Goal: Task Accomplishment & Management: Contribute content

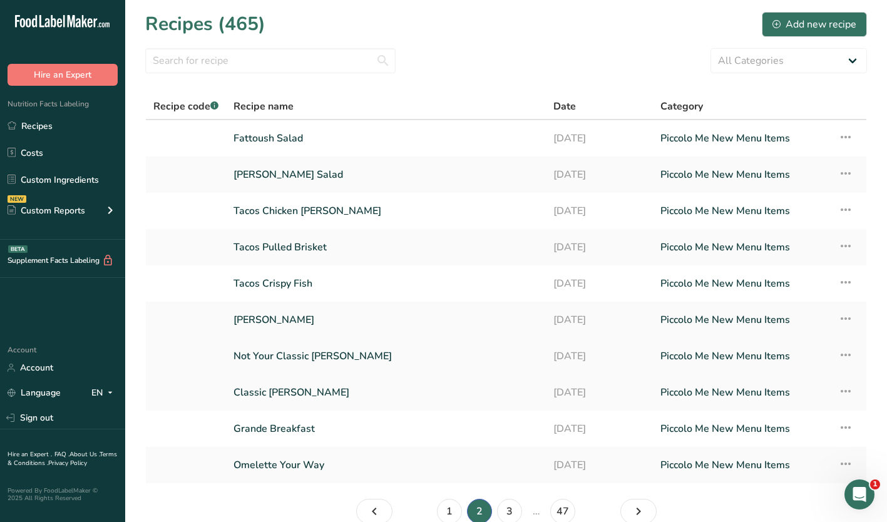
click at [269, 349] on link "Not Your Classic [PERSON_NAME]" at bounding box center [386, 356] width 305 height 26
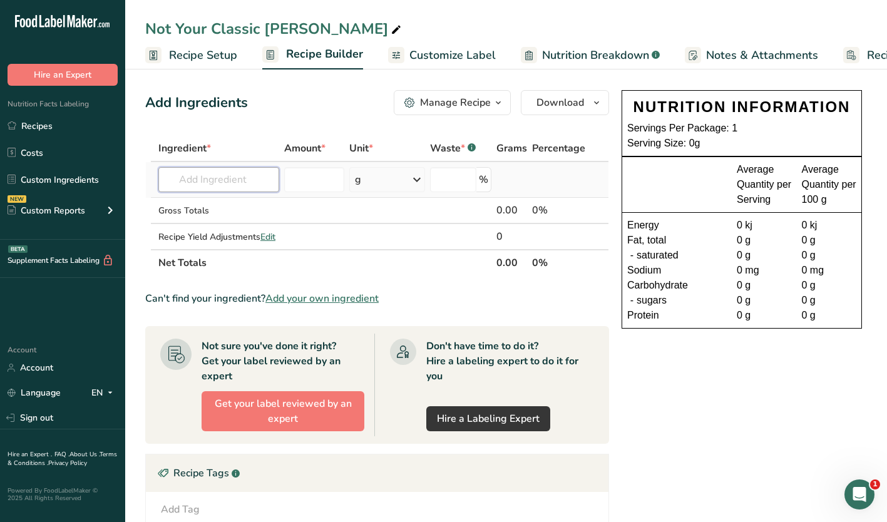
click at [215, 180] on input "text" at bounding box center [218, 179] width 121 height 25
type input "sourdough white"
click at [226, 202] on p "6823736 Sourdough white" at bounding box center [226, 204] width 116 height 13
type input "Sourdough white"
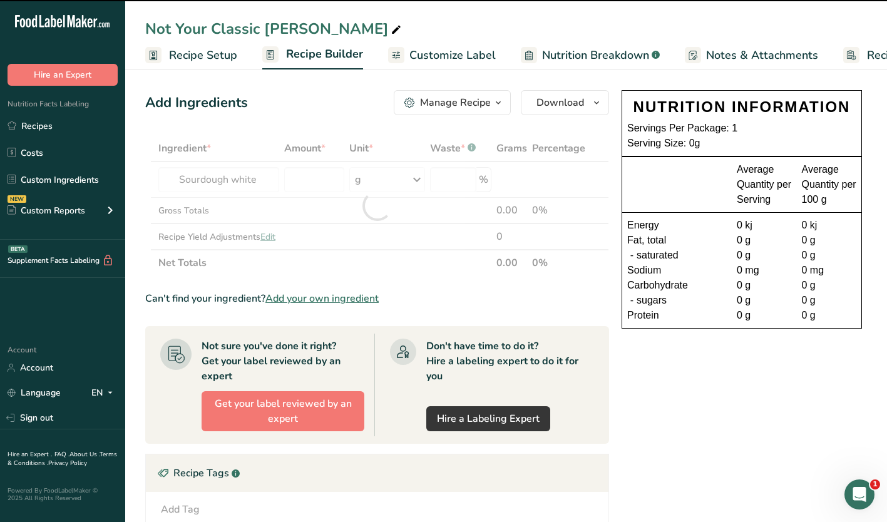
type input "0"
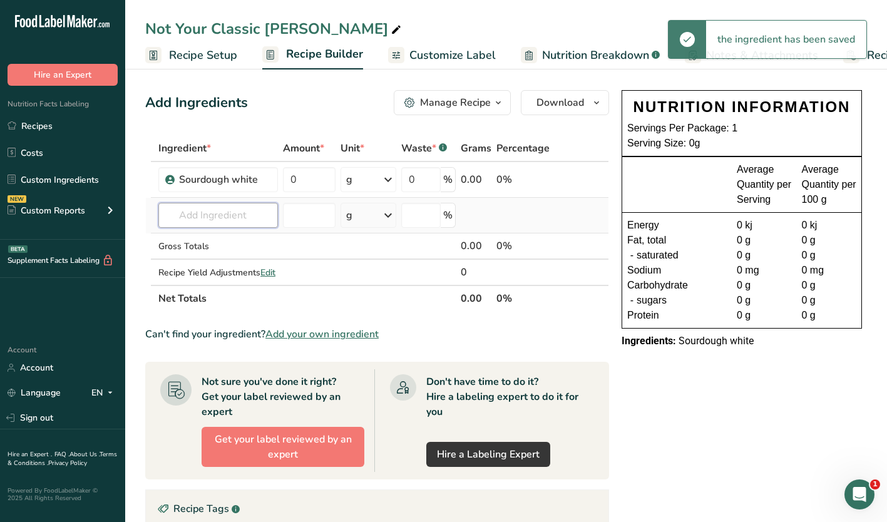
click at [242, 208] on input "text" at bounding box center [218, 215] width 120 height 25
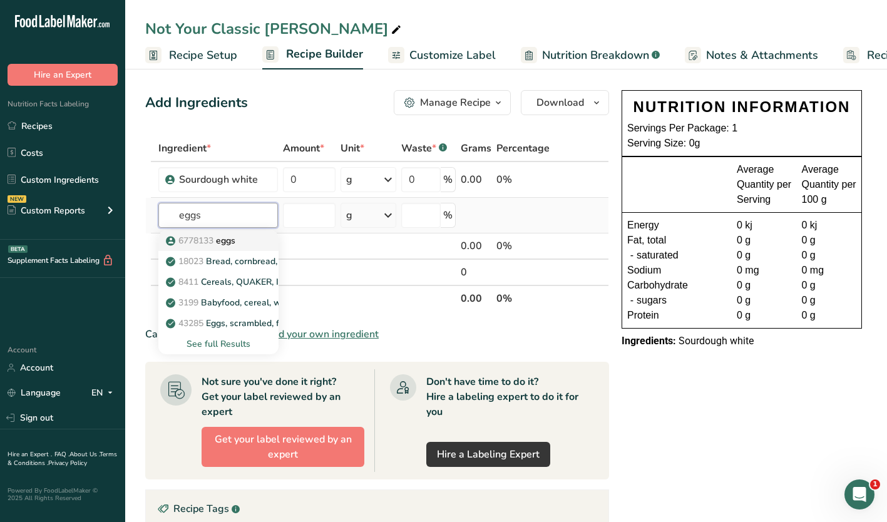
type input "eggs"
click at [235, 239] on p "6778133 eggs" at bounding box center [201, 240] width 67 height 13
type input "eggs"
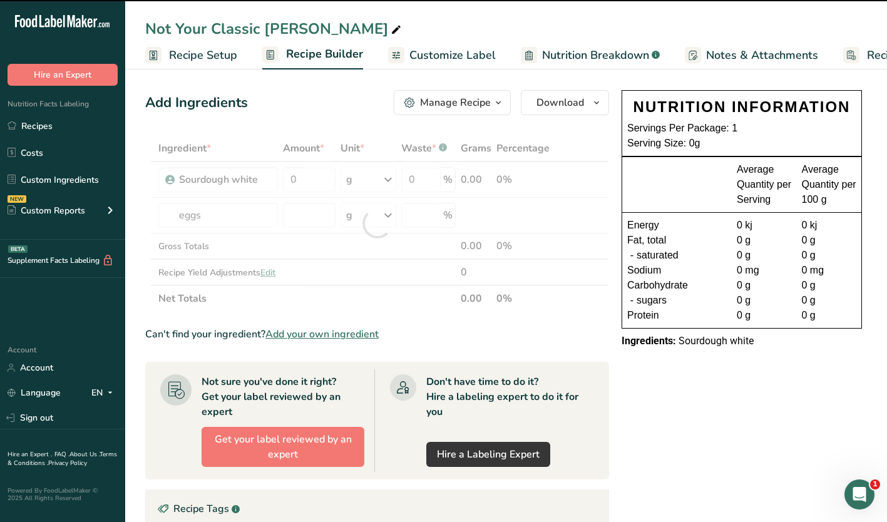
type input "0"
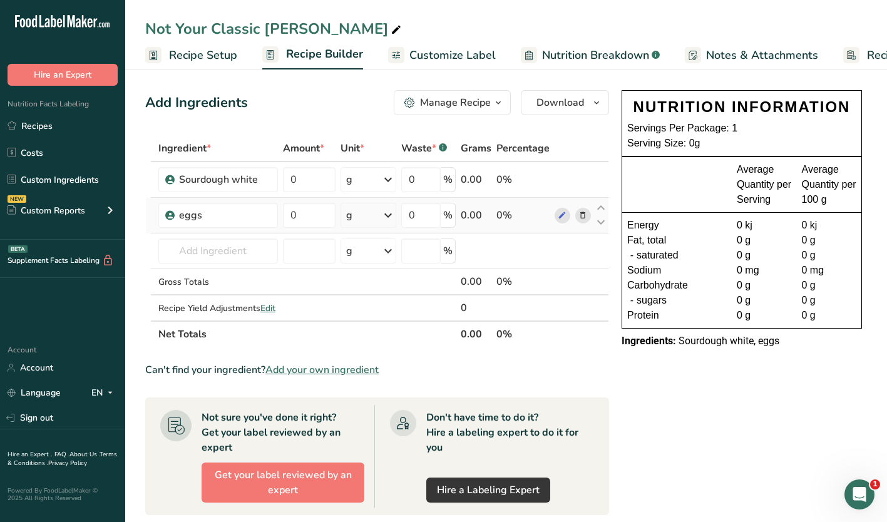
click at [186, 232] on td "eggs" at bounding box center [218, 216] width 125 height 36
click at [188, 251] on input "text" at bounding box center [218, 251] width 120 height 25
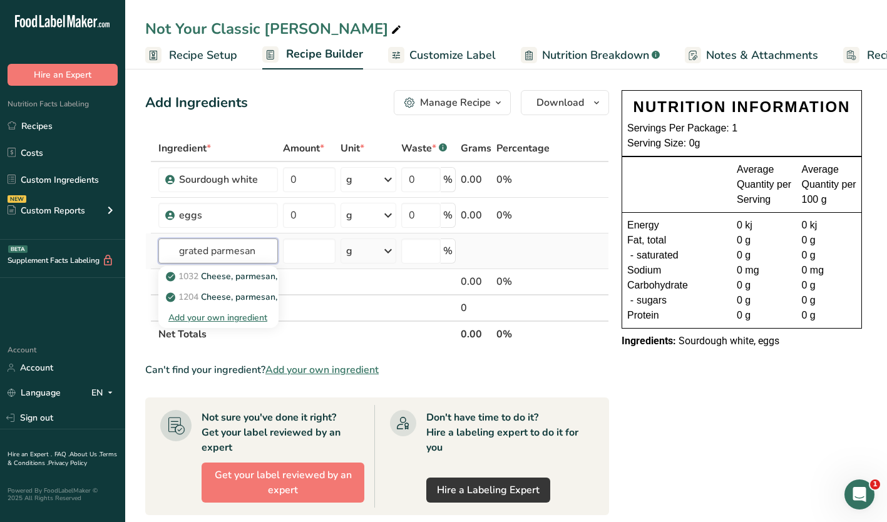
type input "grated parmesan"
click at [227, 316] on div "Add your own ingredient" at bounding box center [218, 317] width 100 height 13
click at [210, 249] on input "text" at bounding box center [218, 251] width 120 height 25
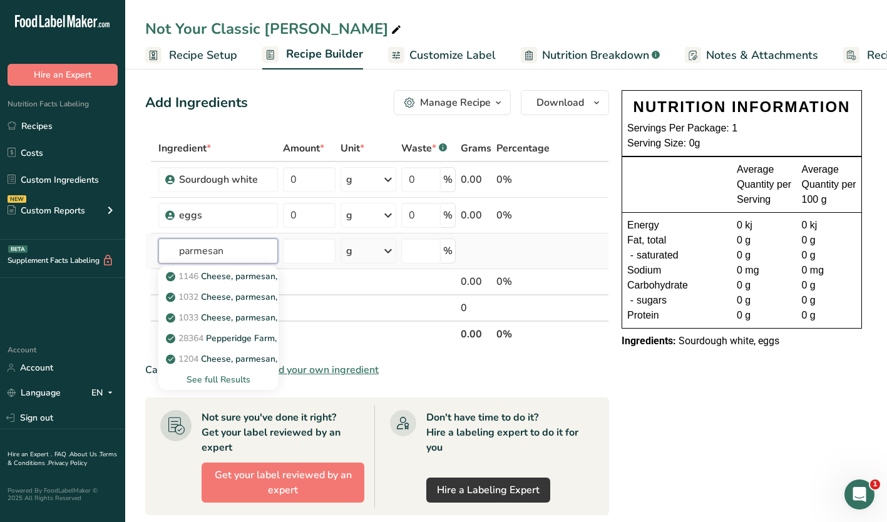
type input "parmesan"
click at [217, 375] on div "See full Results" at bounding box center [218, 379] width 100 height 13
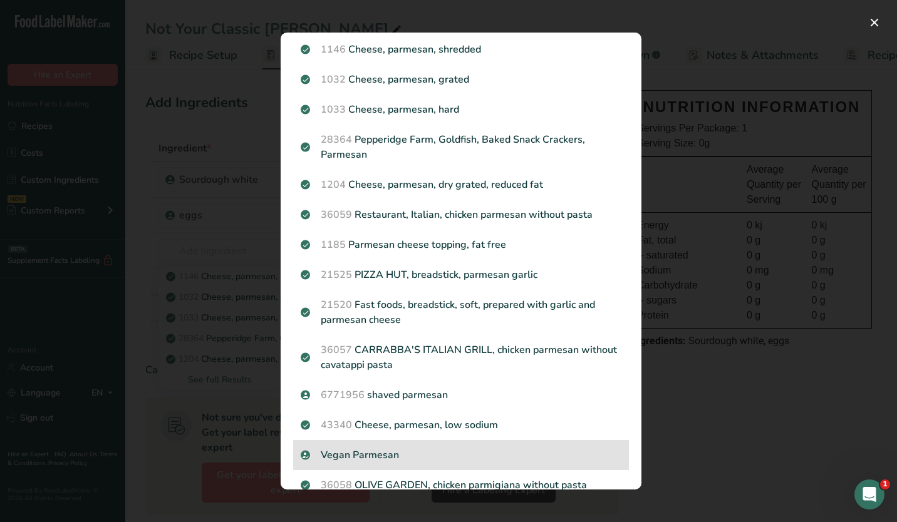
scroll to position [59, 0]
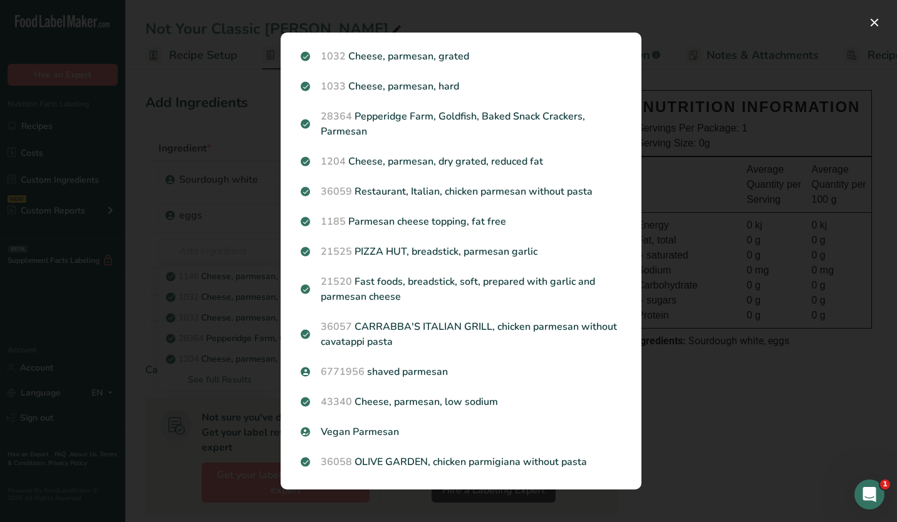
click at [374, 15] on div "Search Results 1146 Cheese, parmesan, shredded 1032 Cheese, parmesan, grated 10…" at bounding box center [460, 261] width 401 height 497
click at [691, 28] on div "Search results modal" at bounding box center [448, 261] width 897 height 522
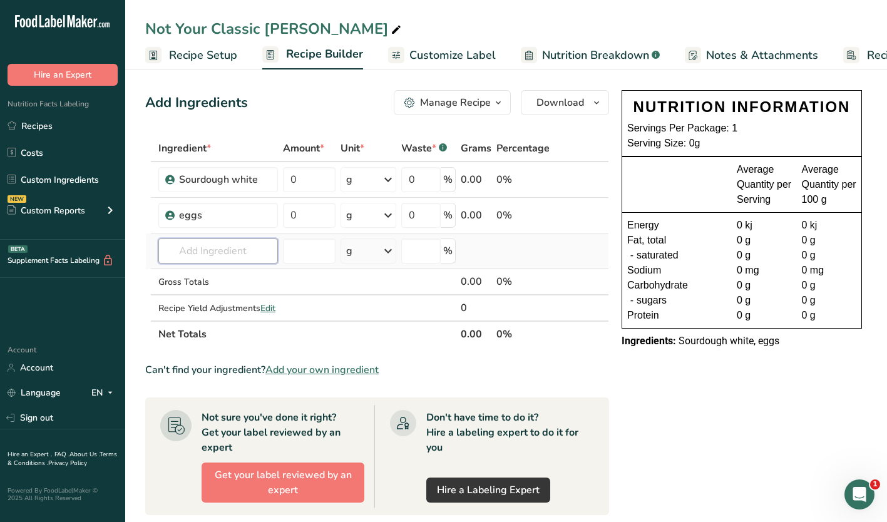
click at [205, 254] on input "text" at bounding box center [218, 251] width 120 height 25
type input "grated parmesan"
click at [220, 317] on div "Add your own ingredient" at bounding box center [218, 317] width 100 height 13
click at [212, 248] on input "text" at bounding box center [218, 251] width 120 height 25
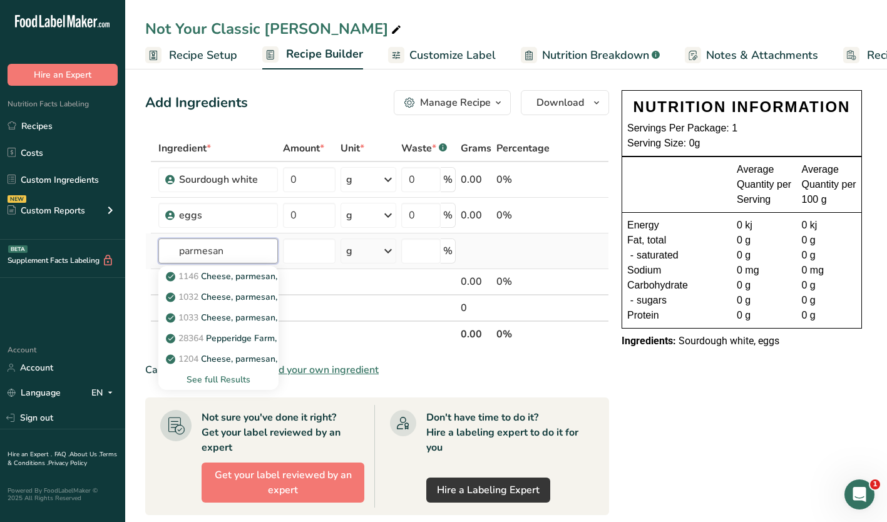
type input "parmesan"
click at [218, 384] on div "See full Results" at bounding box center [218, 379] width 100 height 13
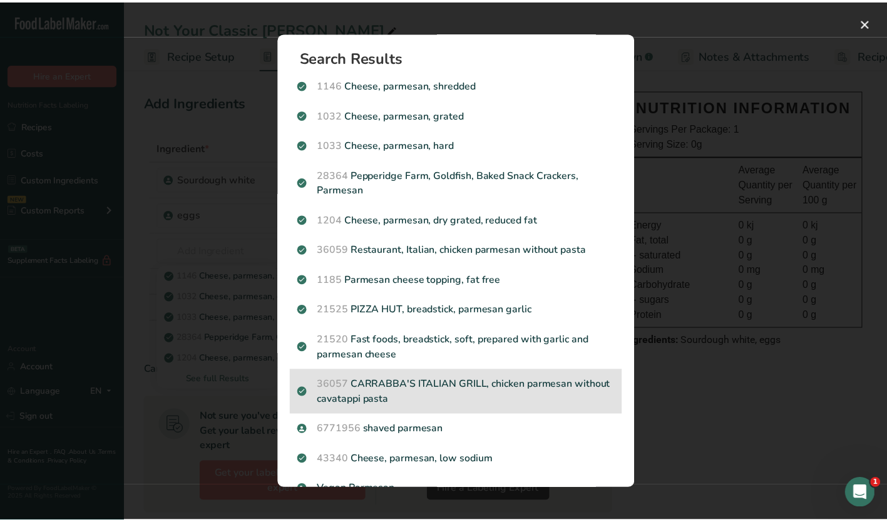
scroll to position [59, 0]
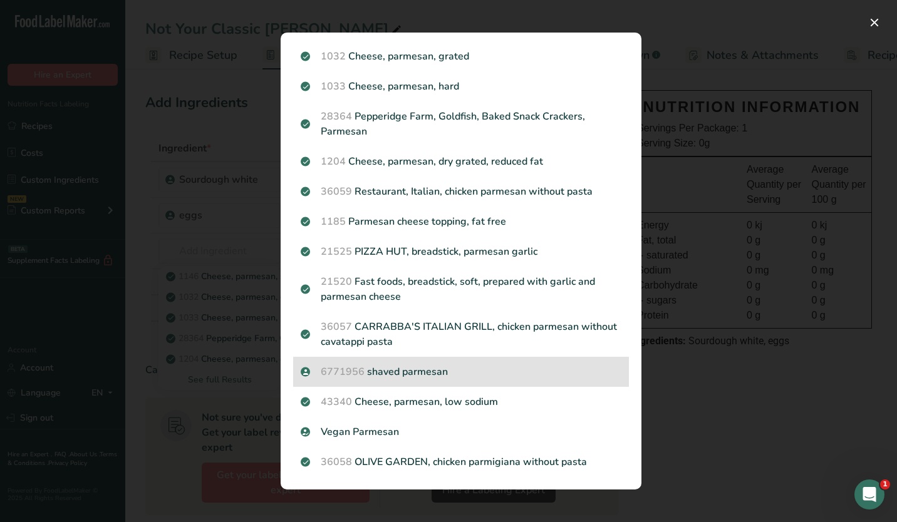
click at [373, 366] on p "6771956 shaved parmesan" at bounding box center [461, 371] width 321 height 15
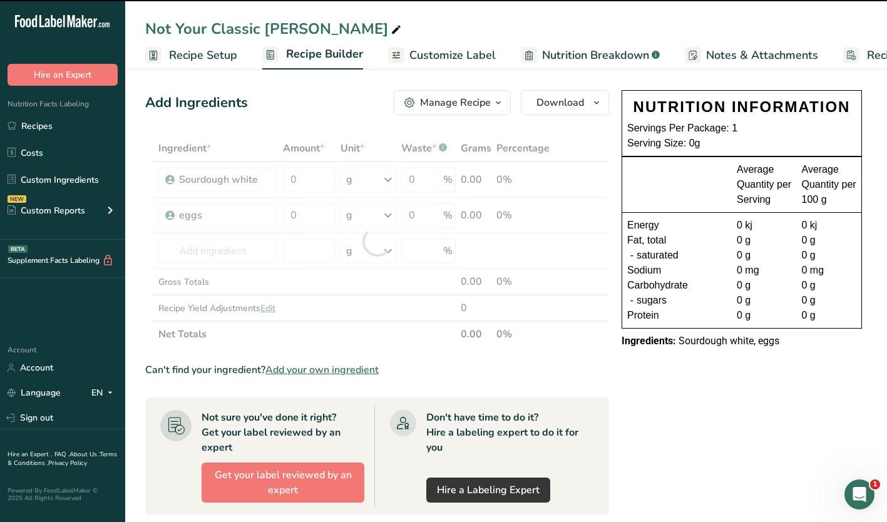
type input "0"
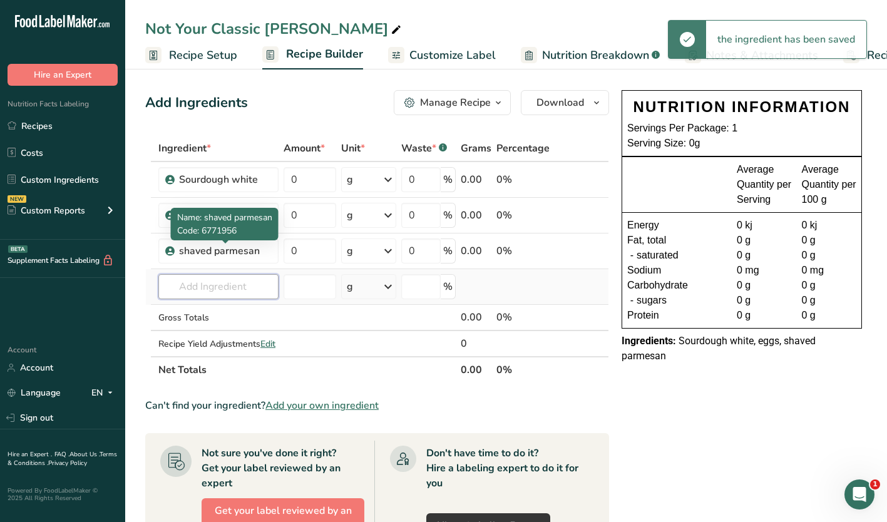
click at [190, 289] on input "text" at bounding box center [218, 286] width 120 height 25
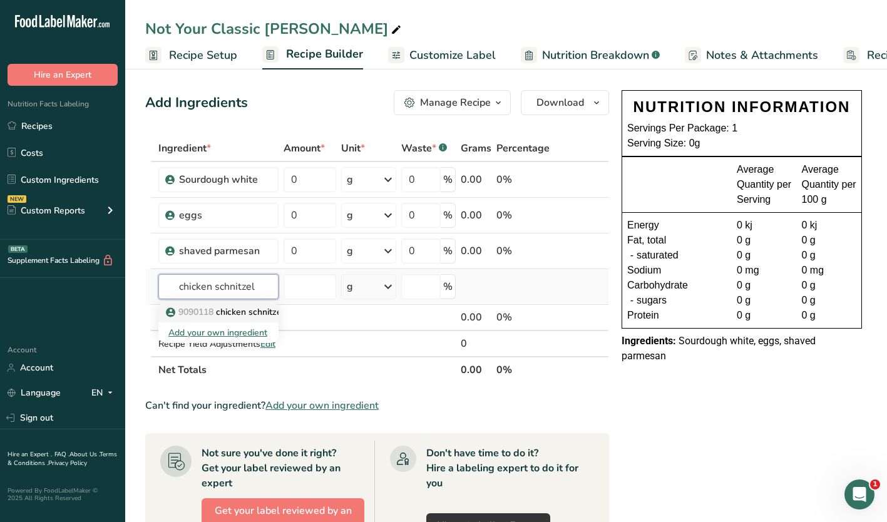
type input "chicken schnitzel"
click at [229, 311] on p "9090118 chicken schnitzel" at bounding box center [226, 312] width 116 height 13
type input "chicken schnitzel"
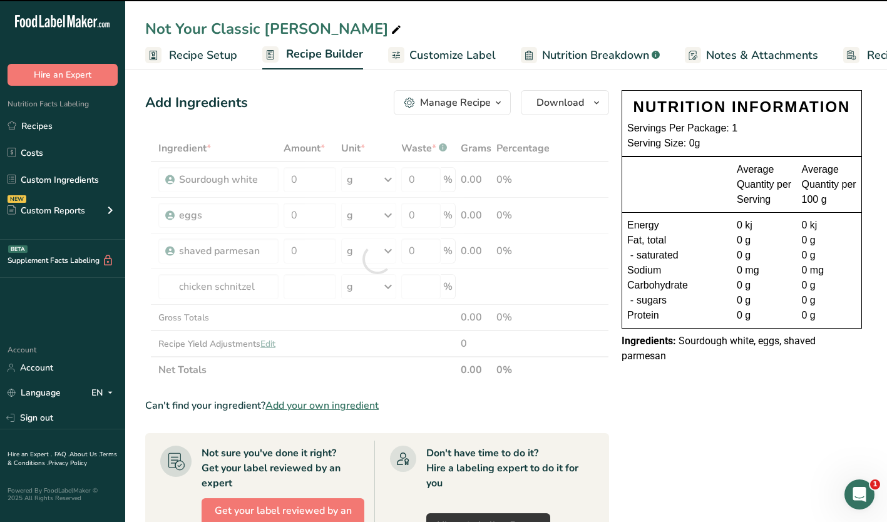
type input "0"
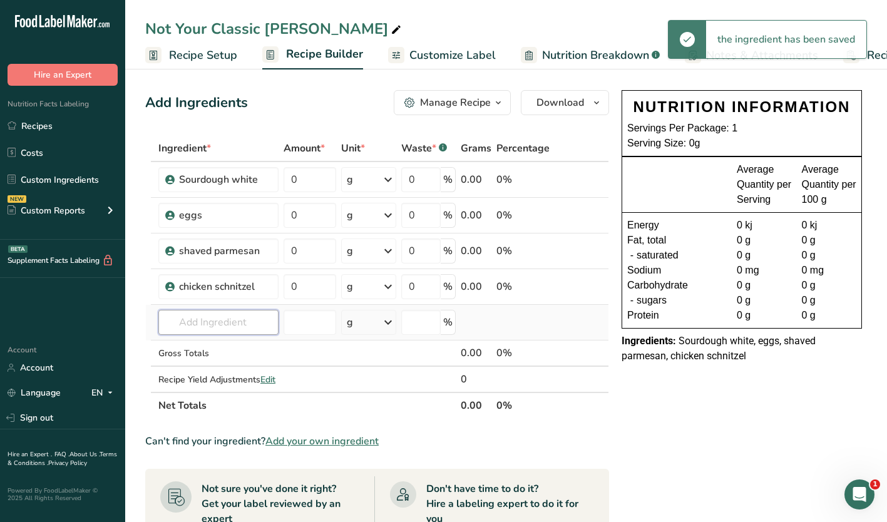
click at [192, 331] on input "text" at bounding box center [218, 322] width 120 height 25
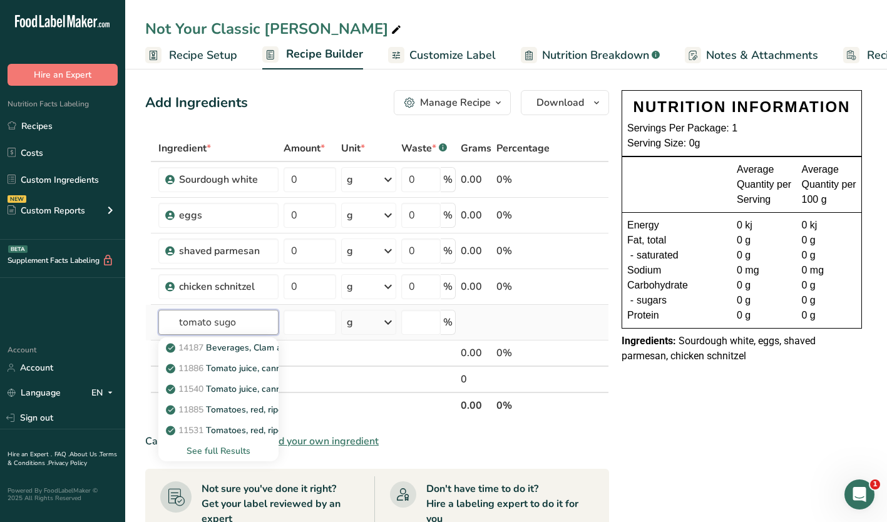
type input "tomato sugo"
click at [214, 453] on div "See full Results" at bounding box center [218, 451] width 100 height 13
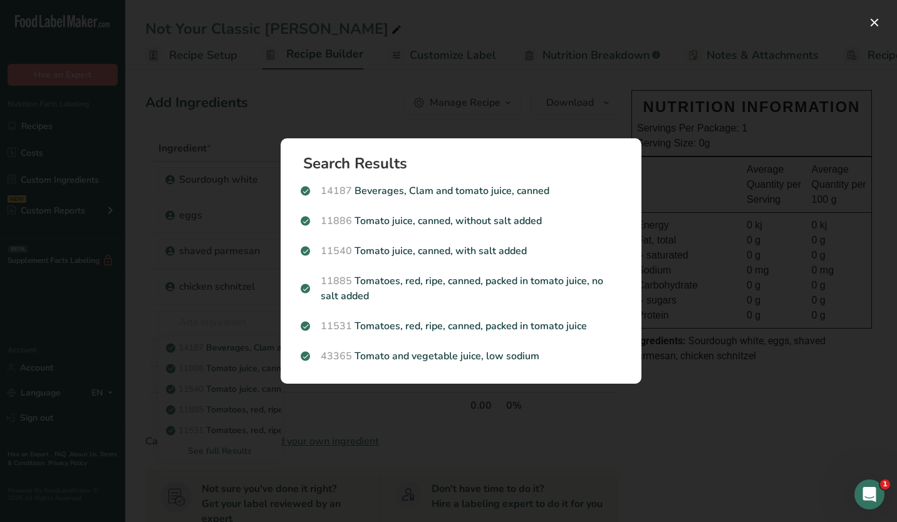
click at [208, 306] on div "Search results modal" at bounding box center [448, 261] width 897 height 522
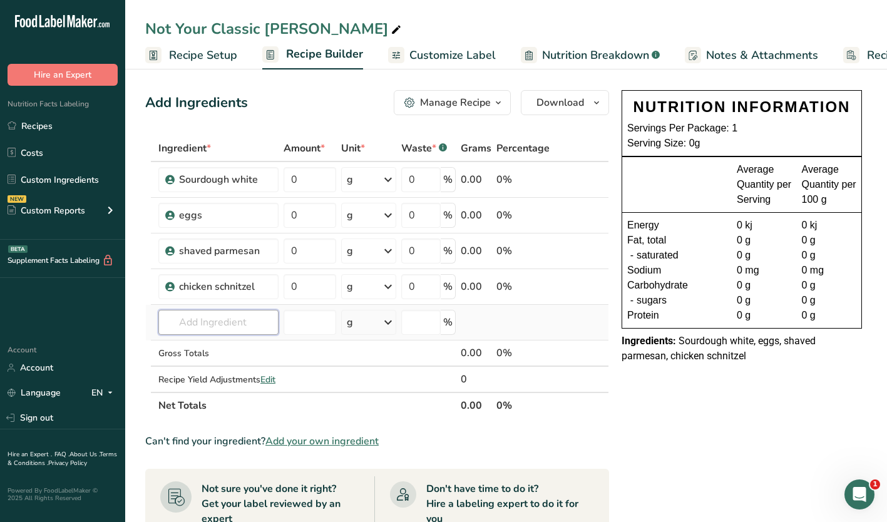
click at [232, 326] on input "text" at bounding box center [218, 322] width 120 height 25
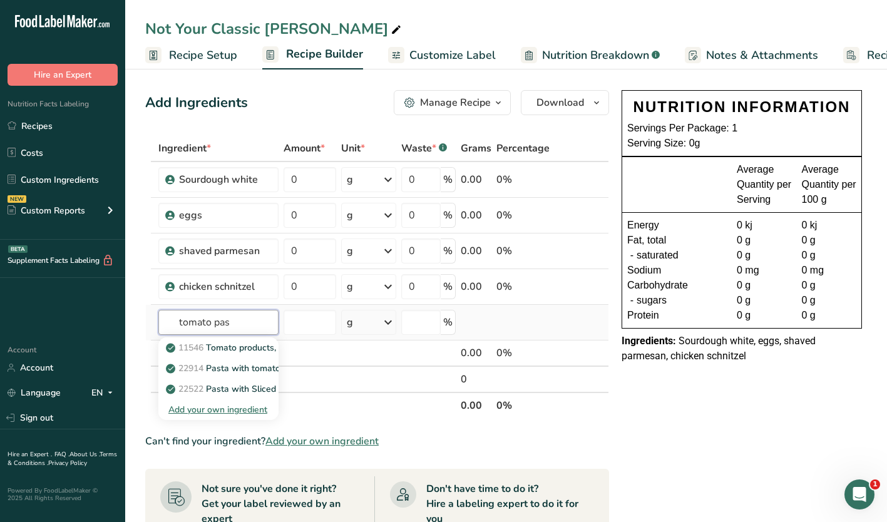
type input "tomato pas"
click at [225, 407] on div "Add your own ingredient" at bounding box center [218, 409] width 100 height 13
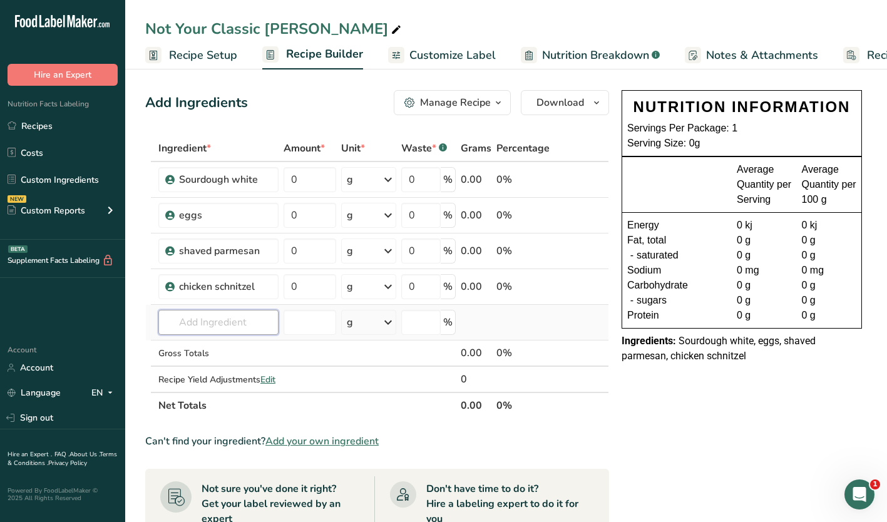
click at [205, 319] on input "text" at bounding box center [218, 322] width 120 height 25
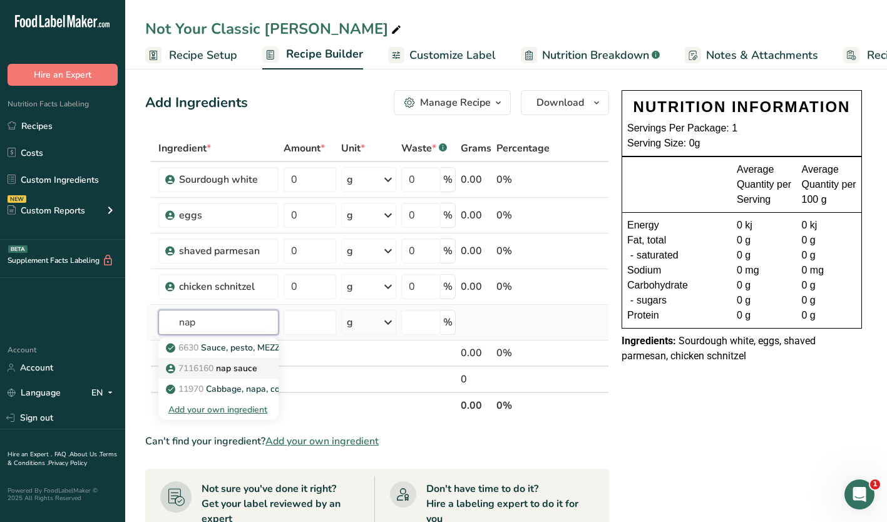
type input "nap"
click at [208, 367] on span "7116160" at bounding box center [195, 368] width 35 height 12
type input "nap sauce"
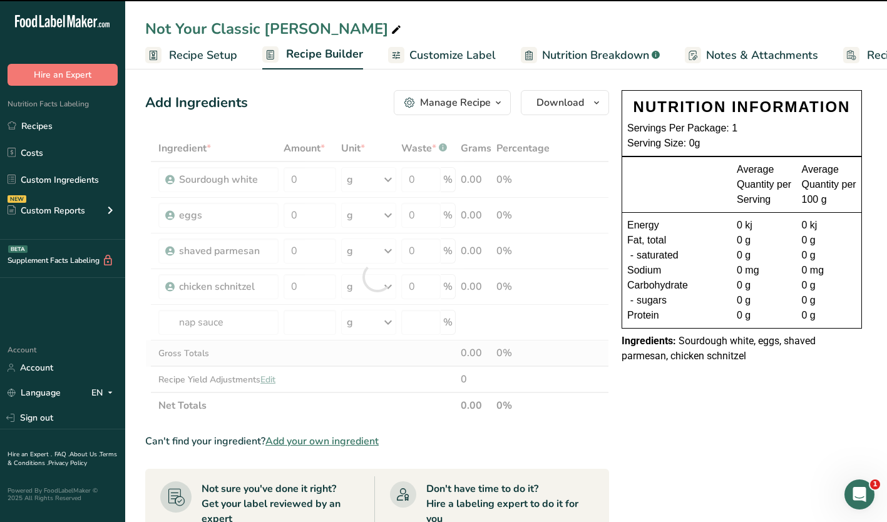
type input "0"
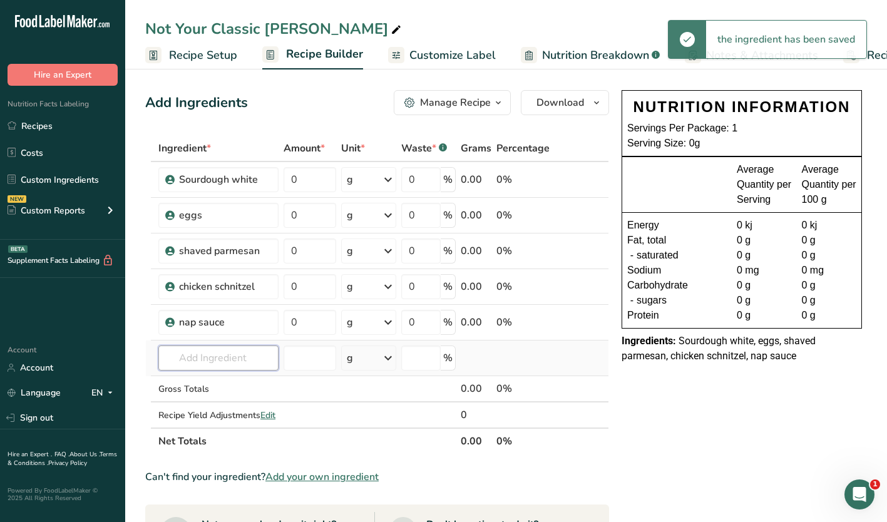
click at [192, 360] on input "text" at bounding box center [218, 358] width 120 height 25
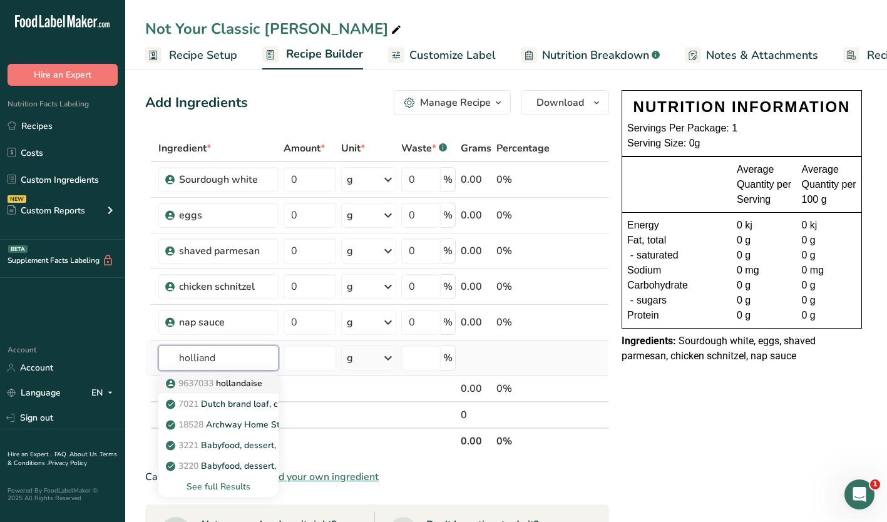
type input "holliand"
click at [225, 384] on p "9637033 hollandaise" at bounding box center [215, 383] width 94 height 13
type input "hollandaise"
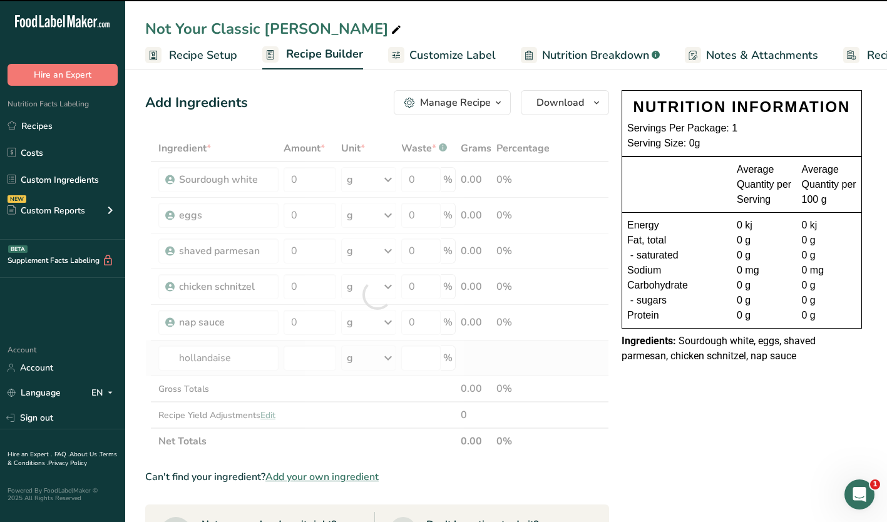
type input "0"
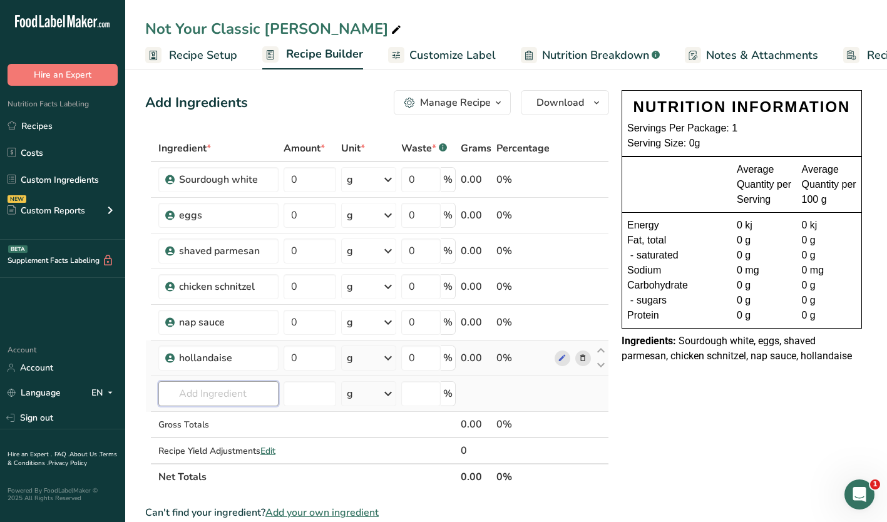
click at [212, 397] on input "text" at bounding box center [218, 393] width 120 height 25
type input "seasalt"
click at [205, 327] on p "Sea Salt" at bounding box center [190, 329] width 44 height 13
type input "Sea Salt"
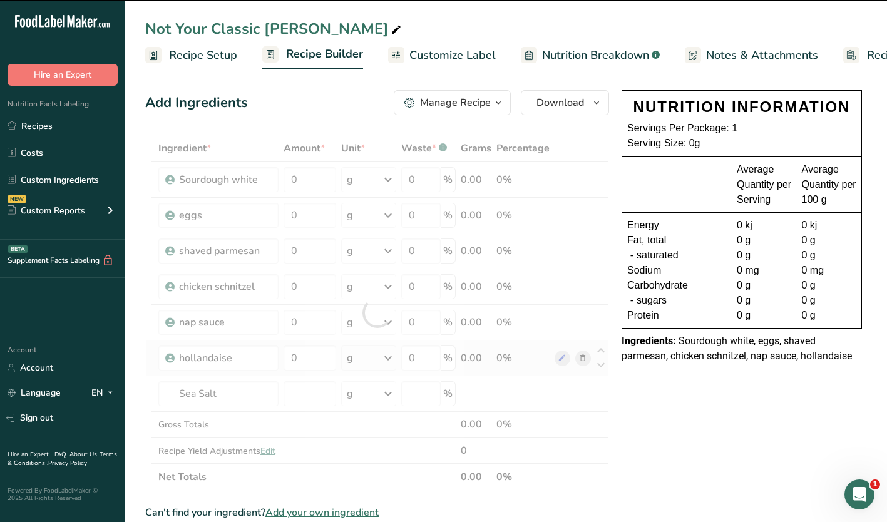
type input "0"
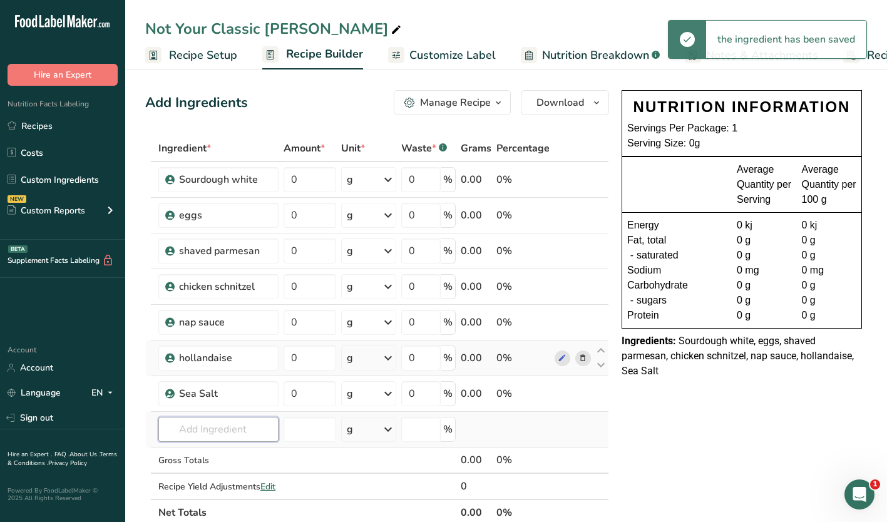
click at [193, 421] on input "text" at bounding box center [218, 429] width 120 height 25
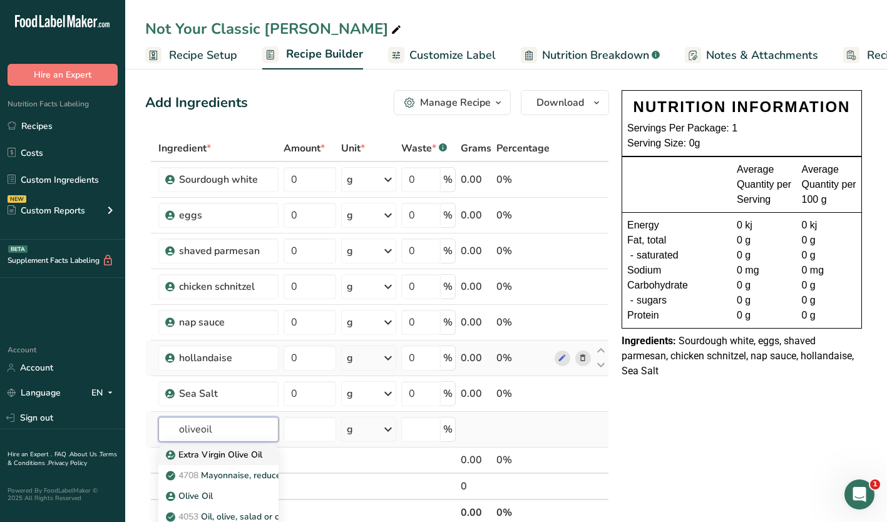
type input "oliveoil"
click at [212, 457] on p "Extra Virgin Olive Oil" at bounding box center [215, 454] width 94 height 13
type input "Extra Virgin Olive Oil"
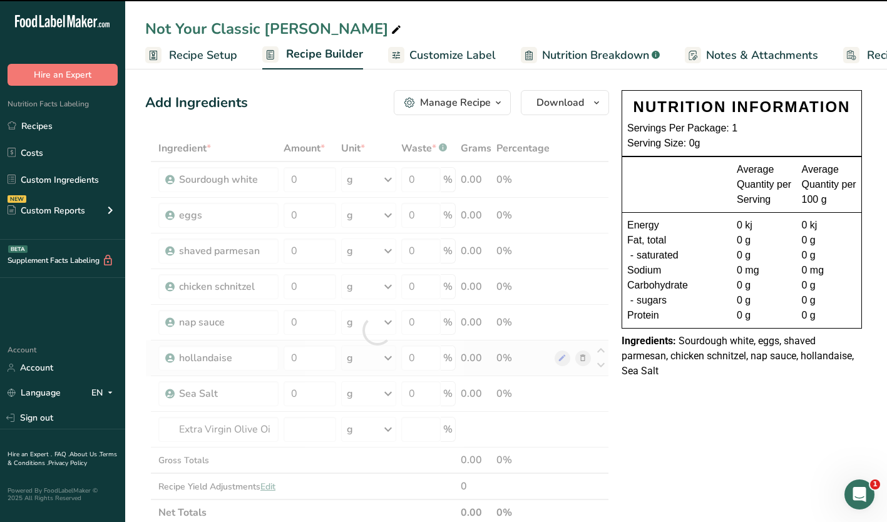
type input "0"
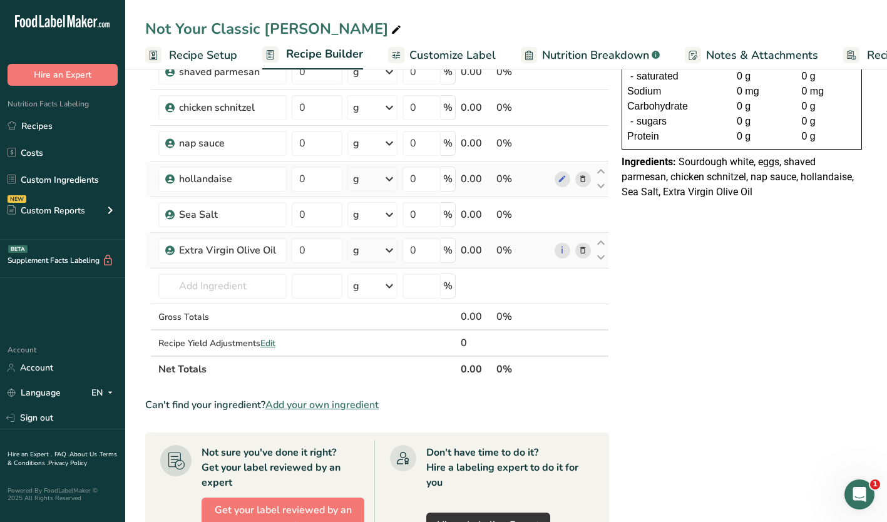
scroll to position [188, 0]
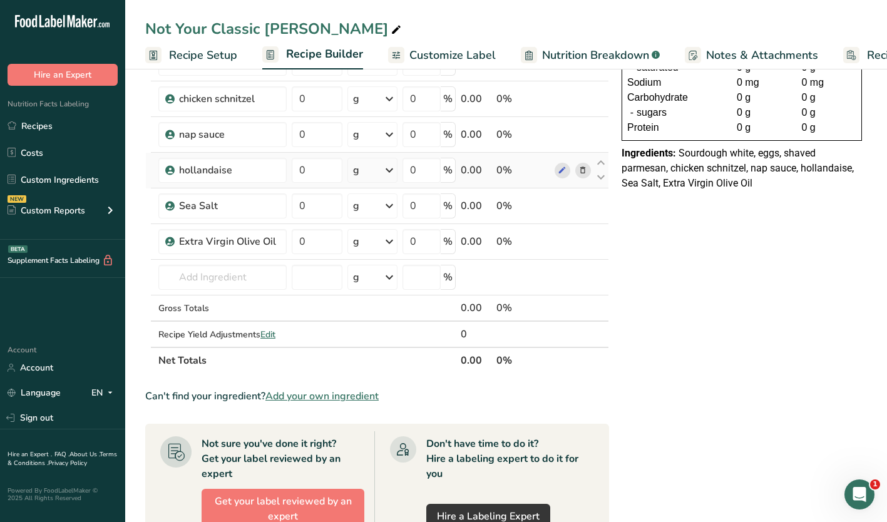
click at [727, 380] on div "NUTRITION INFORMATION Servings Per Package: 1 Serving Size: 0g Average Quantity…" at bounding box center [742, 378] width 250 height 963
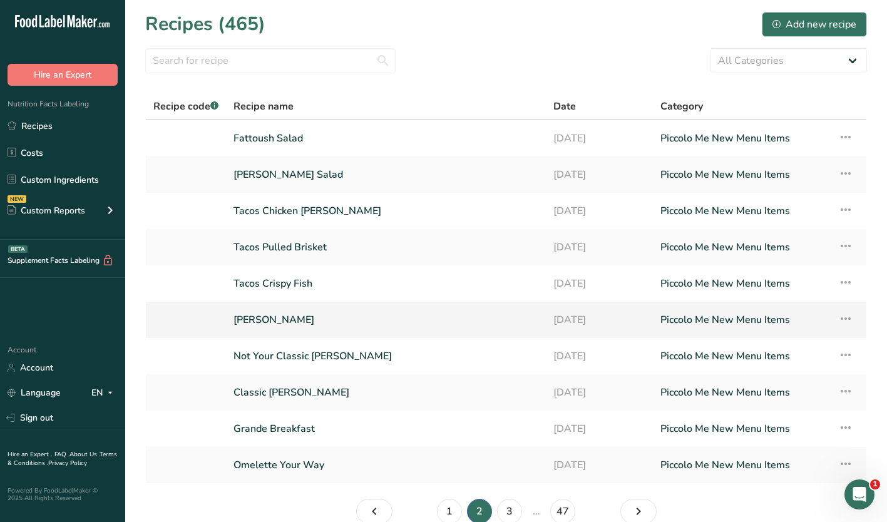
click at [307, 323] on link "[PERSON_NAME]" at bounding box center [386, 320] width 305 height 26
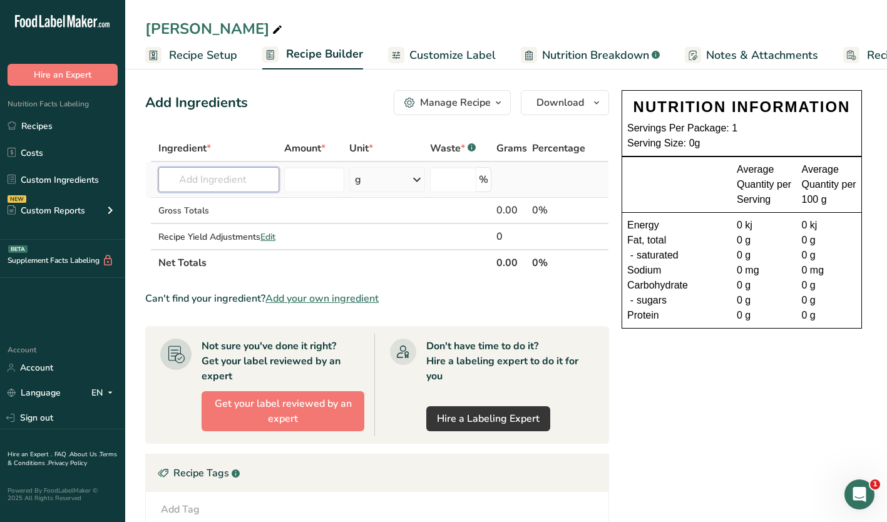
click at [200, 184] on input "text" at bounding box center [218, 179] width 121 height 25
type input "chicken schnitzel"
click at [260, 202] on p "9090118 chicken schnitzel" at bounding box center [226, 204] width 116 height 13
type input "chicken schnitzel"
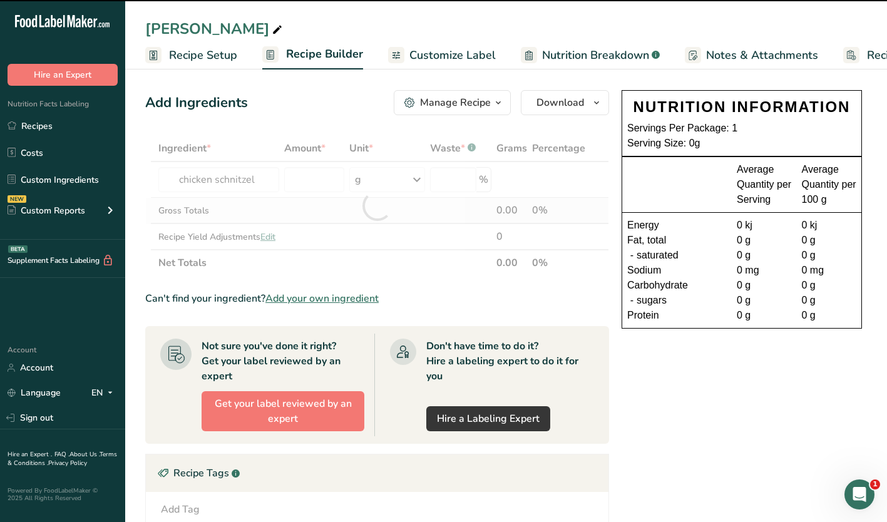
type input "0"
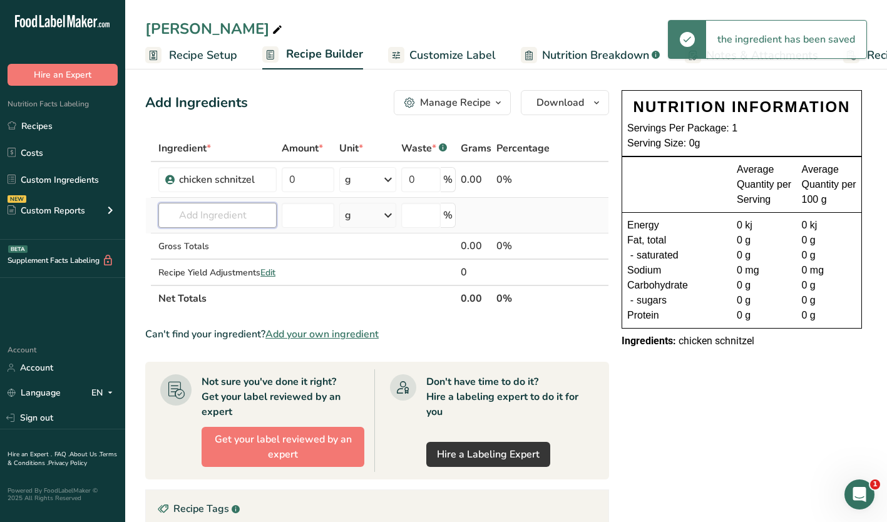
click at [202, 222] on input "text" at bounding box center [217, 215] width 118 height 25
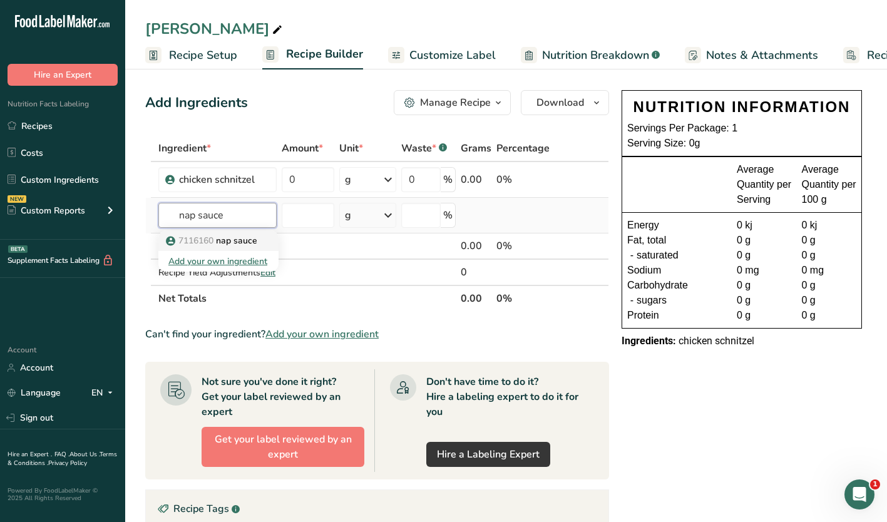
type input "nap sauce"
click at [240, 242] on p "7116160 nap sauce" at bounding box center [212, 240] width 89 height 13
type input "nap sauce"
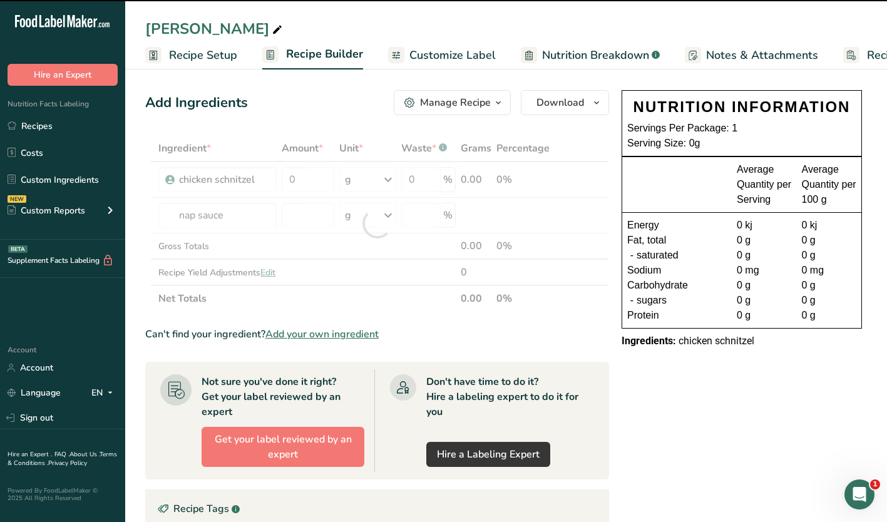
type input "0"
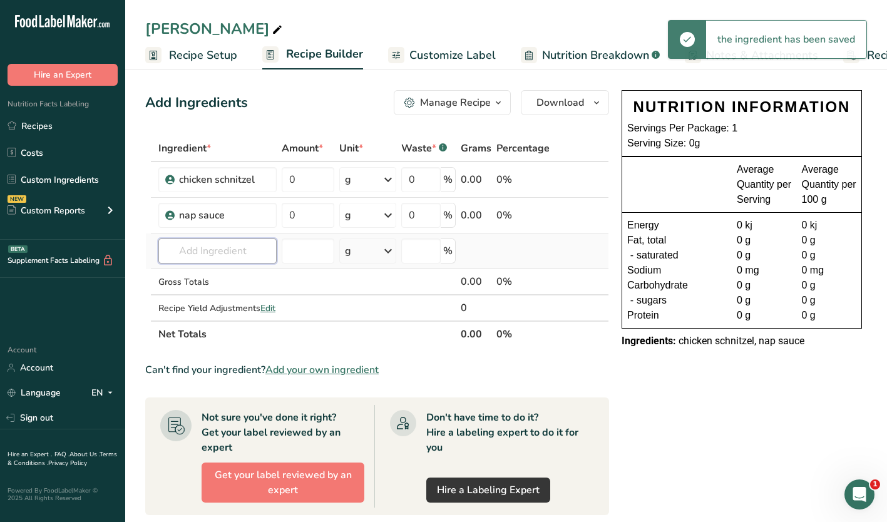
click at [198, 247] on input "text" at bounding box center [217, 251] width 118 height 25
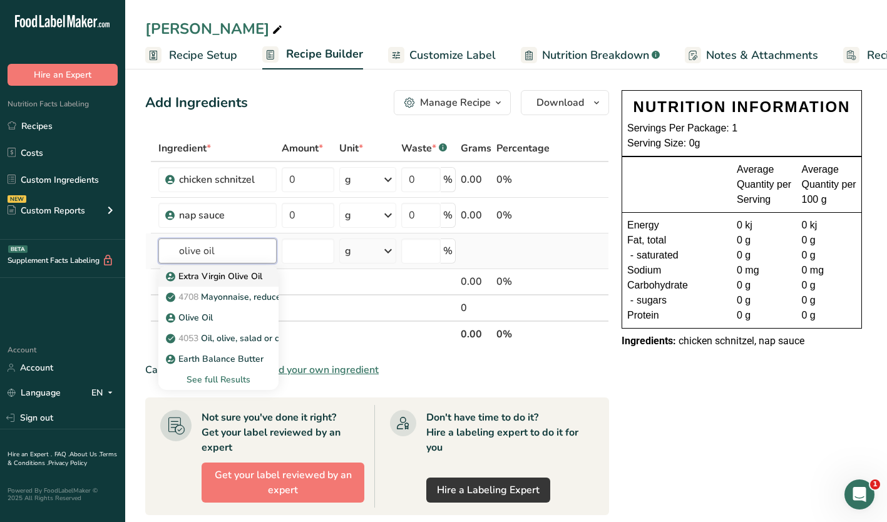
type input "olive oil"
click at [202, 274] on p "Extra Virgin Olive Oil" at bounding box center [215, 276] width 94 height 13
type input "Extra Virgin Olive Oil"
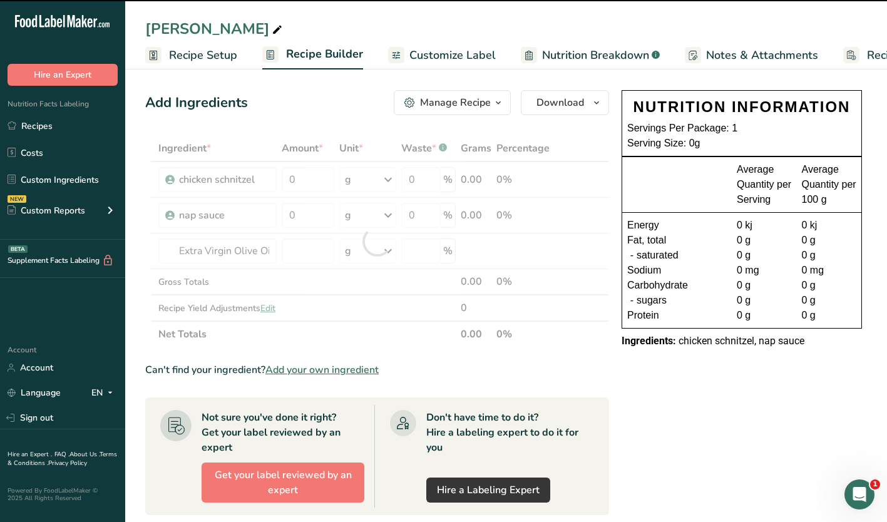
click at [185, 256] on div at bounding box center [377, 241] width 464 height 212
type input "0"
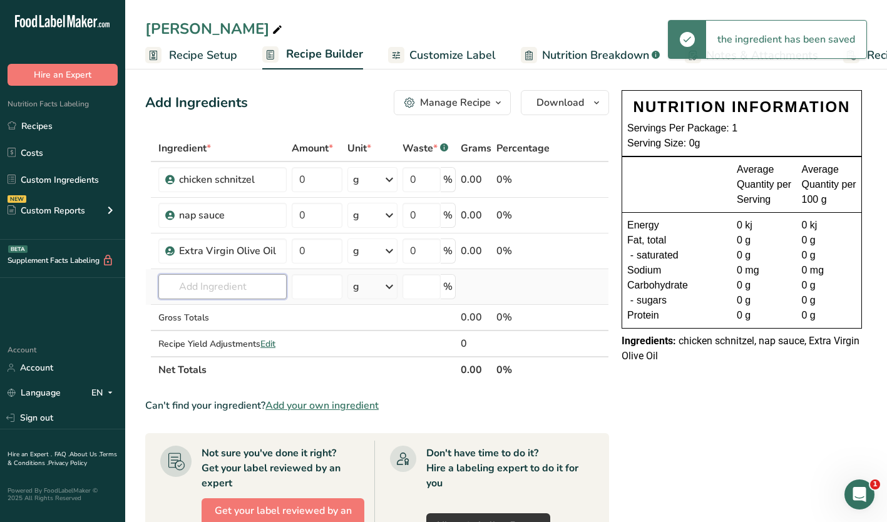
click at [190, 286] on input "text" at bounding box center [222, 286] width 128 height 25
type input "sea salt"
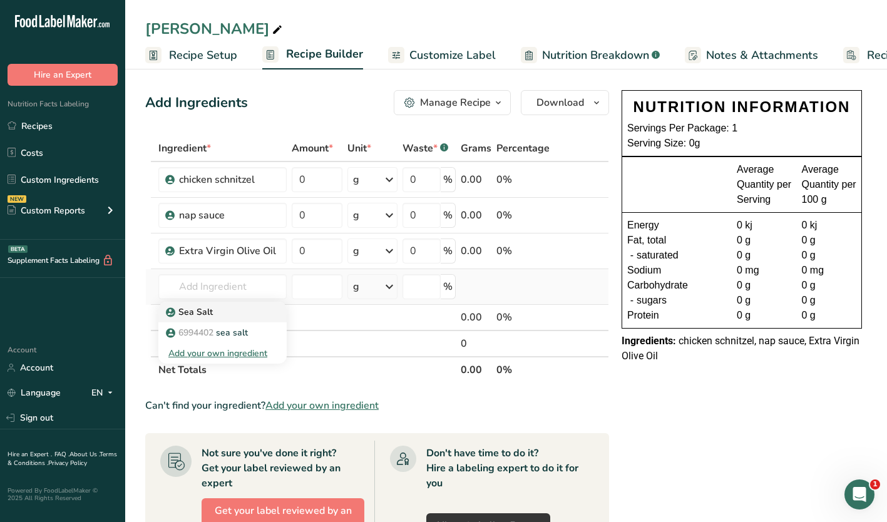
click at [188, 315] on p "Sea Salt" at bounding box center [190, 312] width 44 height 13
type input "Sea Salt"
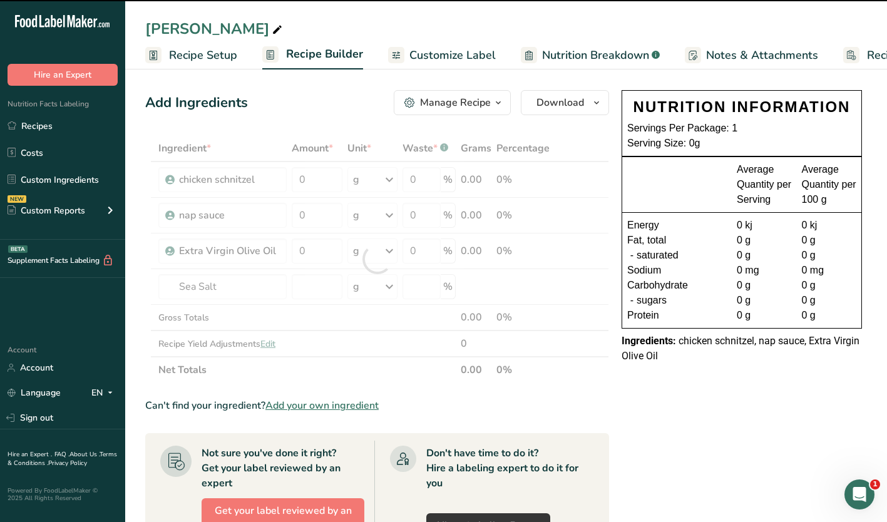
type input "0"
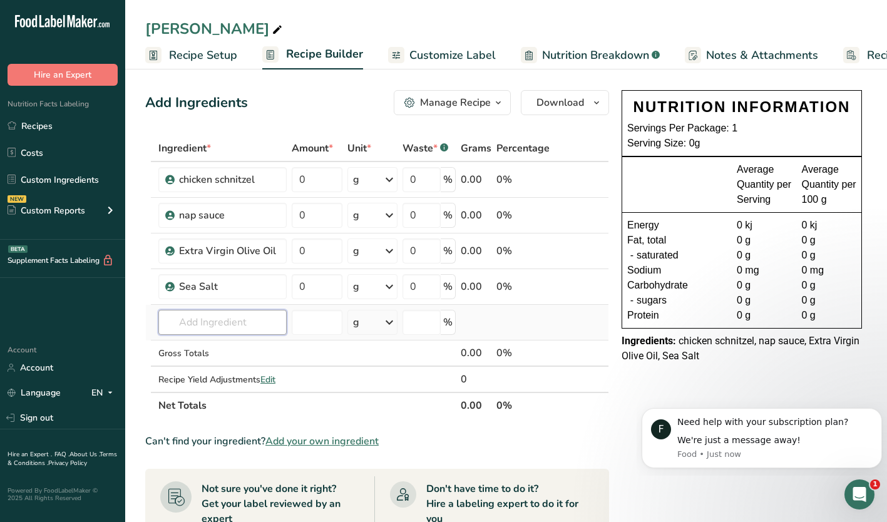
click at [175, 326] on input "text" at bounding box center [222, 322] width 128 height 25
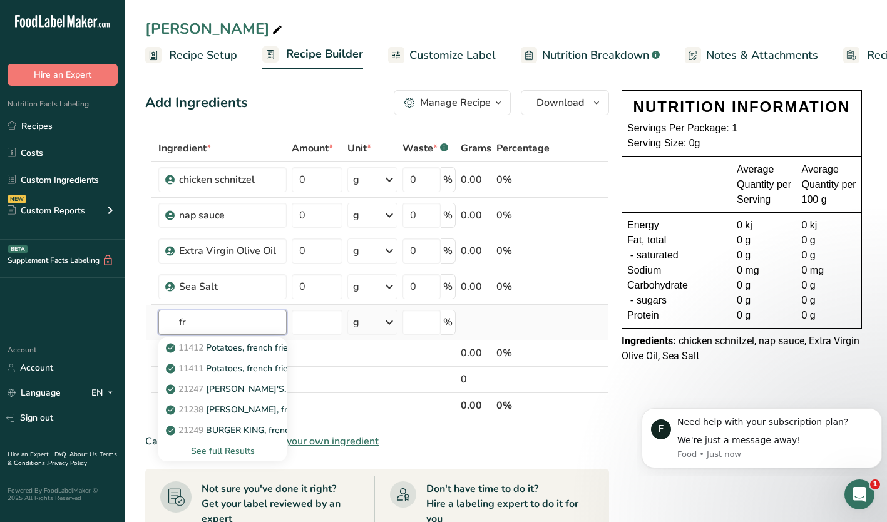
type input "f"
type input "shoe"
click at [228, 390] on p "6772112 Shoestring Fries" at bounding box center [224, 389] width 113 height 13
type input "Shoestring Fries"
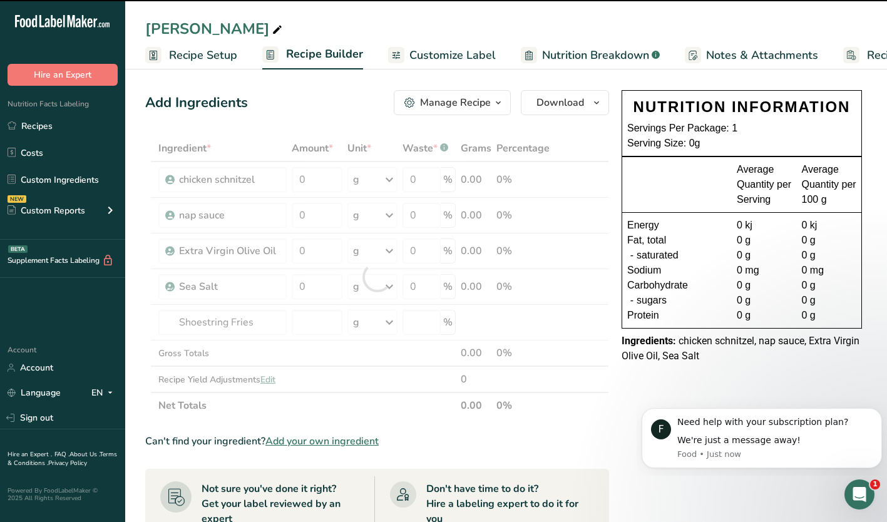
type input "0"
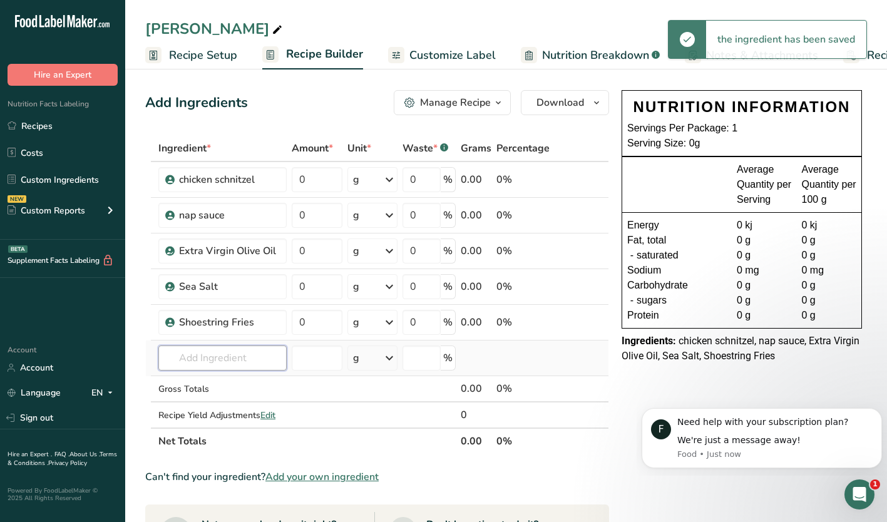
click at [183, 351] on input "text" at bounding box center [222, 358] width 128 height 25
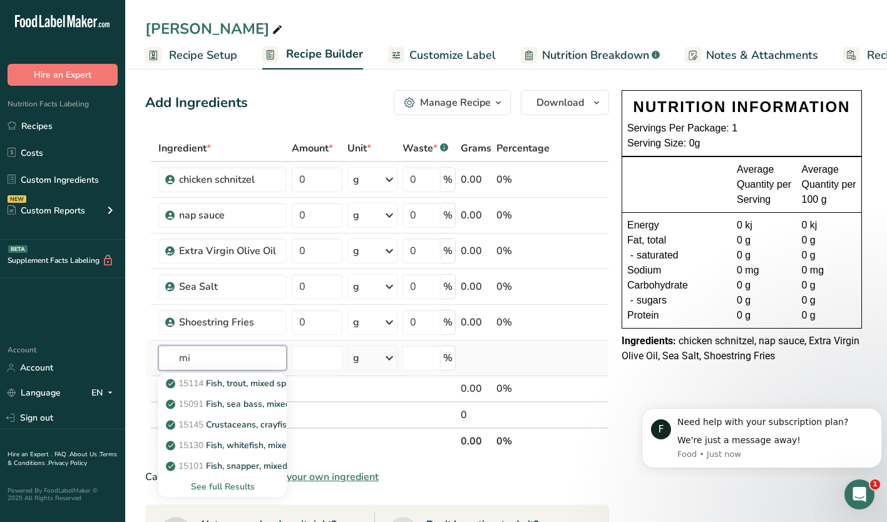
type input "m"
type input "l"
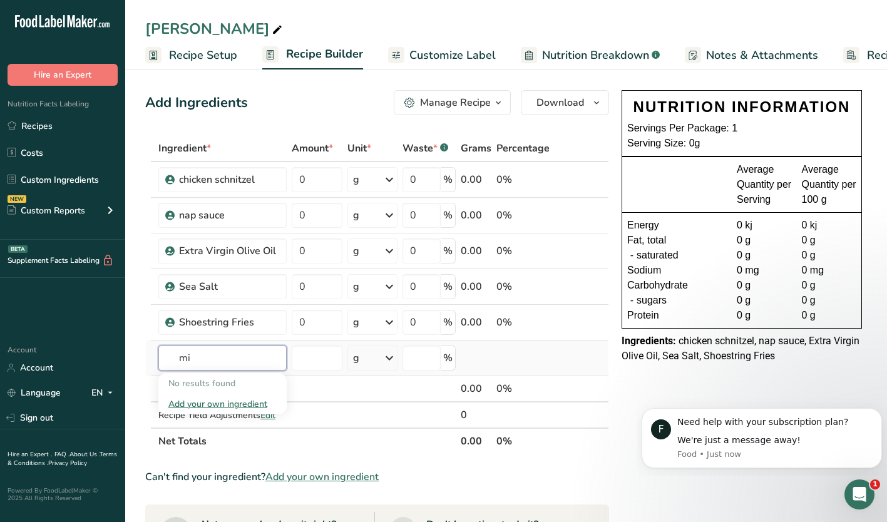
type input "m"
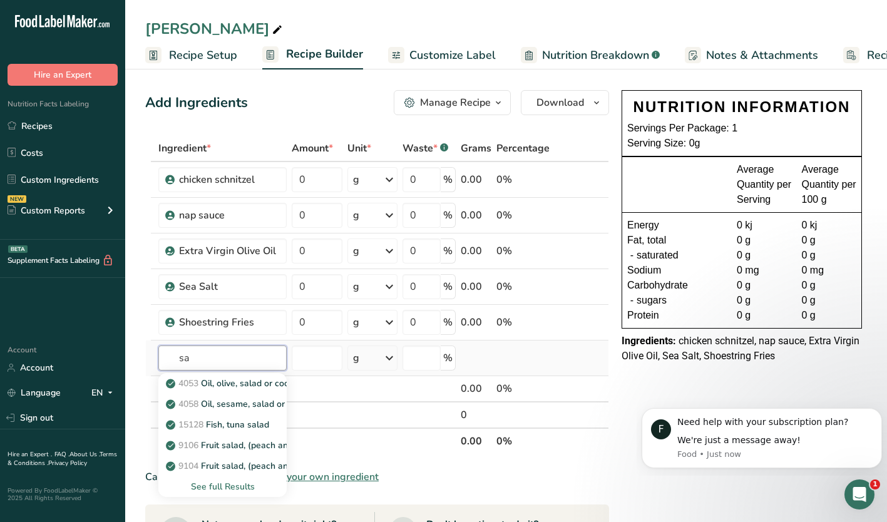
type input "s"
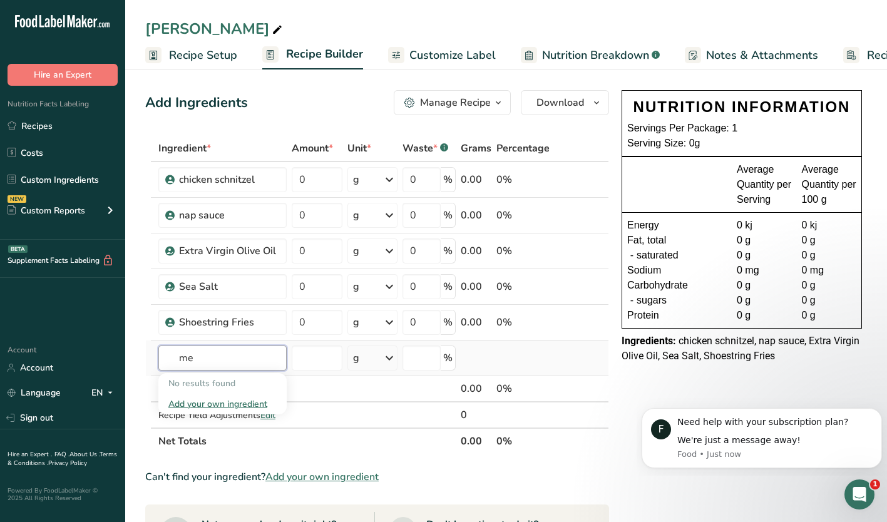
type input "m"
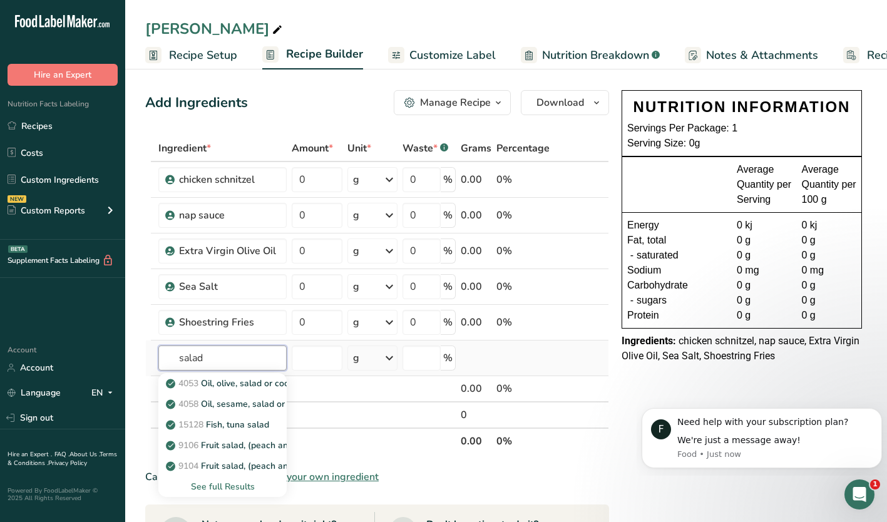
type input "salad"
click at [217, 486] on div "See full Results" at bounding box center [222, 486] width 108 height 13
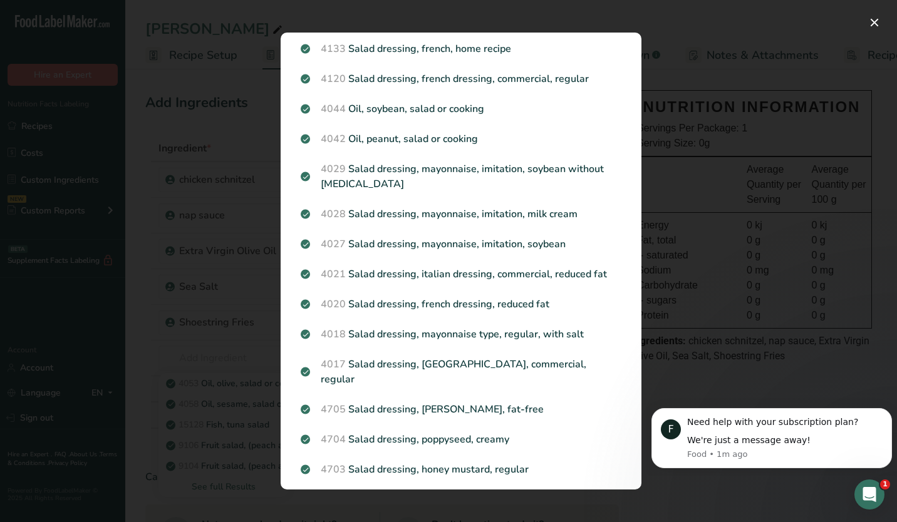
scroll to position [1261, 0]
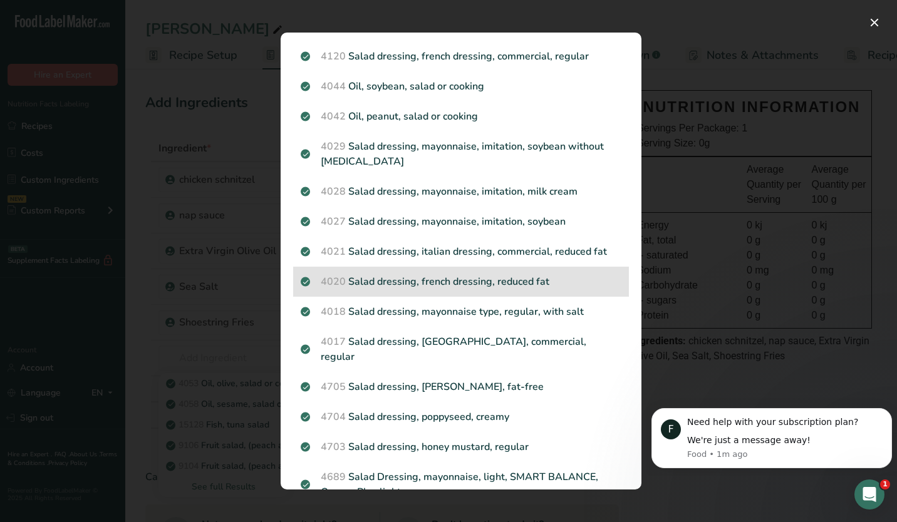
click at [384, 274] on p "4020 Salad dressing, french dressing, reduced fat" at bounding box center [461, 281] width 321 height 15
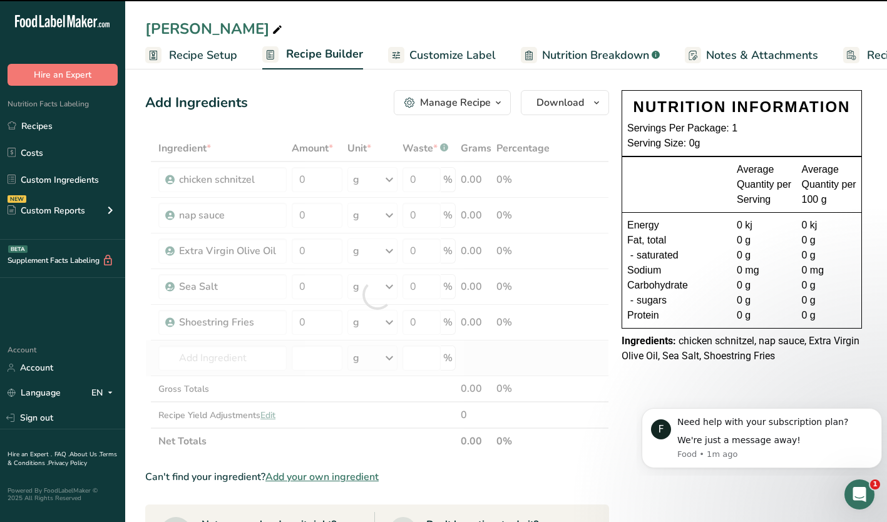
type input "0"
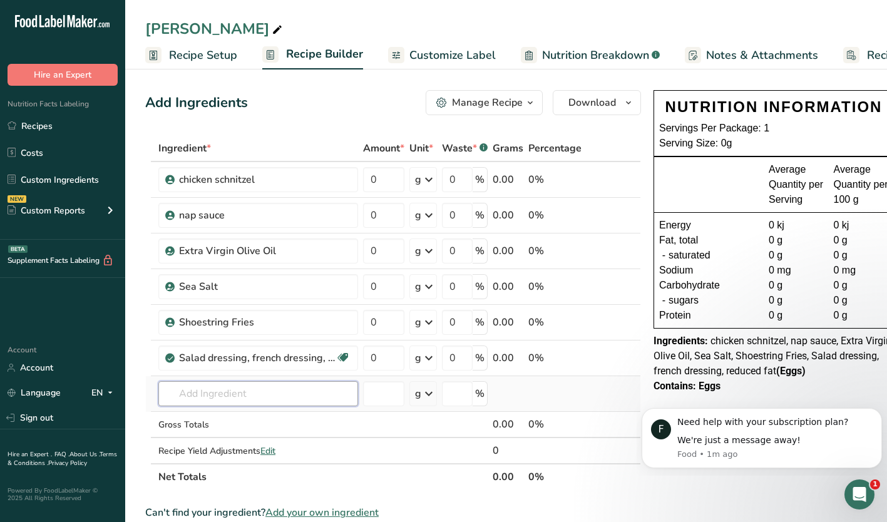
click at [210, 398] on input "text" at bounding box center [258, 393] width 200 height 25
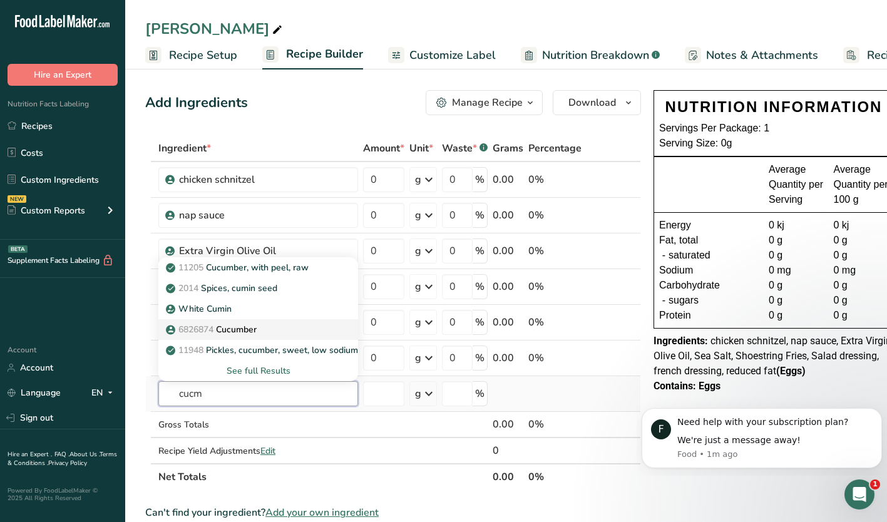
type input "cucm"
click at [197, 330] on span "6826874" at bounding box center [195, 330] width 35 height 12
type input "Cucumber"
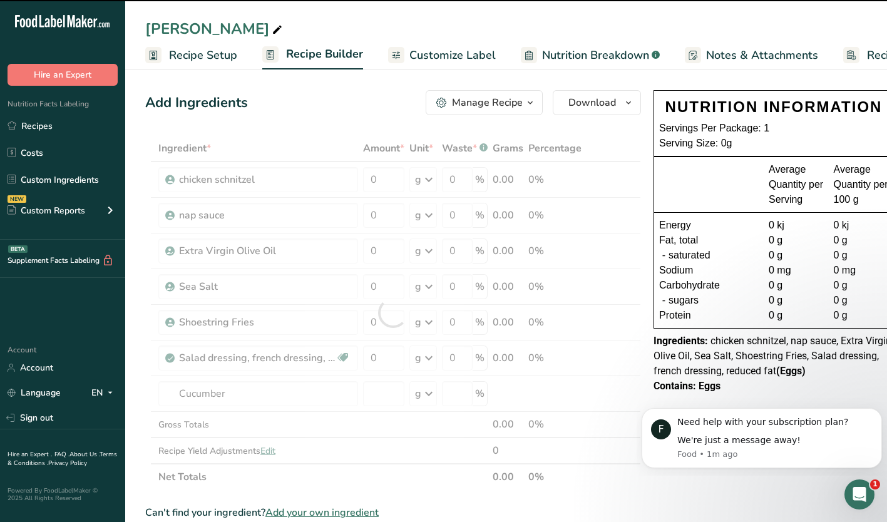
type input "0"
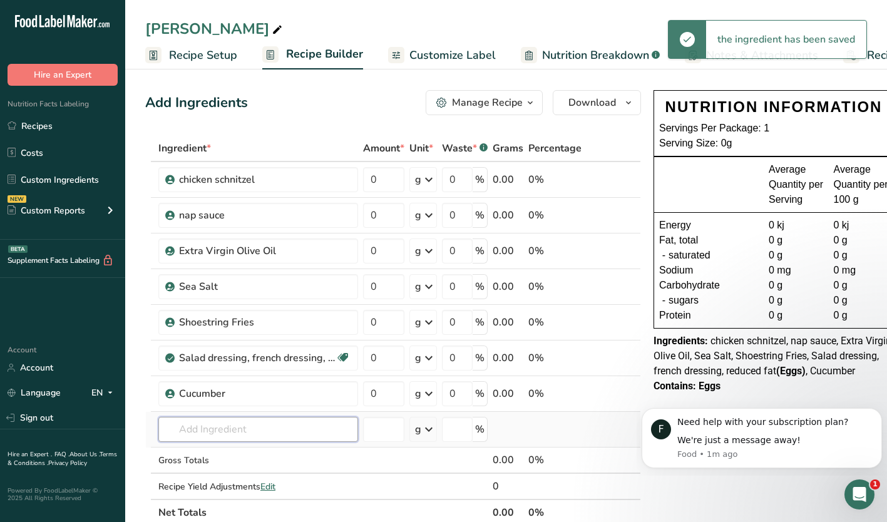
click at [203, 432] on input "text" at bounding box center [258, 429] width 200 height 25
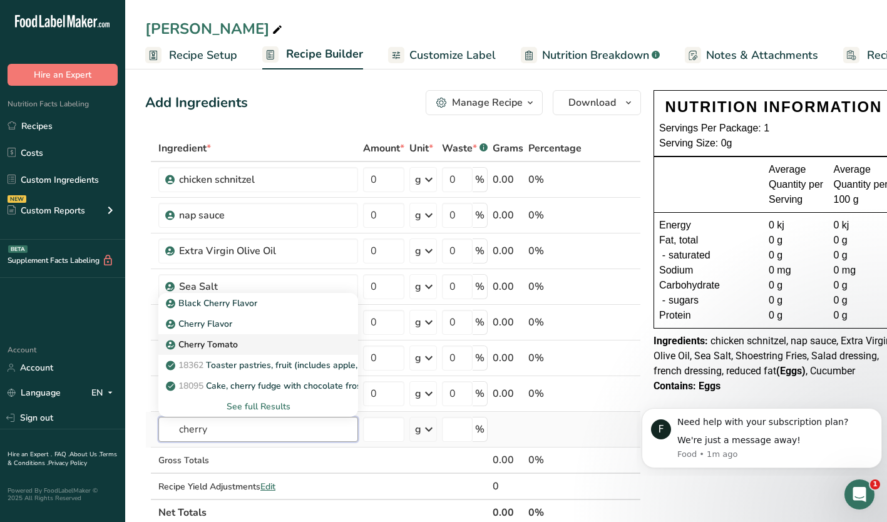
type input "cherry"
click at [181, 342] on p "Cherry Tomato" at bounding box center [202, 344] width 69 height 13
type input "Cherry Tomato"
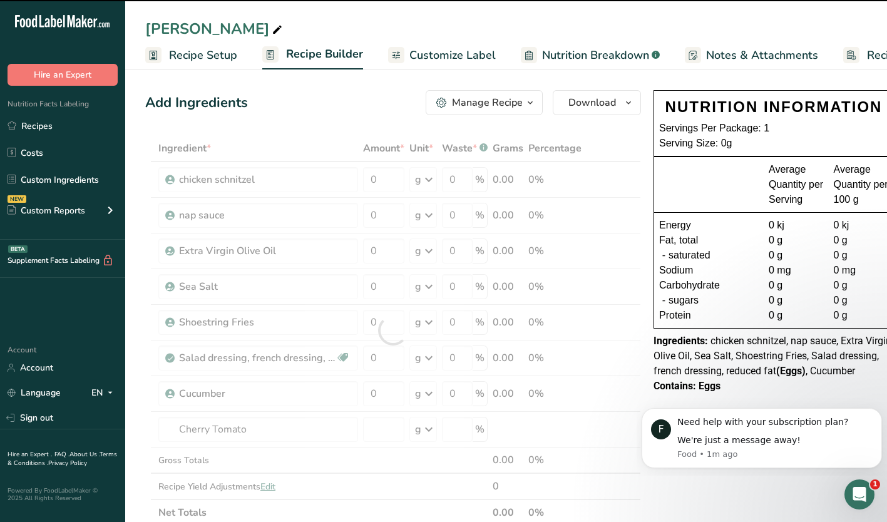
type input "0"
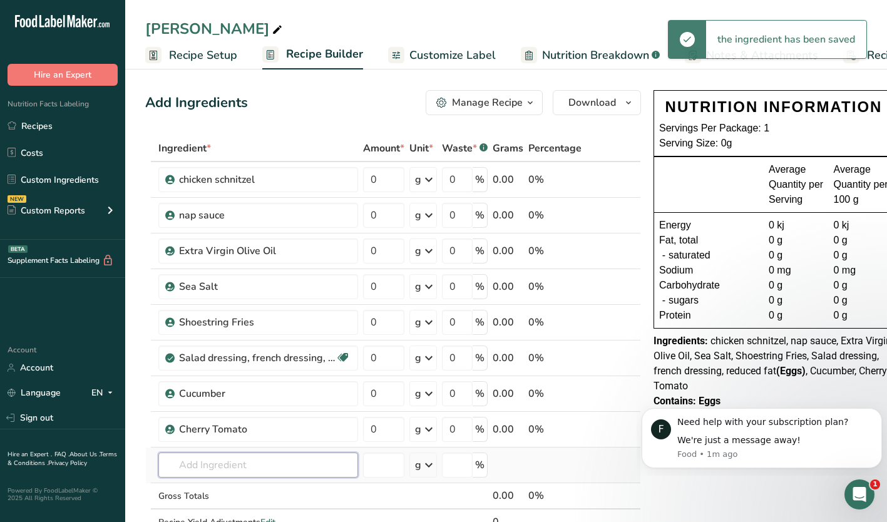
click at [187, 460] on input "text" at bounding box center [258, 465] width 200 height 25
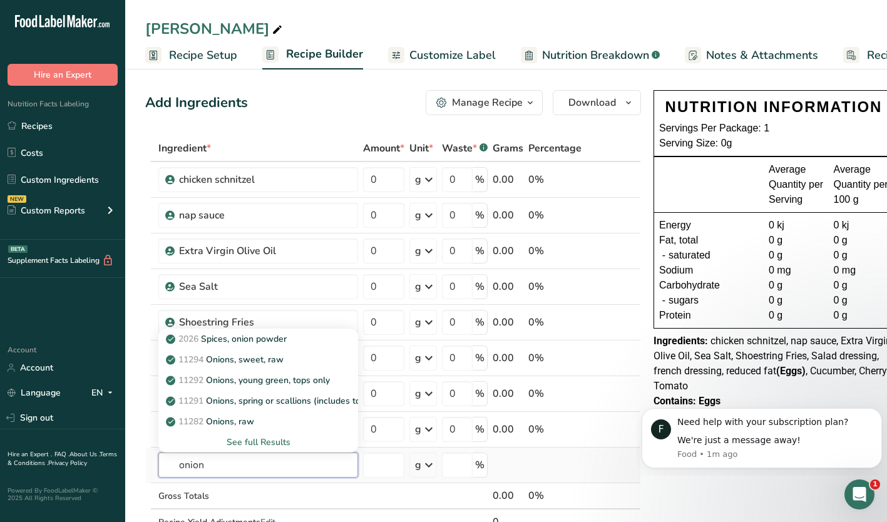
type input "onion"
click at [259, 443] on div "See full Results" at bounding box center [258, 442] width 180 height 13
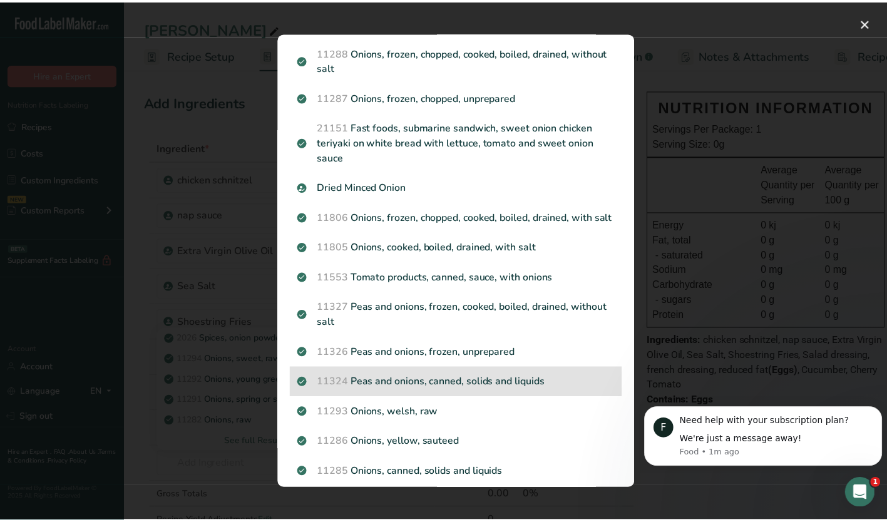
scroll to position [1381, 0]
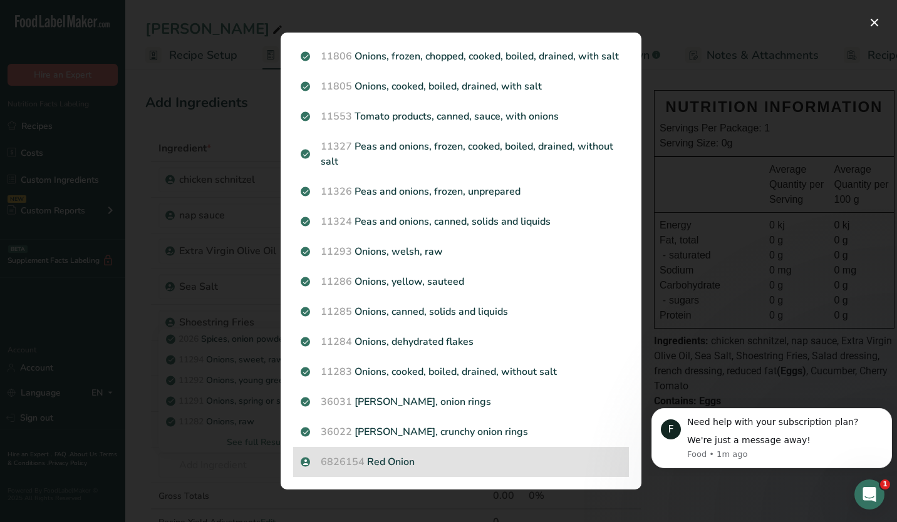
click at [369, 464] on p "6826154 Red Onion" at bounding box center [461, 462] width 321 height 15
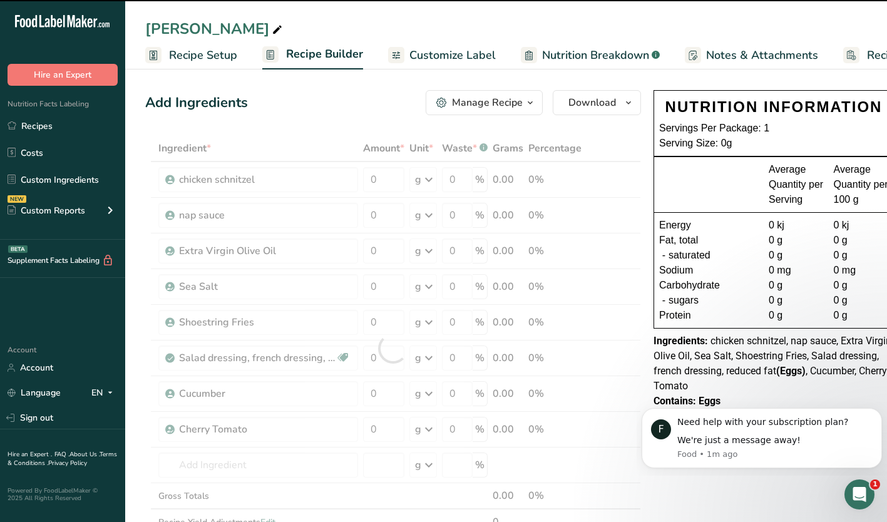
type input "0"
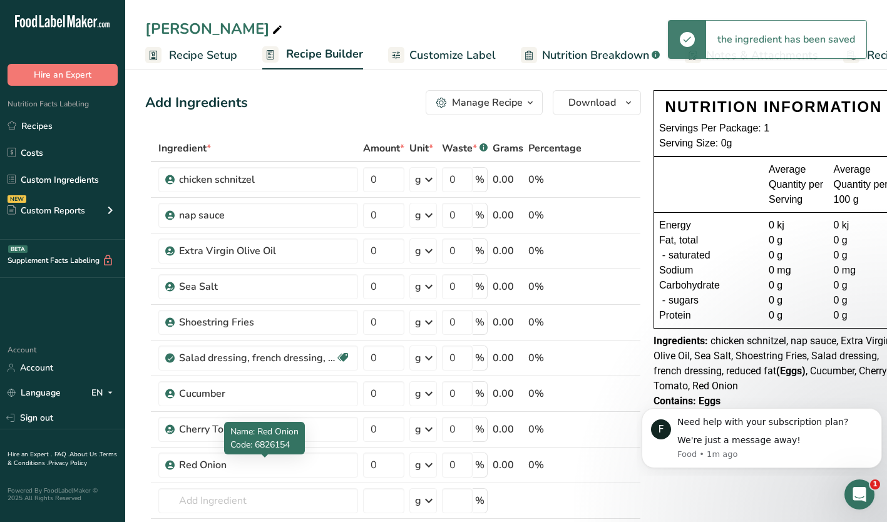
click at [198, 466] on div "Red Onion" at bounding box center [257, 465] width 157 height 15
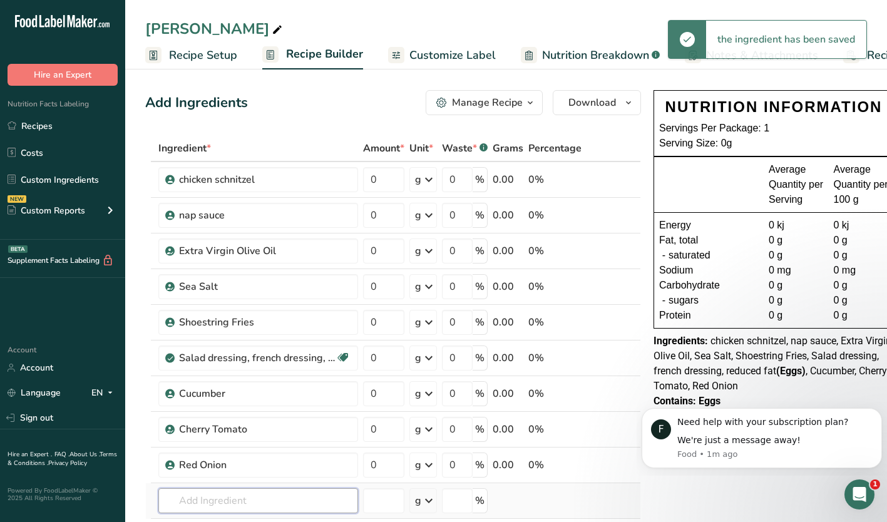
click at [207, 498] on input "text" at bounding box center [258, 500] width 200 height 25
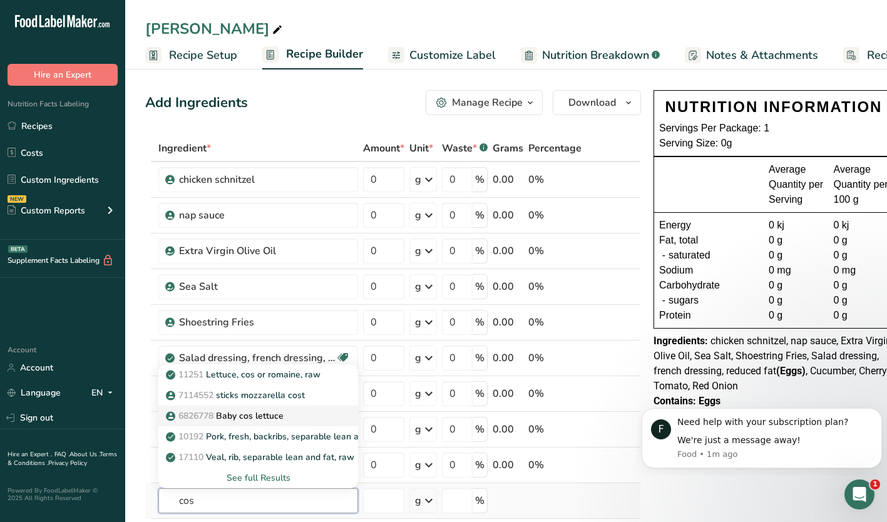
type input "cos"
click at [227, 418] on p "6826778 Baby cos lettuce" at bounding box center [225, 415] width 115 height 13
type input "Baby cos lettuce"
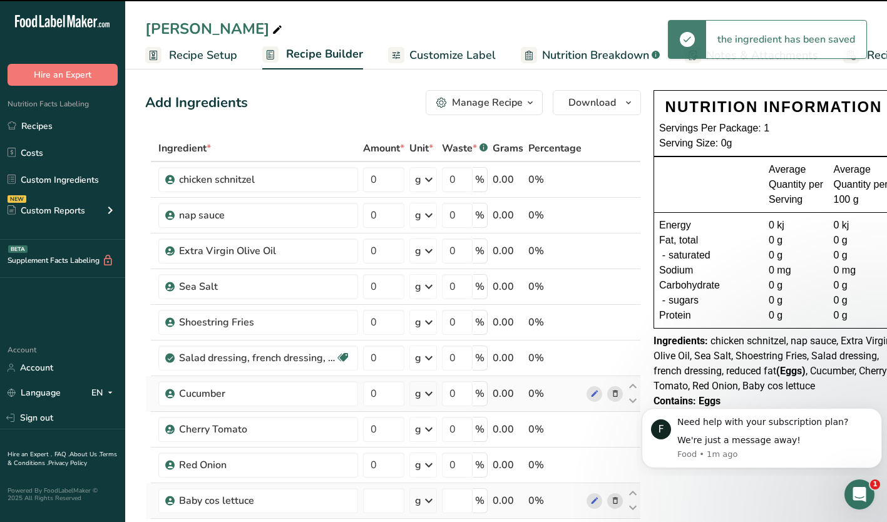
type input "0"
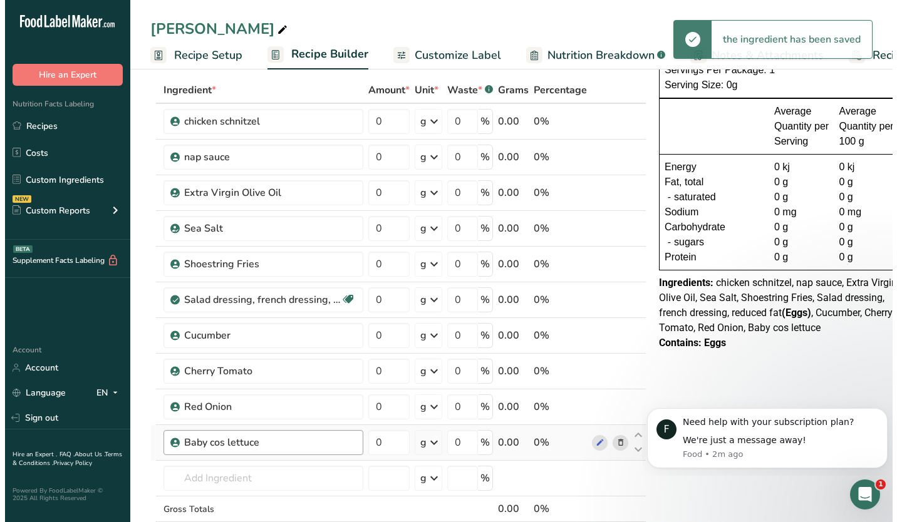
scroll to position [63, 0]
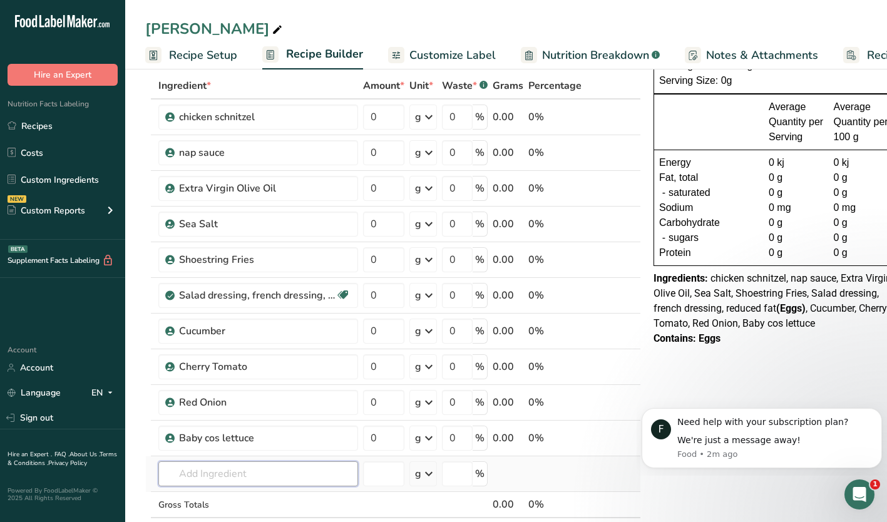
drag, startPoint x: 220, startPoint y: 478, endPoint x: 195, endPoint y: 485, distance: 25.5
click at [220, 478] on input "text" at bounding box center [258, 473] width 200 height 25
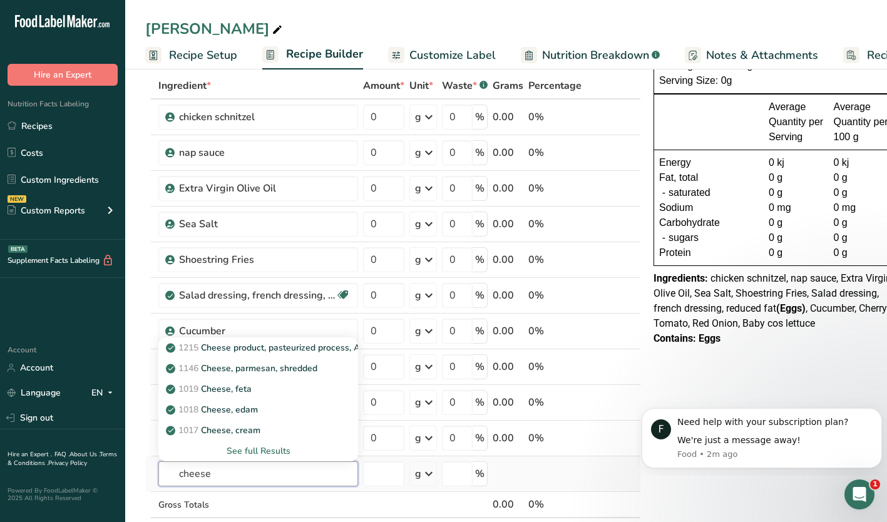
type input "cheese"
click at [242, 448] on div "See full Results" at bounding box center [258, 451] width 180 height 13
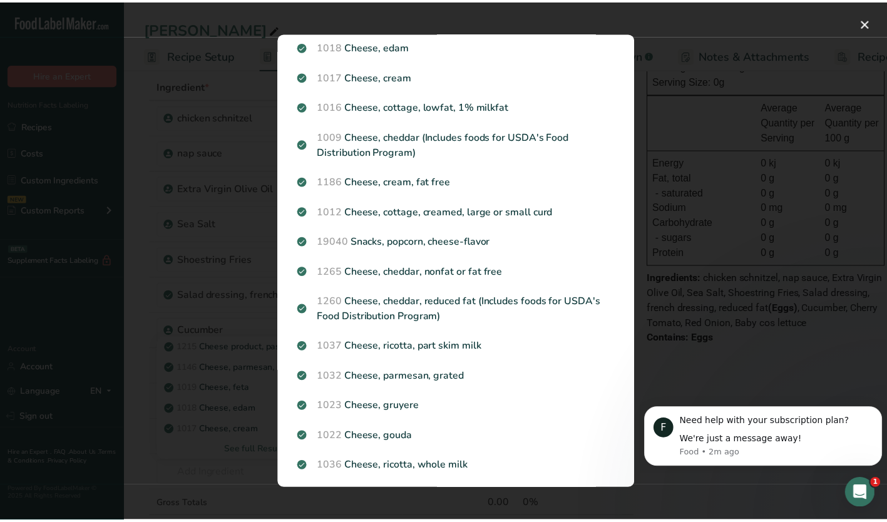
scroll to position [0, 0]
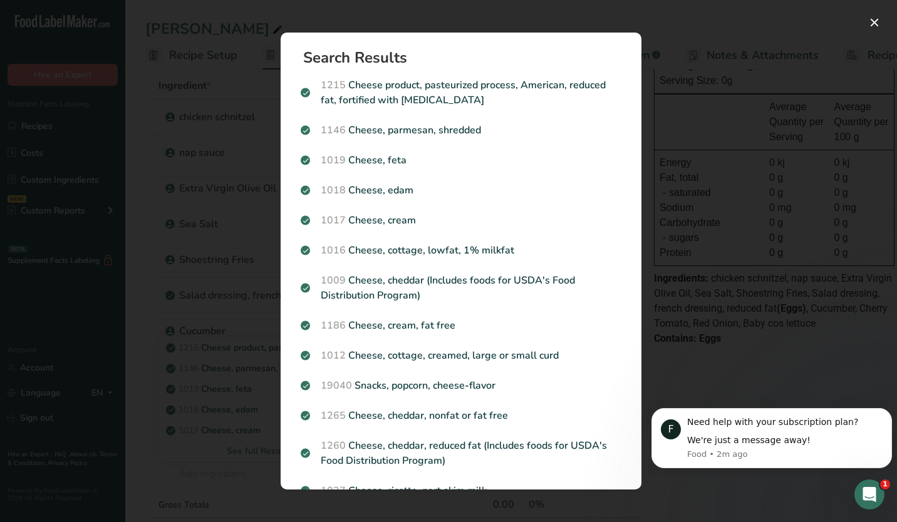
click at [448, 14] on div "Search Results 1215 Cheese product, pasteurized process, American, reduced fat,…" at bounding box center [460, 261] width 401 height 497
click at [618, 21] on div "Search Results 1215 Cheese product, pasteurized process, American, reduced fat,…" at bounding box center [460, 261] width 401 height 497
click at [869, 19] on button "Search results modal" at bounding box center [874, 23] width 20 height 20
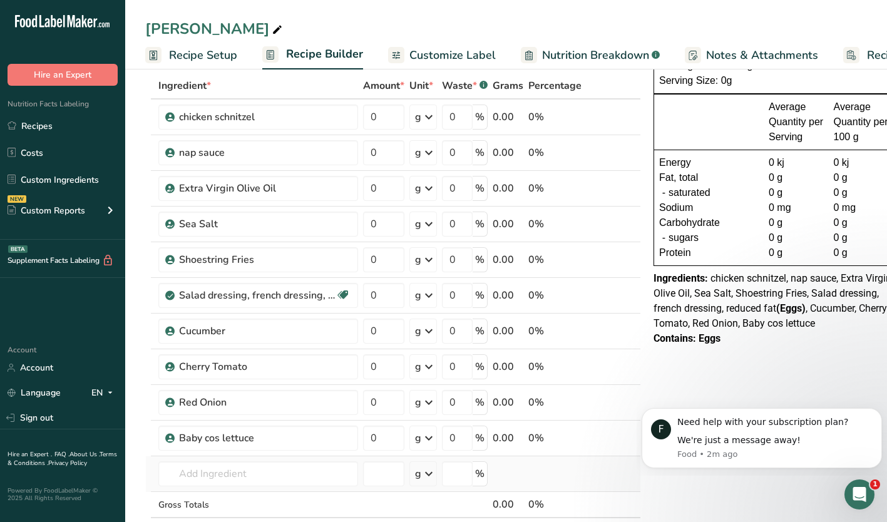
click at [177, 487] on td "1215 Cheese product, pasteurized process, American, reduced fat, fortified with…" at bounding box center [258, 474] width 205 height 36
click at [253, 467] on input "text" at bounding box center [258, 473] width 200 height 25
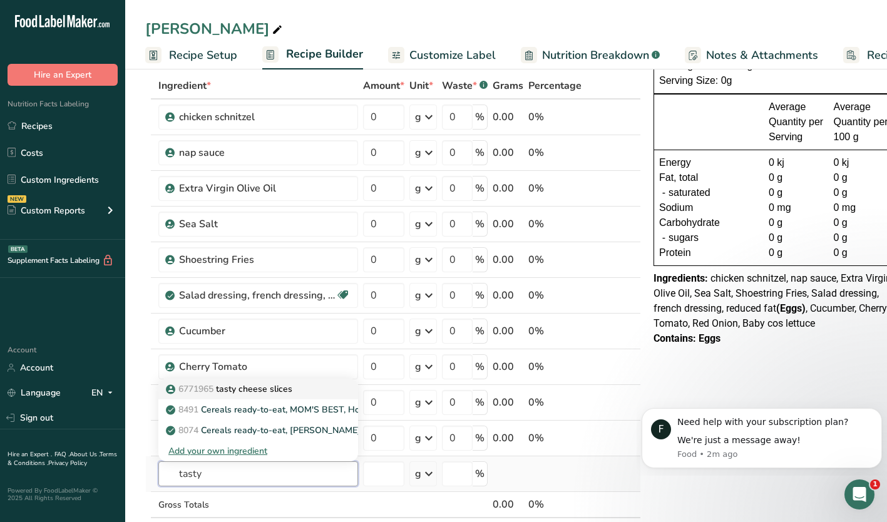
type input "tasty"
click at [225, 388] on p "6771965 tasty cheese slices" at bounding box center [230, 389] width 124 height 13
type input "tasty cheese slices"
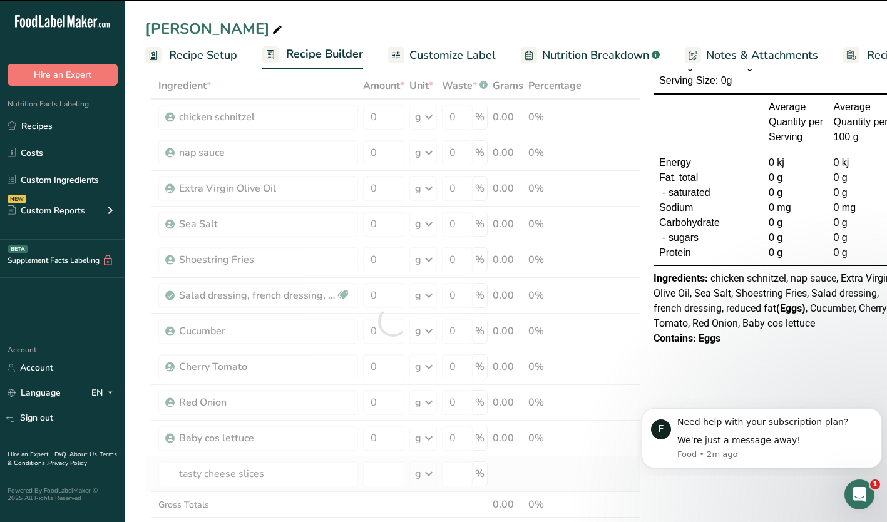
type input "0"
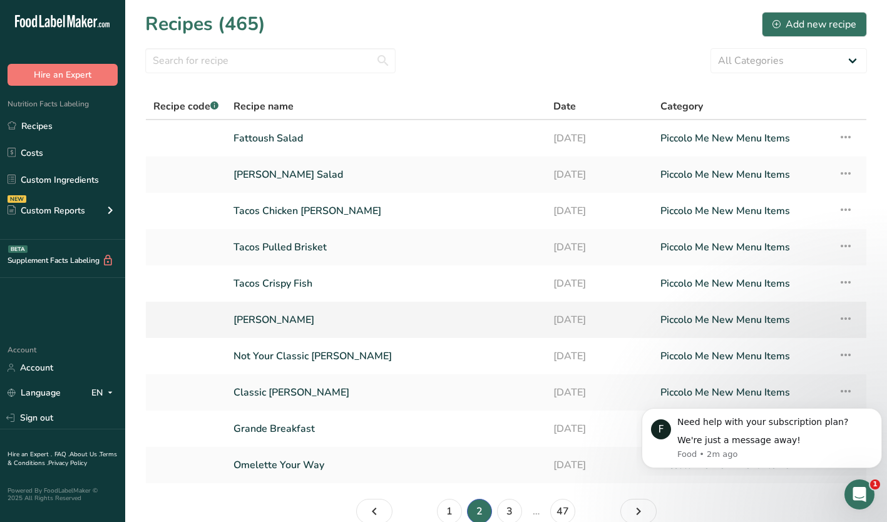
click at [247, 326] on link "[PERSON_NAME]" at bounding box center [386, 320] width 305 height 26
click at [451, 502] on link "1" at bounding box center [449, 511] width 25 height 25
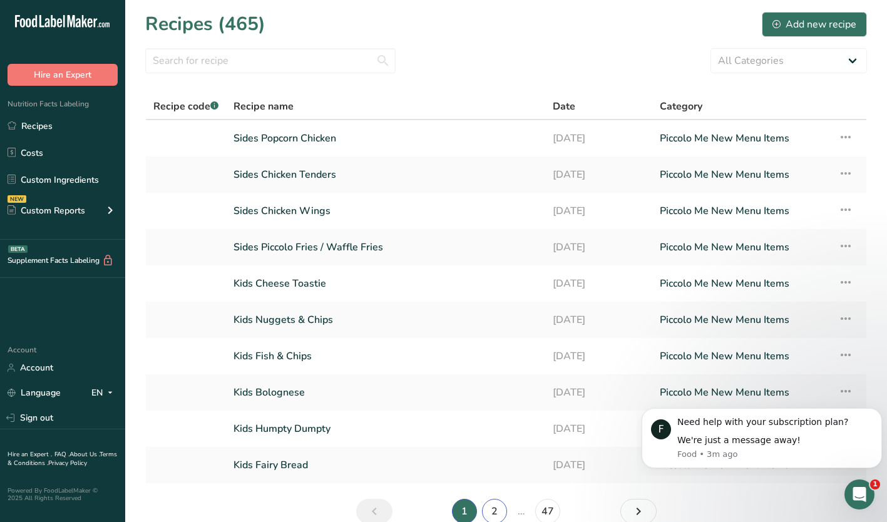
click at [494, 502] on link "2" at bounding box center [494, 511] width 25 height 25
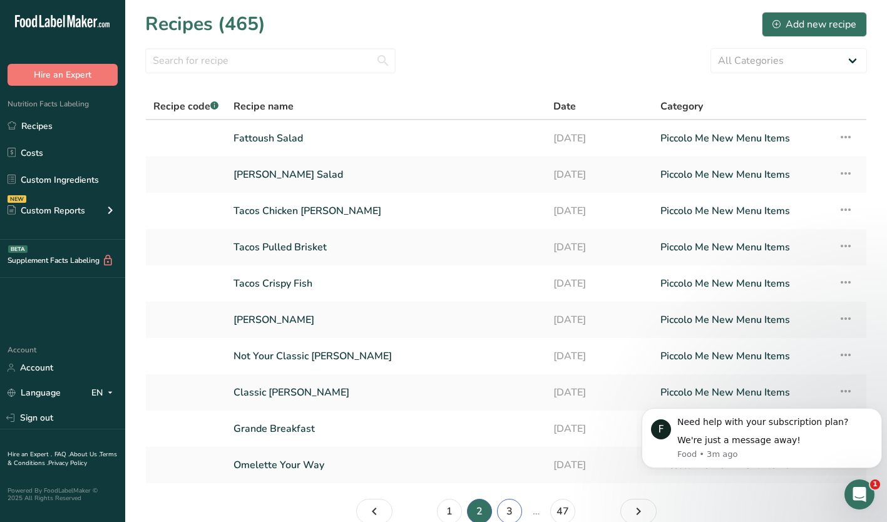
click at [503, 502] on link "3" at bounding box center [509, 511] width 25 height 25
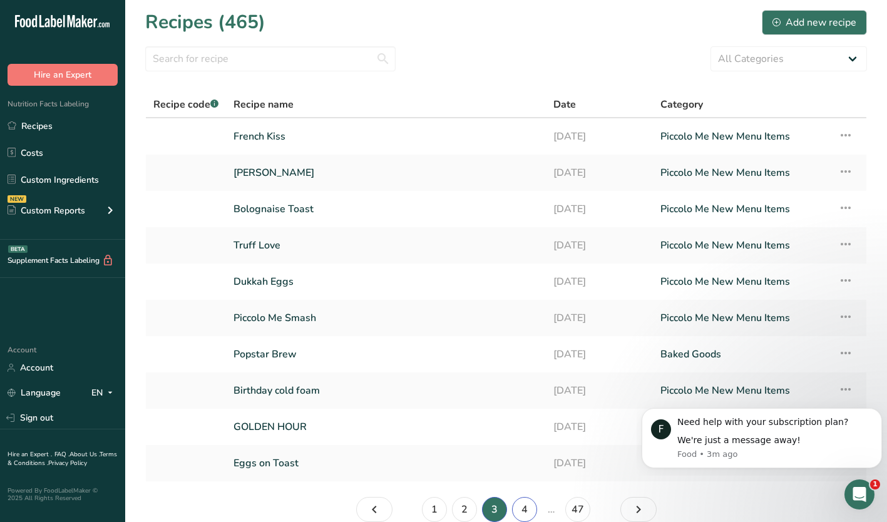
click at [532, 502] on link "4" at bounding box center [524, 509] width 25 height 25
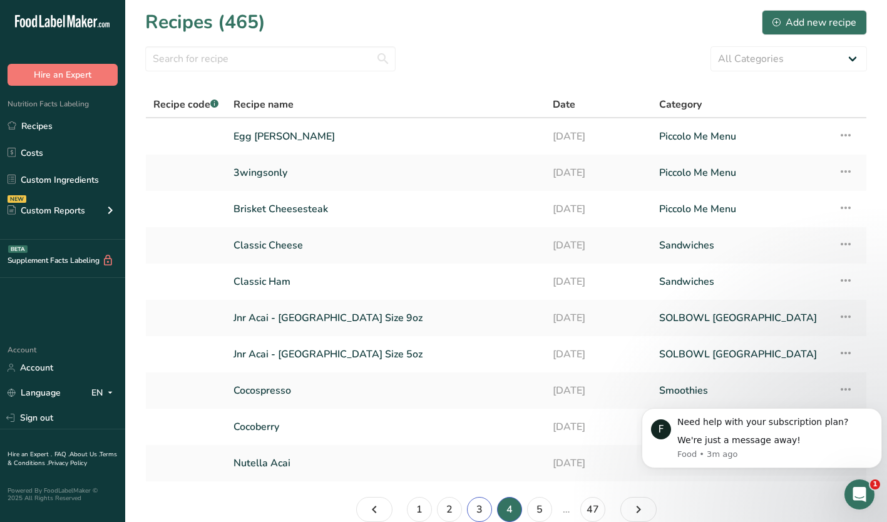
click at [478, 502] on link "3" at bounding box center [479, 509] width 25 height 25
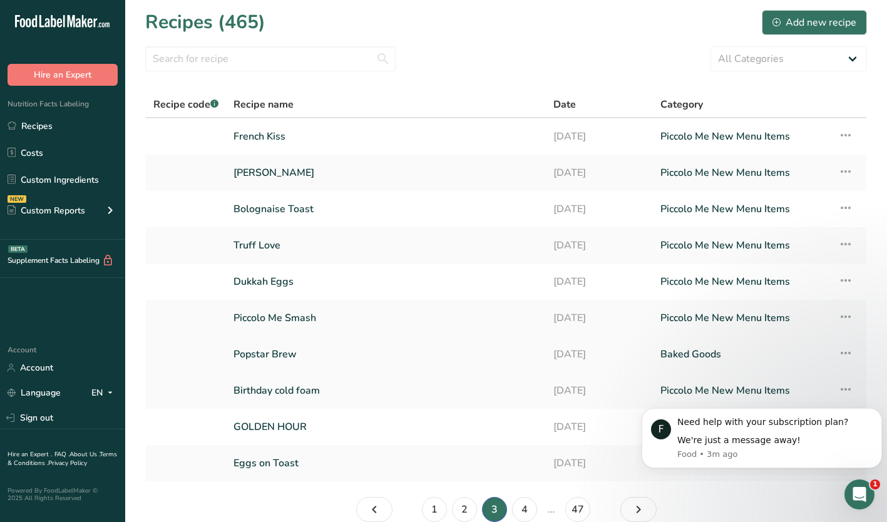
click at [819, 358] on link "Baked Goods" at bounding box center [741, 354] width 163 height 26
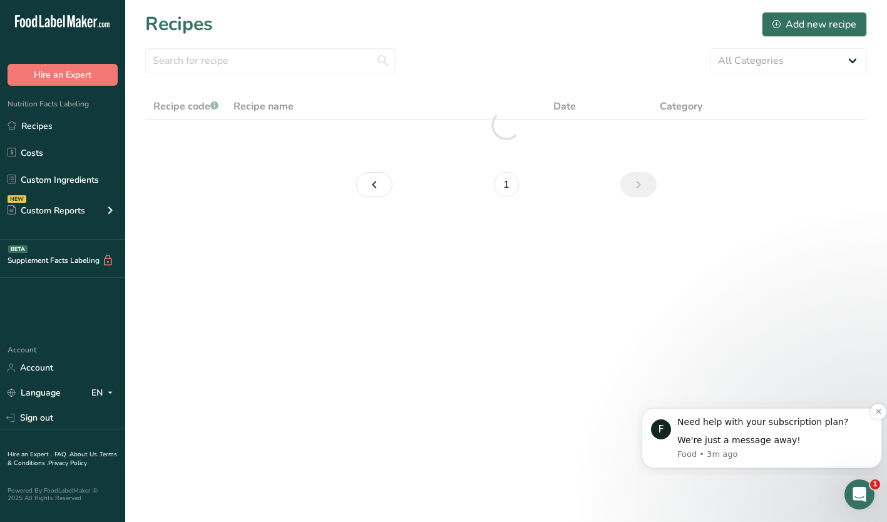
click at [848, 451] on p "Food • 3m ago" at bounding box center [774, 454] width 195 height 11
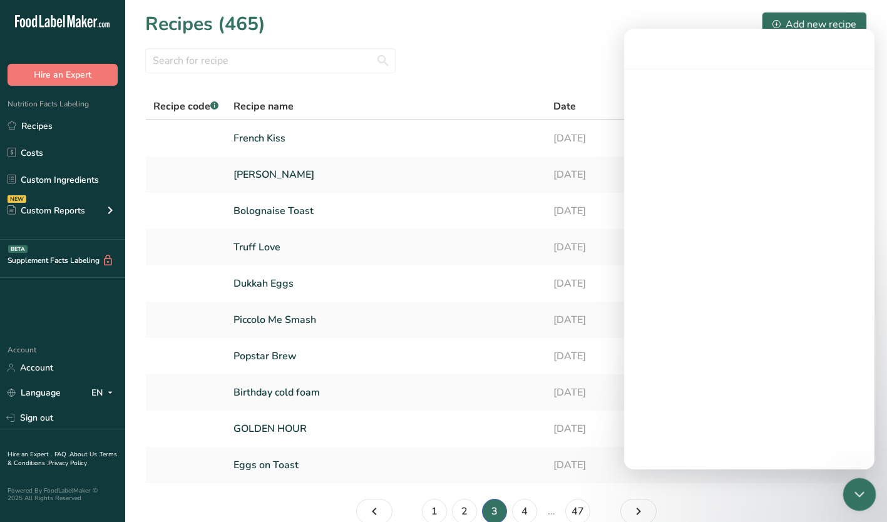
click at [862, 488] on icon "Close Intercom Messenger" at bounding box center [857, 492] width 15 height 15
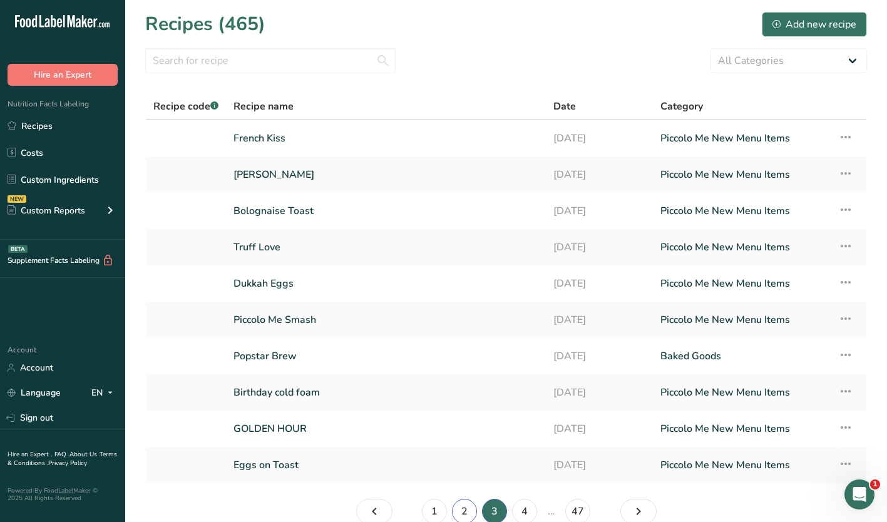
click at [468, 502] on link "2" at bounding box center [464, 511] width 25 height 25
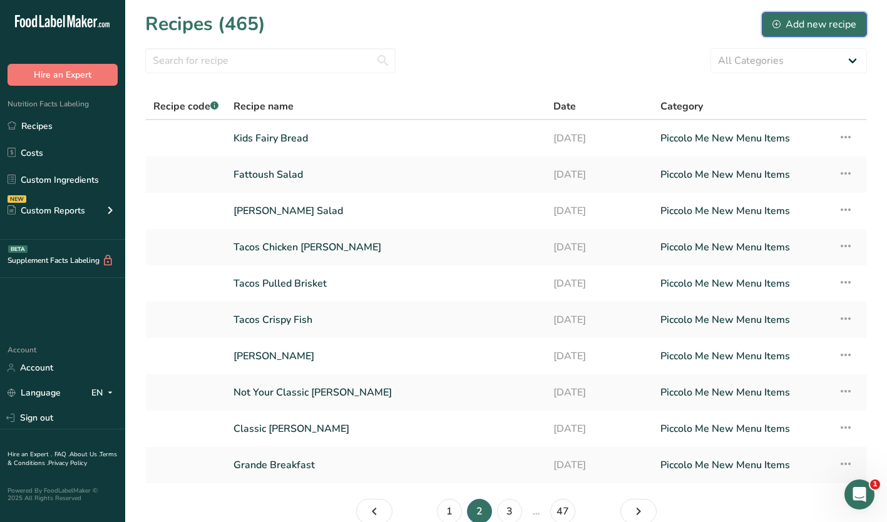
click at [812, 19] on div "Add new recipe" at bounding box center [815, 24] width 84 height 15
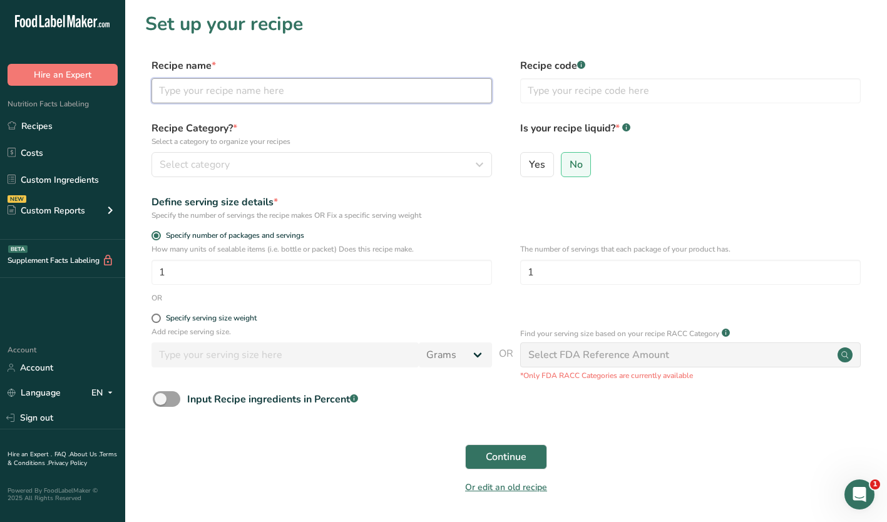
click at [241, 87] on input "text" at bounding box center [322, 90] width 341 height 25
type input "b"
type input "Bolognese Pasta"
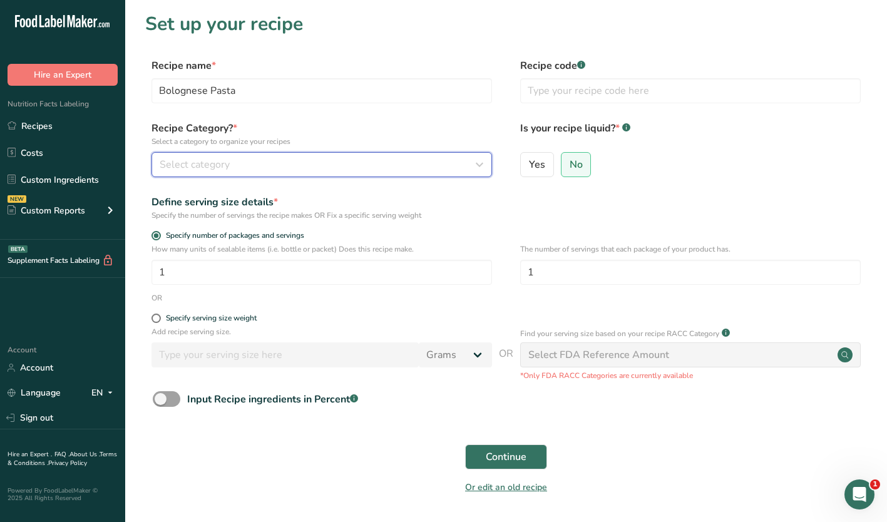
click at [324, 158] on div "Select category" at bounding box center [318, 164] width 317 height 15
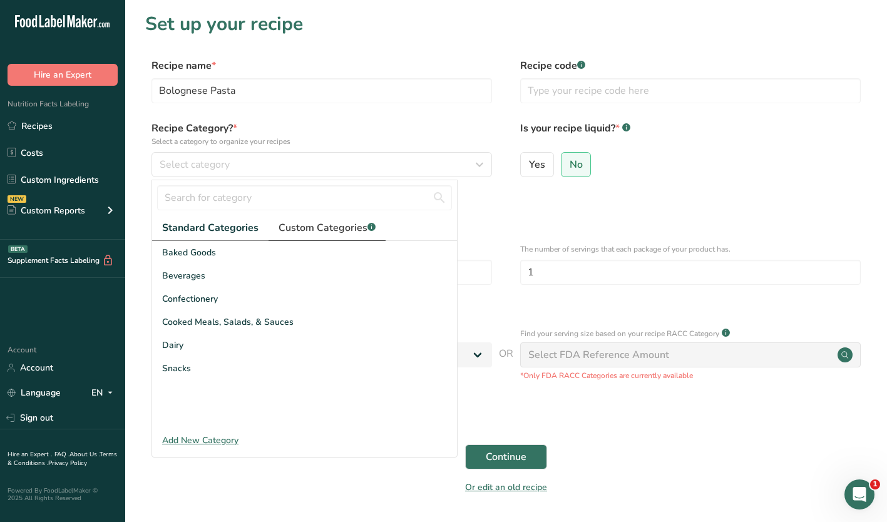
click at [311, 233] on span "Custom Categories .a-a{fill:#347362;}.b-a{fill:#fff;}" at bounding box center [327, 227] width 97 height 15
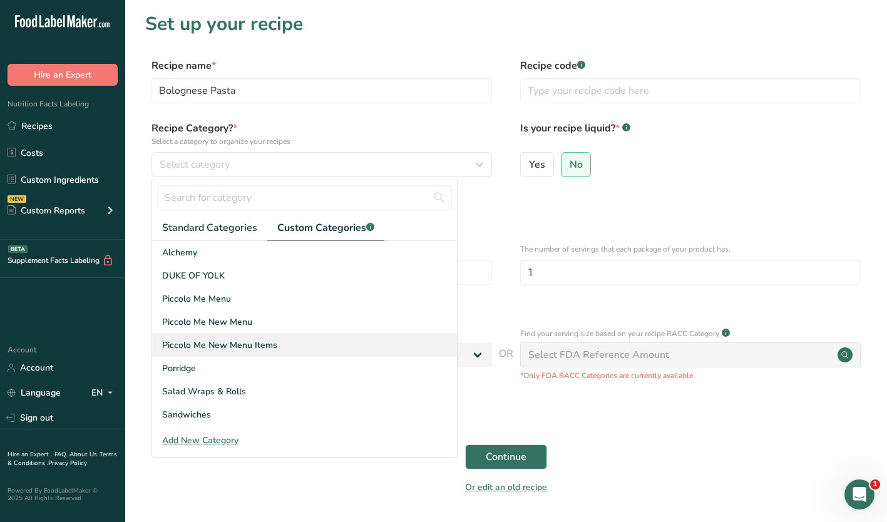
click at [218, 347] on span "Piccolo Me New Menu Items" at bounding box center [219, 345] width 115 height 13
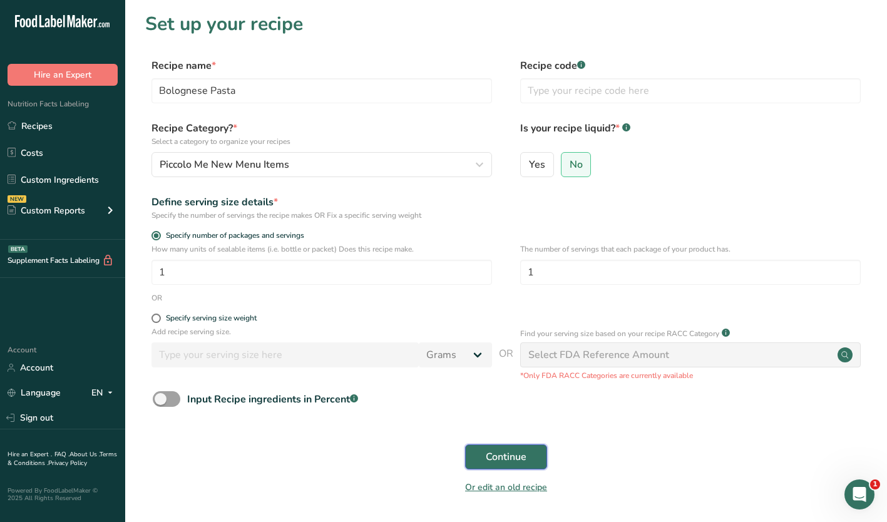
click at [511, 451] on span "Continue" at bounding box center [506, 457] width 41 height 15
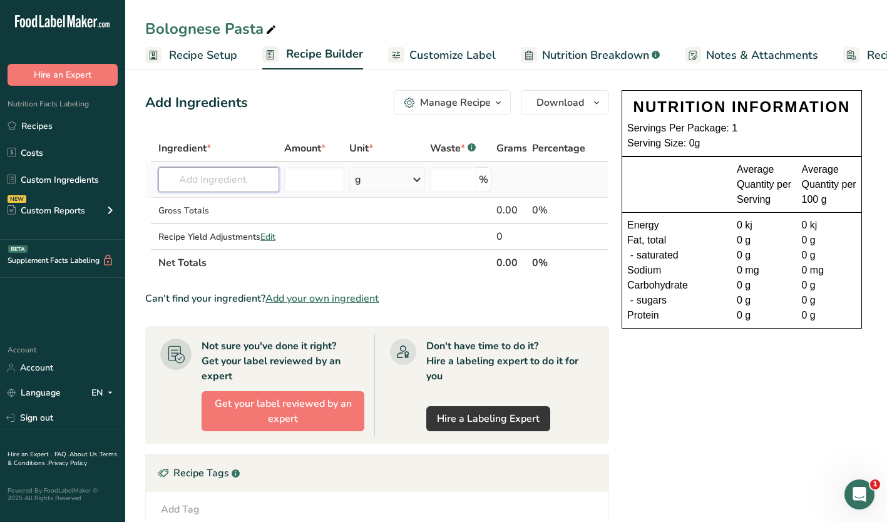
click at [203, 177] on input "text" at bounding box center [218, 179] width 121 height 25
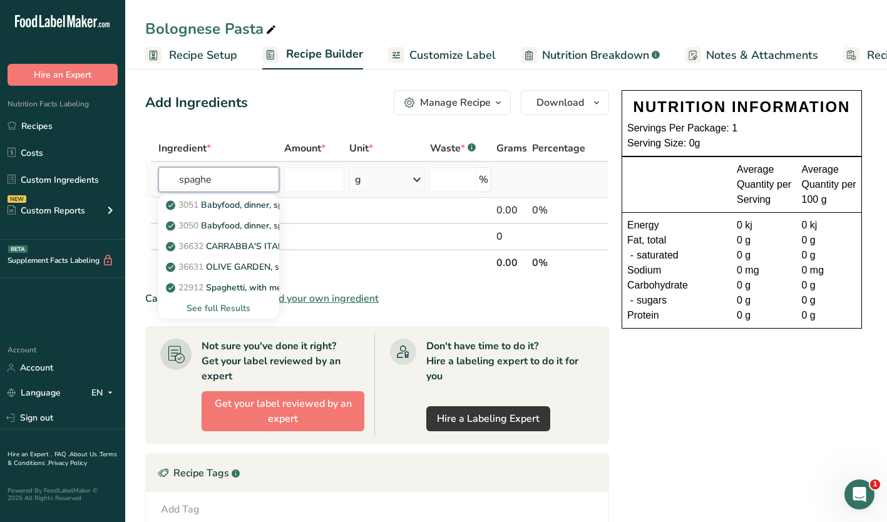
type input "spaghe"
click at [221, 304] on div "See full Results" at bounding box center [218, 308] width 101 height 13
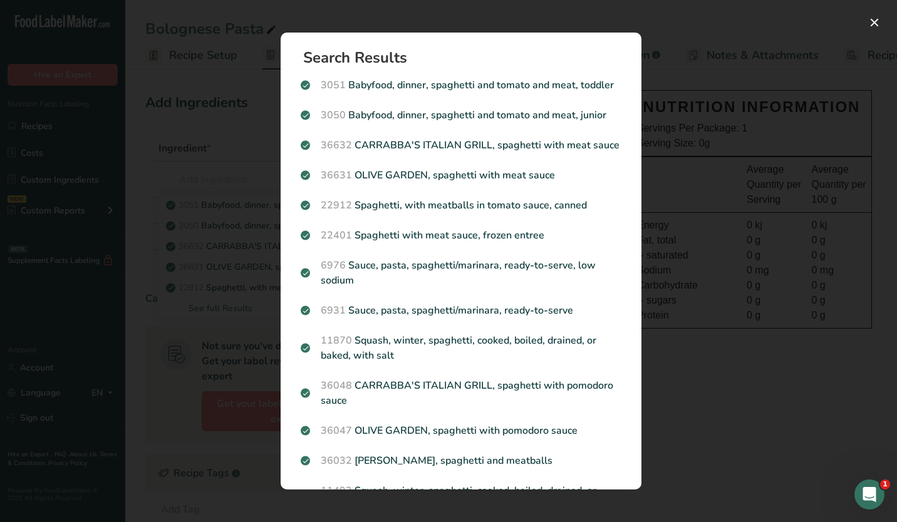
click at [88, 301] on div "Search results modal" at bounding box center [448, 261] width 897 height 522
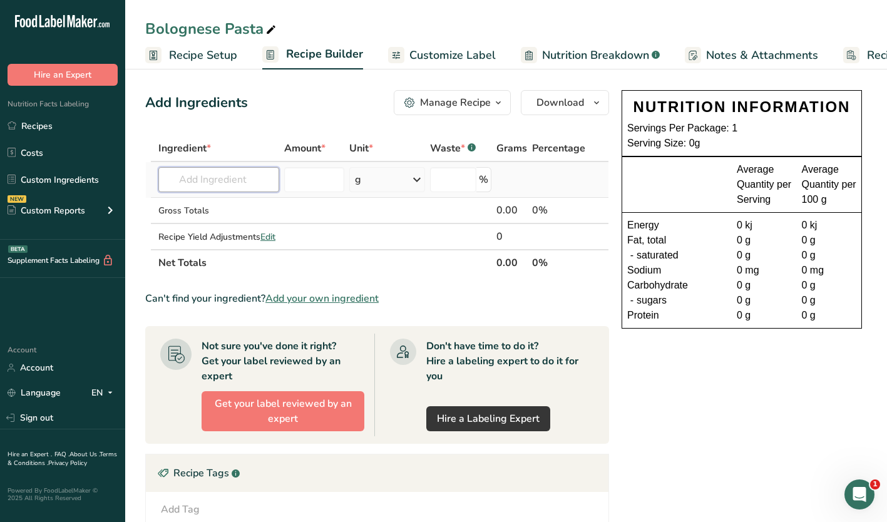
click at [198, 182] on input "text" at bounding box center [218, 179] width 121 height 25
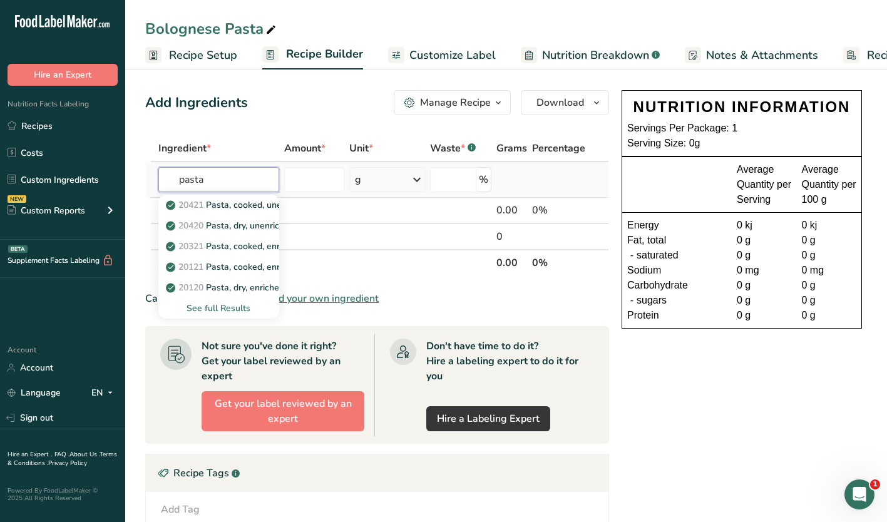
type input "pasta"
click at [233, 309] on div "See full Results" at bounding box center [218, 308] width 101 height 13
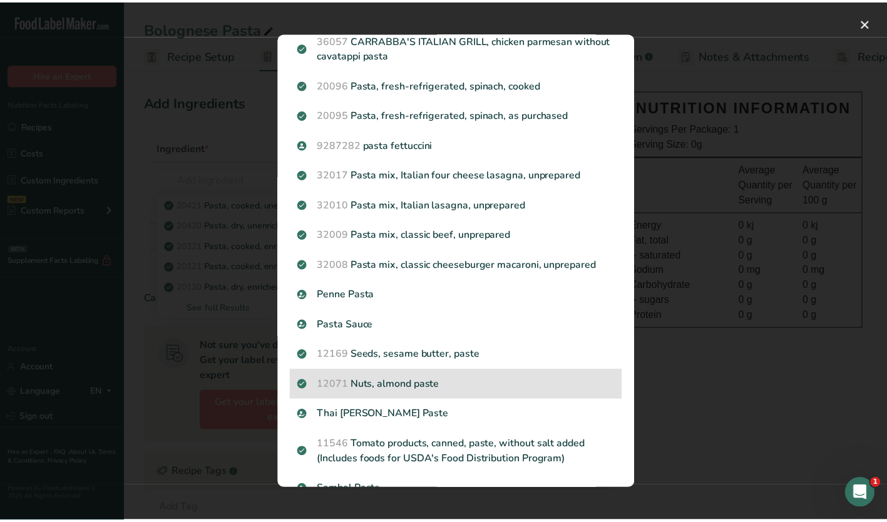
scroll to position [1133, 0]
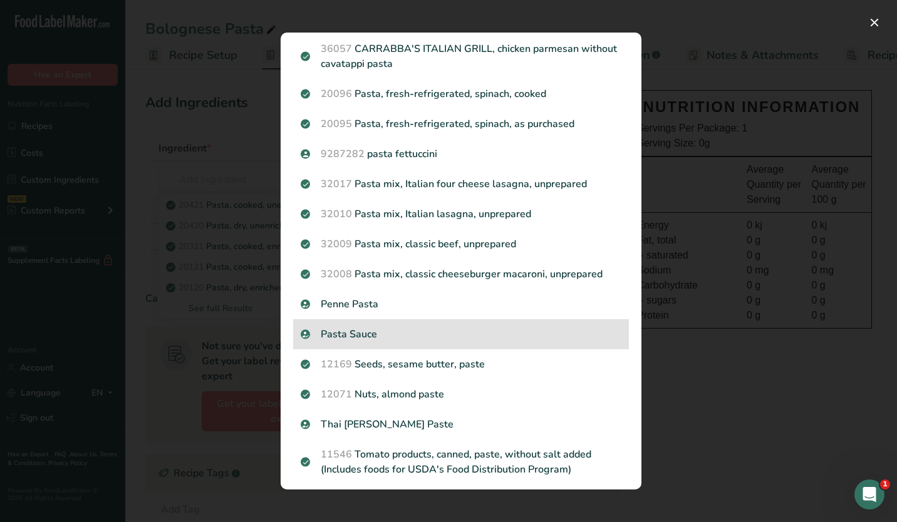
click at [351, 332] on p "Pasta Sauce" at bounding box center [461, 334] width 321 height 15
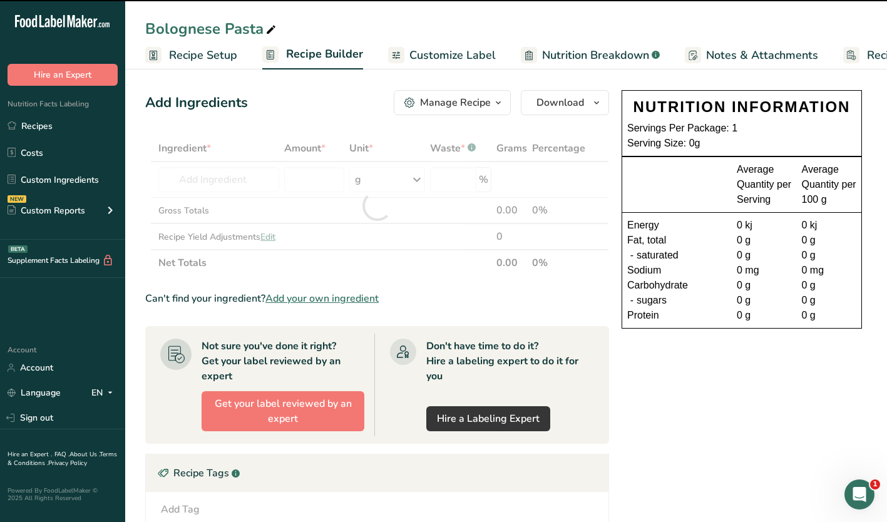
type input "0"
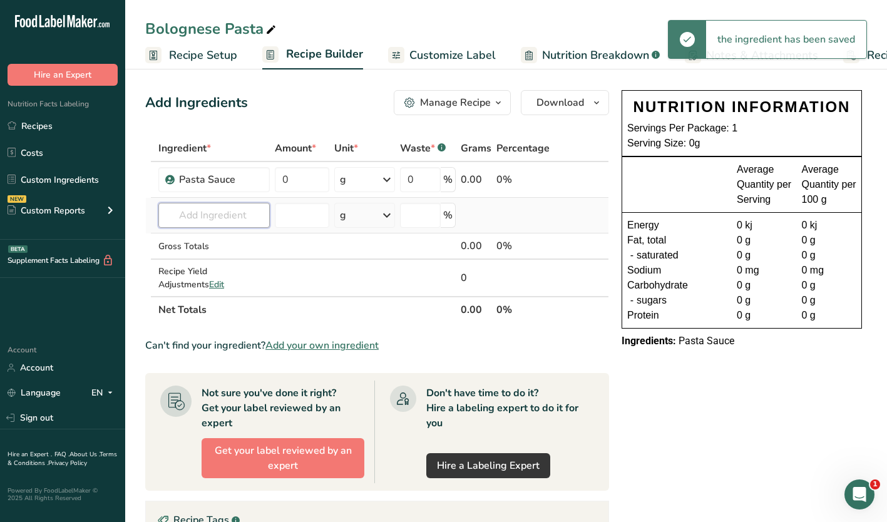
click at [197, 215] on input "text" at bounding box center [213, 215] width 111 height 25
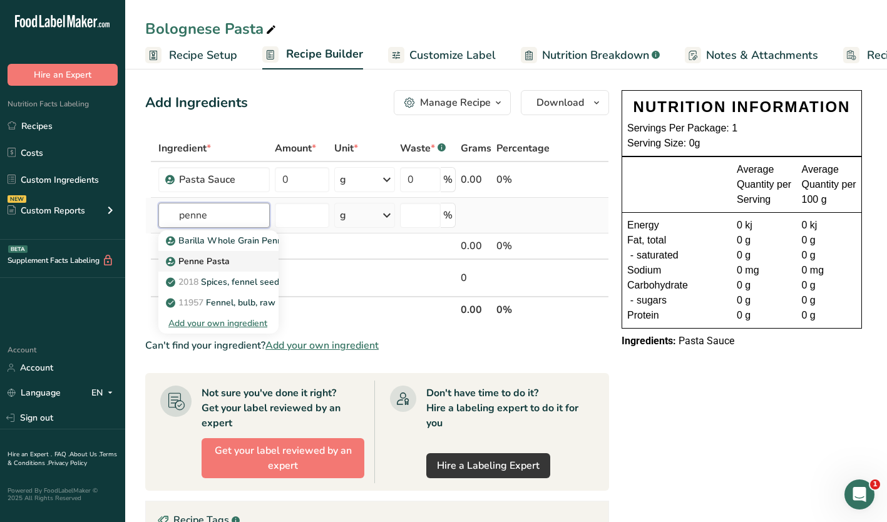
type input "penne"
click at [208, 264] on p "Penne Pasta" at bounding box center [198, 261] width 61 height 13
type input "Penne Pasta"
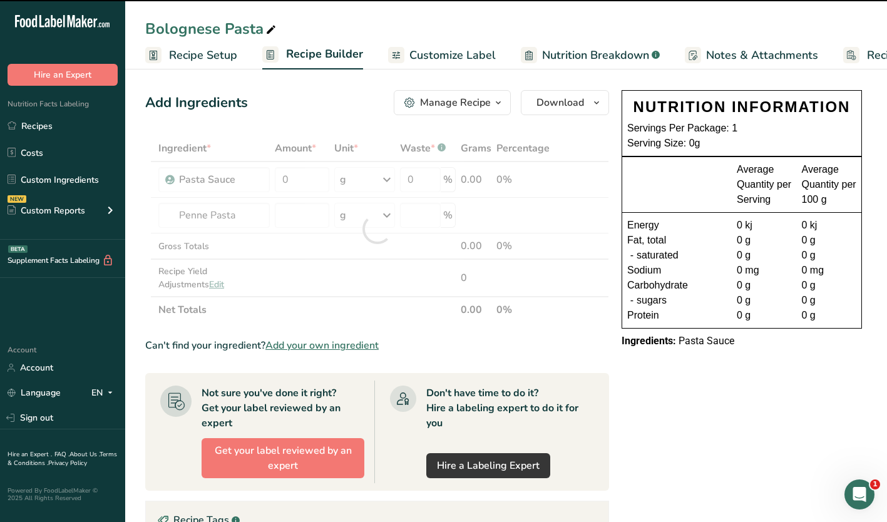
type input "0"
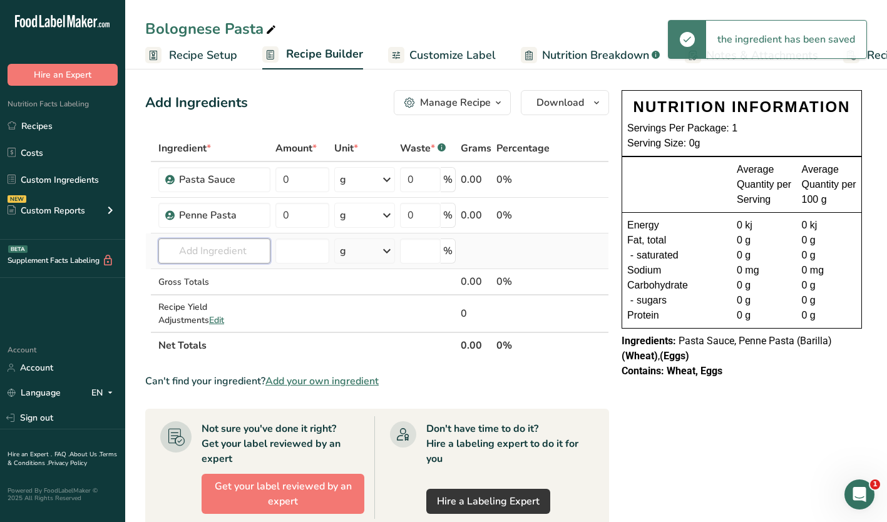
click at [203, 250] on input "text" at bounding box center [214, 251] width 112 height 25
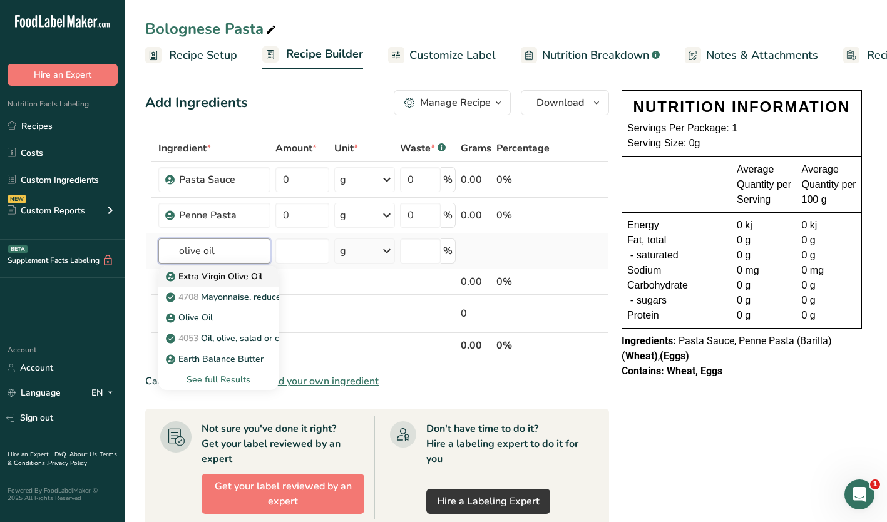
type input "olive oil"
click at [219, 275] on p "Extra Virgin Olive Oil" at bounding box center [215, 276] width 94 height 13
type input "Extra Virgin Olive Oil"
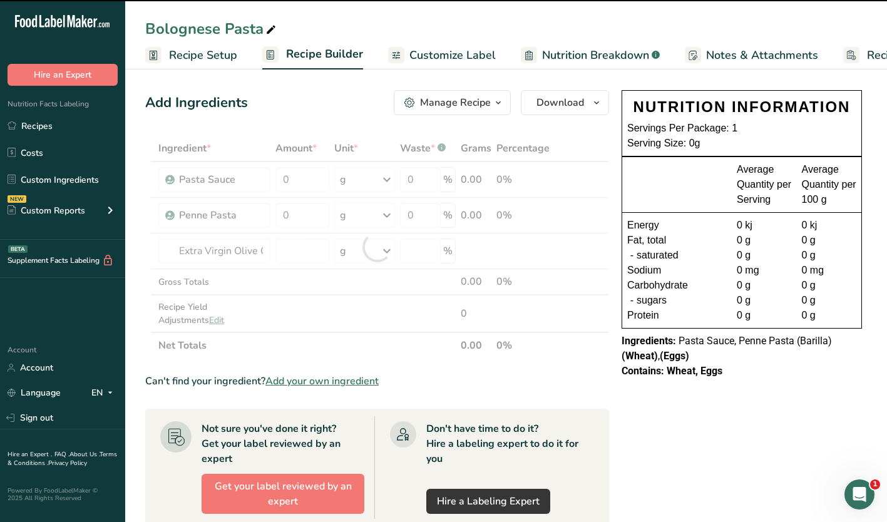
type input "0"
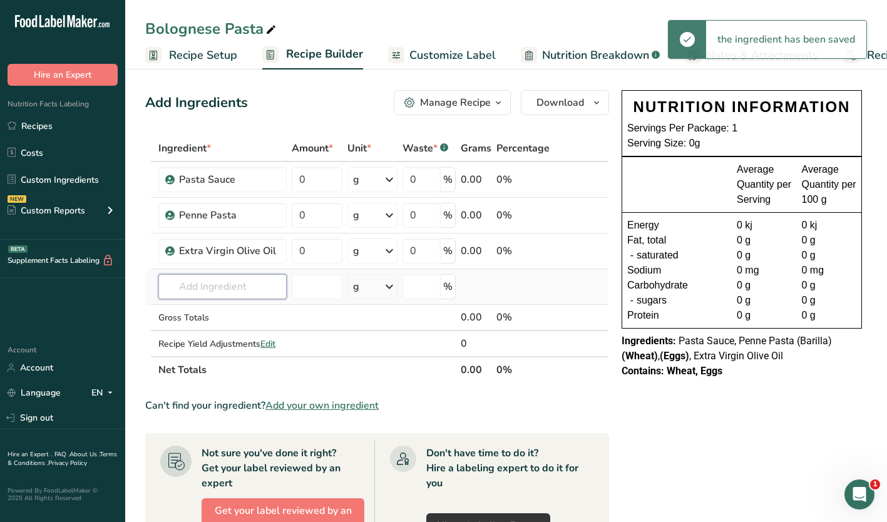
click at [187, 282] on input "text" at bounding box center [222, 286] width 128 height 25
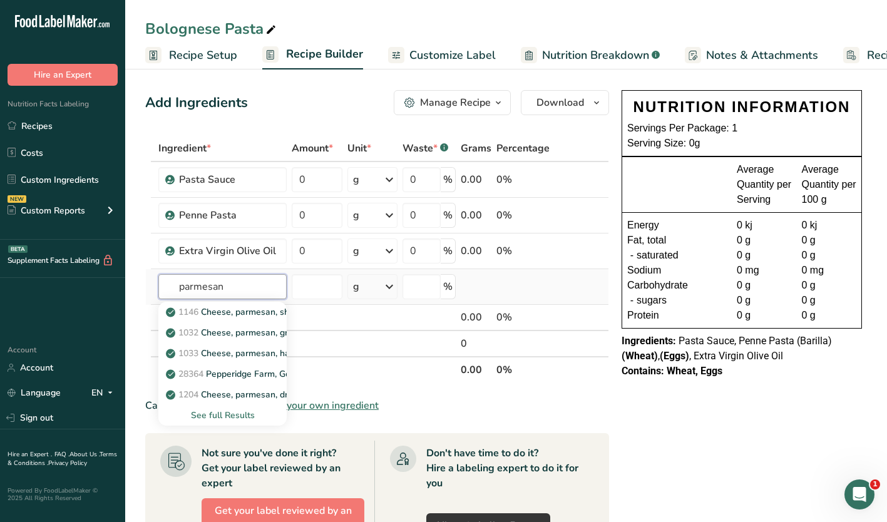
type input "parmesan"
click at [210, 406] on div "See full Results" at bounding box center [222, 415] width 128 height 21
click at [206, 413] on div "See full Results" at bounding box center [222, 415] width 108 height 13
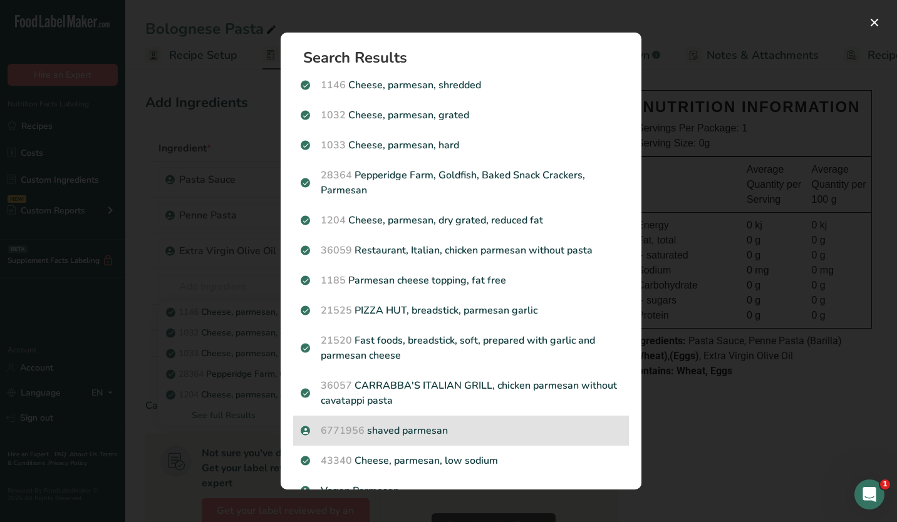
click at [374, 427] on p "6771956 shaved parmesan" at bounding box center [461, 430] width 321 height 15
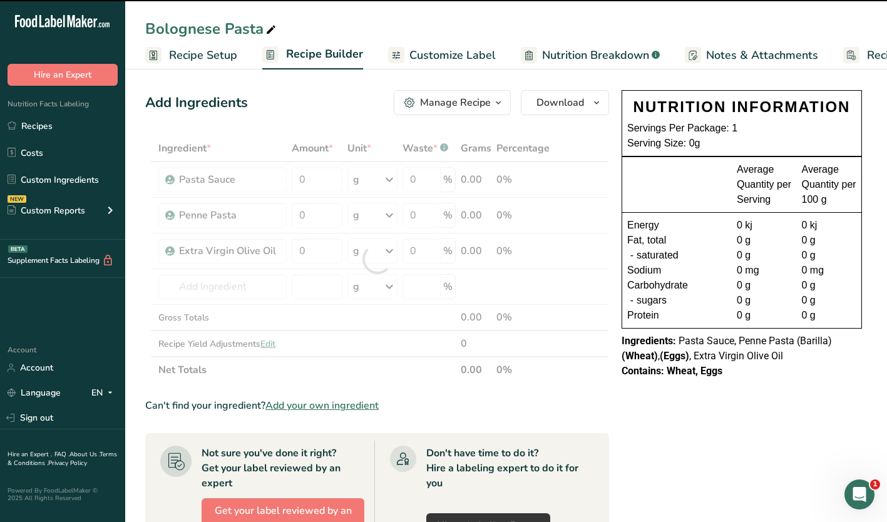
type input "0"
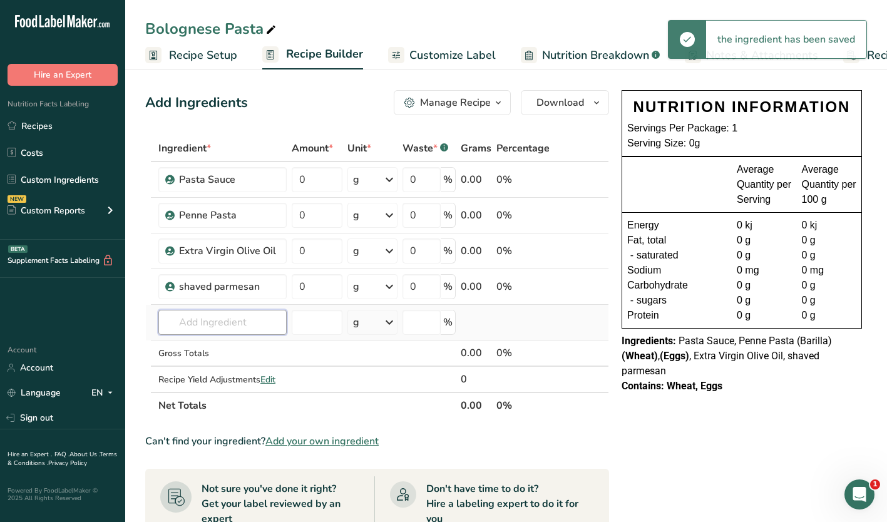
click at [204, 316] on input "text" at bounding box center [222, 322] width 128 height 25
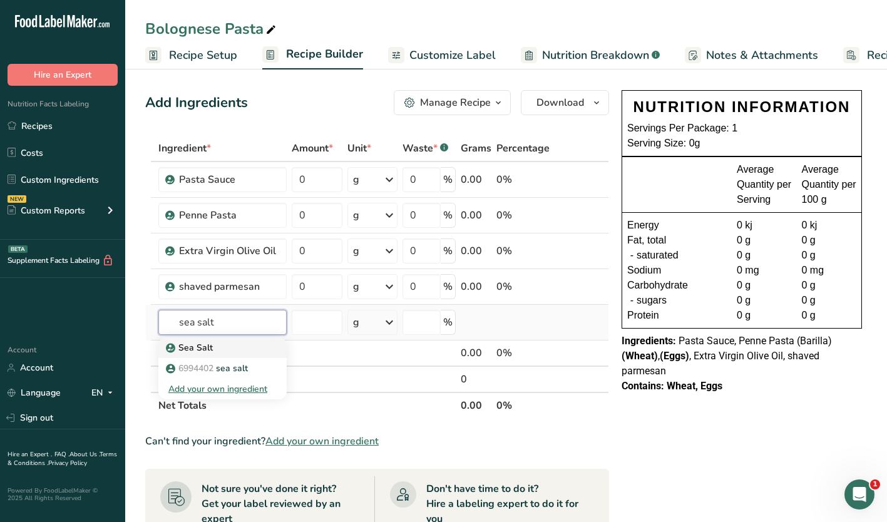
type input "sea salt"
click at [202, 350] on p "Sea Salt" at bounding box center [190, 347] width 44 height 13
type input "Sea Salt"
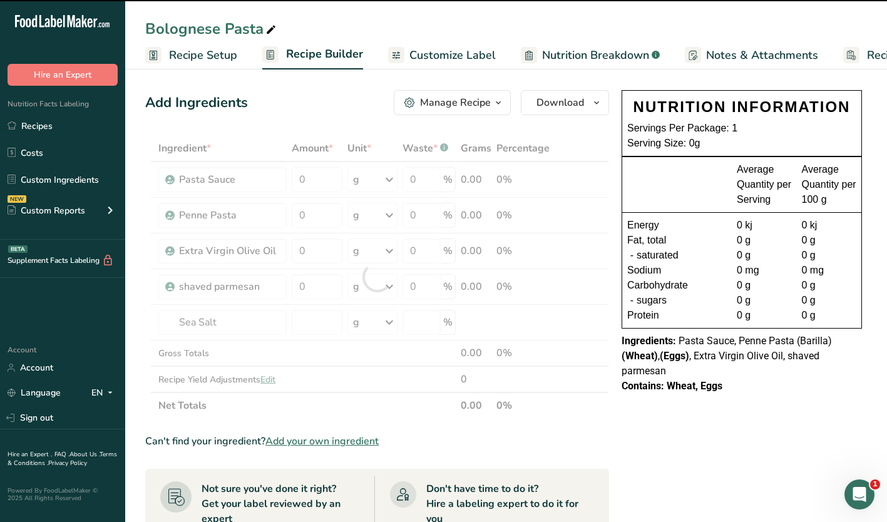
type input "0"
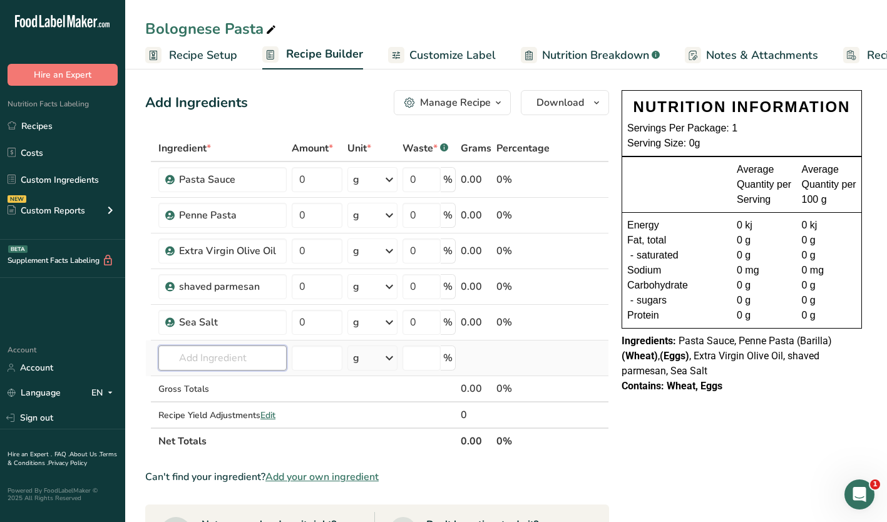
click at [212, 361] on input "text" at bounding box center [222, 358] width 128 height 25
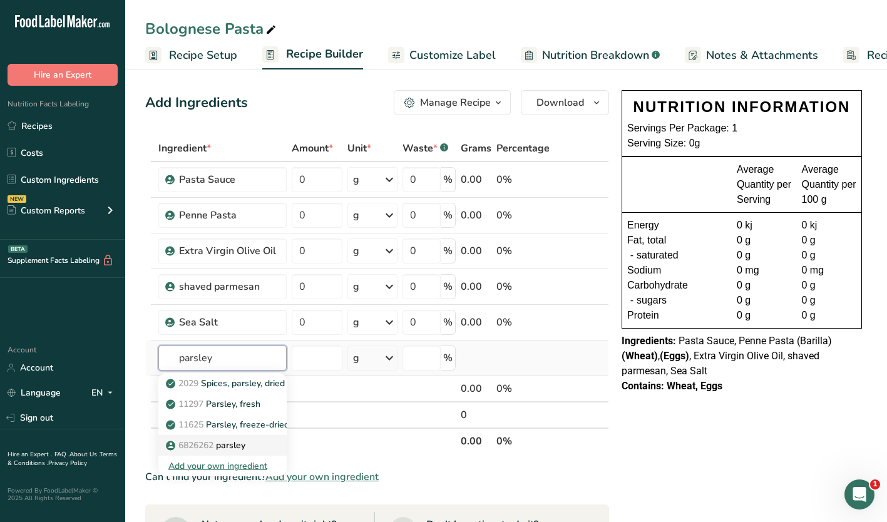
type input "parsley"
click at [231, 439] on p "6826262 [GEOGRAPHIC_DATA]" at bounding box center [206, 445] width 77 height 13
type input "parsley"
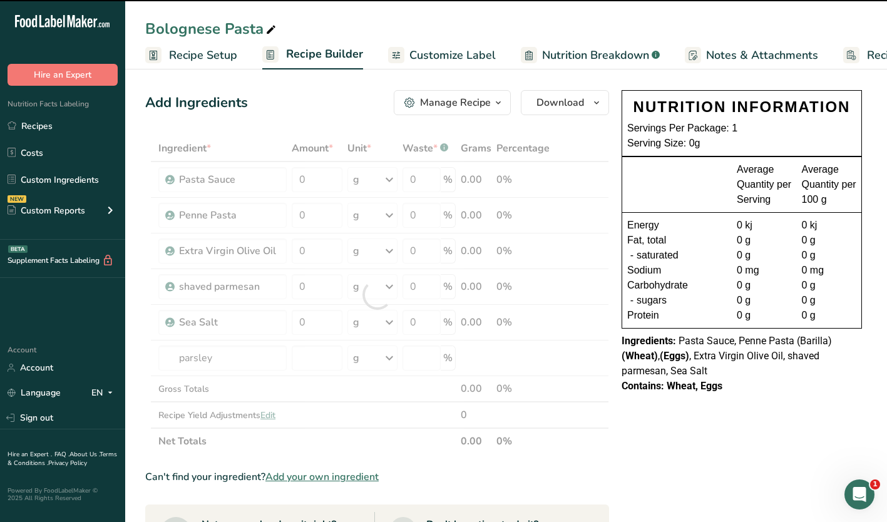
type input "0"
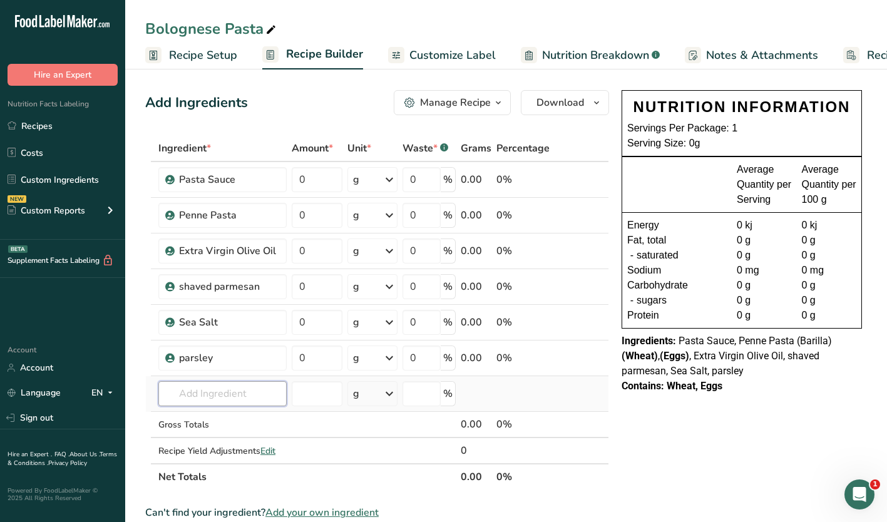
click at [190, 398] on input "text" at bounding box center [222, 393] width 128 height 25
click at [696, 482] on div "NUTRITION INFORMATION Servings Per Package: 1 Serving Size: 0g Average Quantity…" at bounding box center [742, 531] width 250 height 892
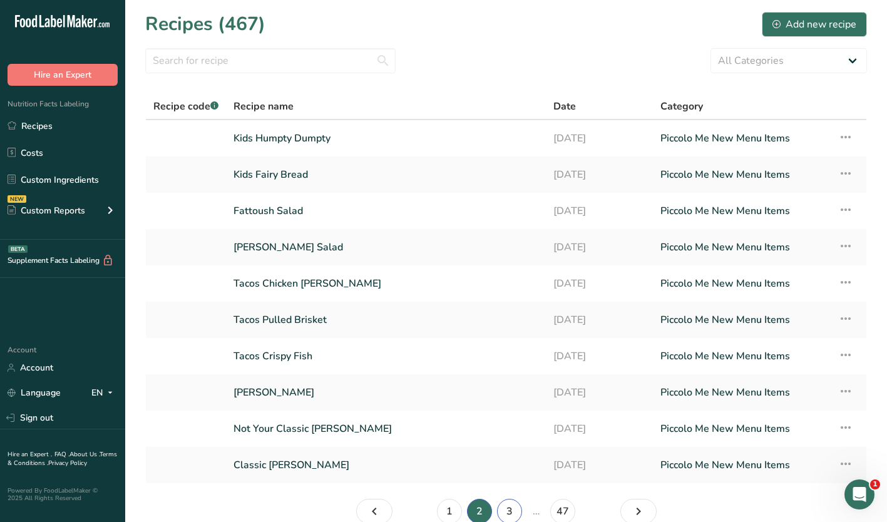
click at [505, 502] on link "3" at bounding box center [509, 511] width 25 height 25
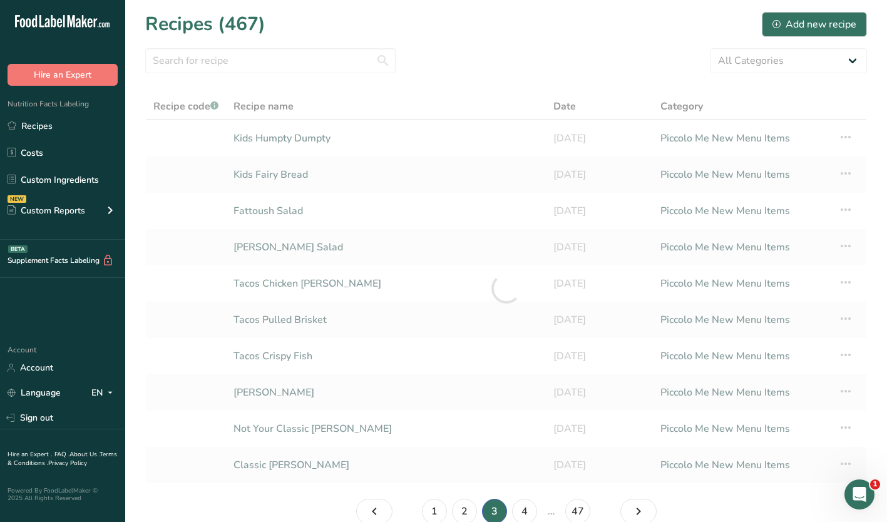
scroll to position [2, 0]
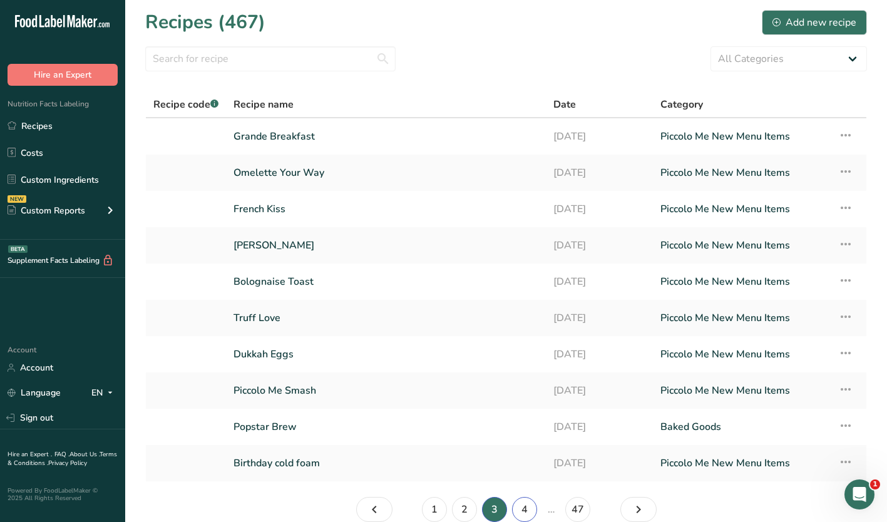
click at [523, 502] on link "4" at bounding box center [524, 509] width 25 height 25
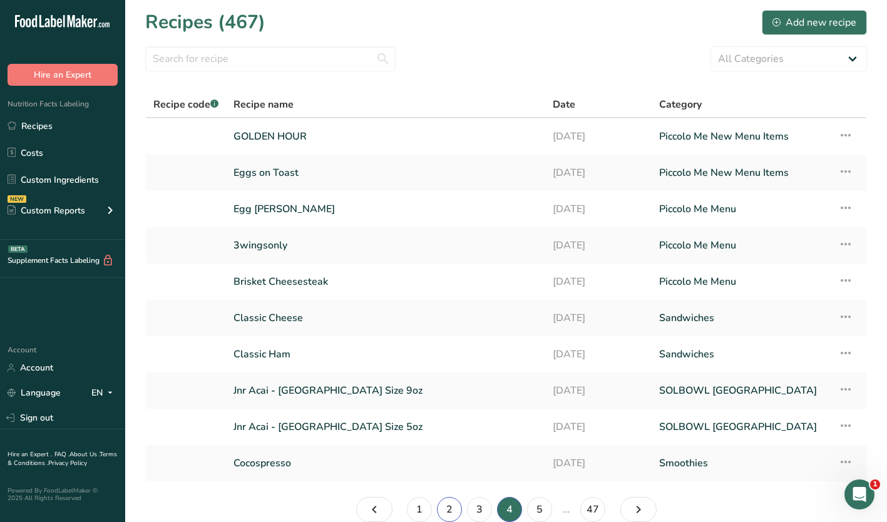
click at [446, 500] on link "2" at bounding box center [449, 509] width 25 height 25
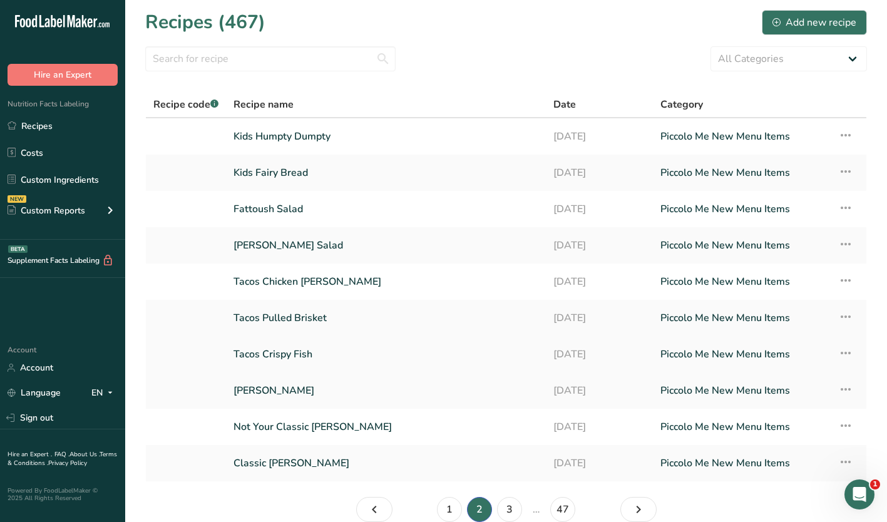
click at [259, 353] on link "Tacos Crispy Fish" at bounding box center [386, 354] width 305 height 26
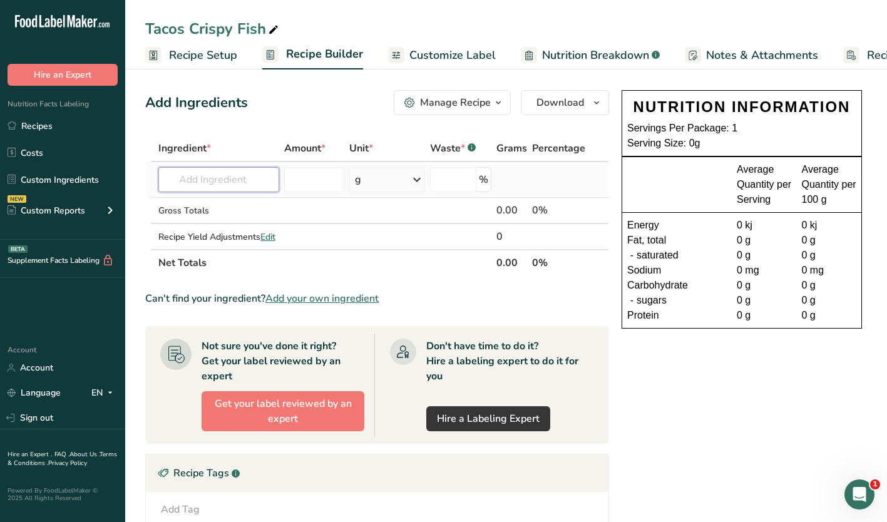
click at [208, 181] on input "text" at bounding box center [218, 179] width 121 height 25
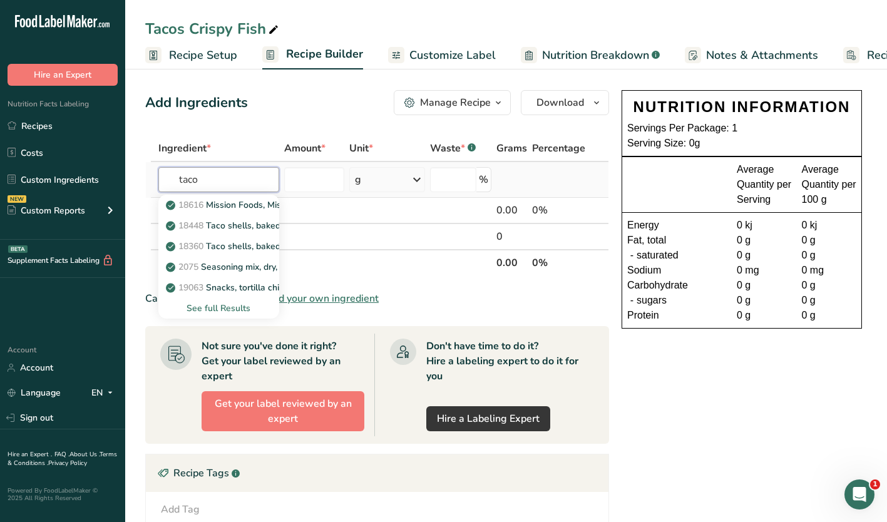
type input "taco"
click at [229, 304] on div "See full Results" at bounding box center [218, 308] width 101 height 13
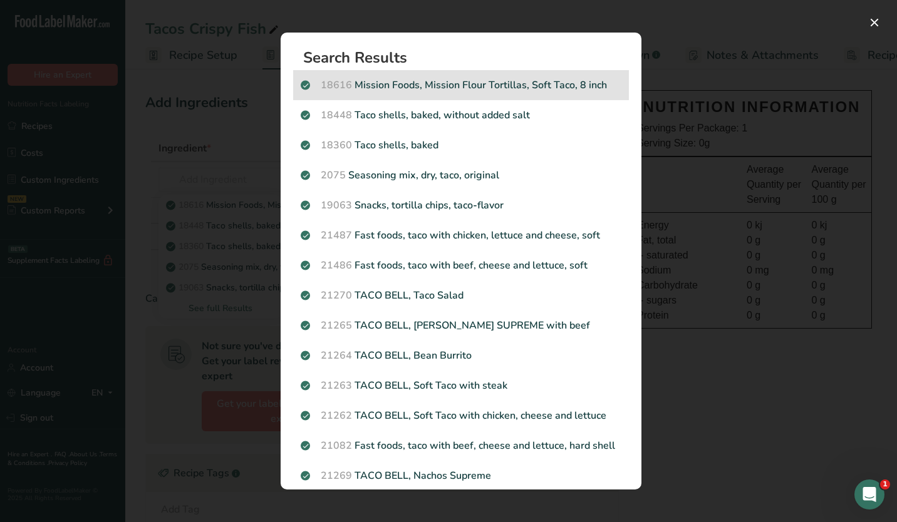
click at [383, 83] on p "18616 Mission Foods, Mission Flour Tortillas, Soft Taco, 8 inch" at bounding box center [461, 85] width 321 height 15
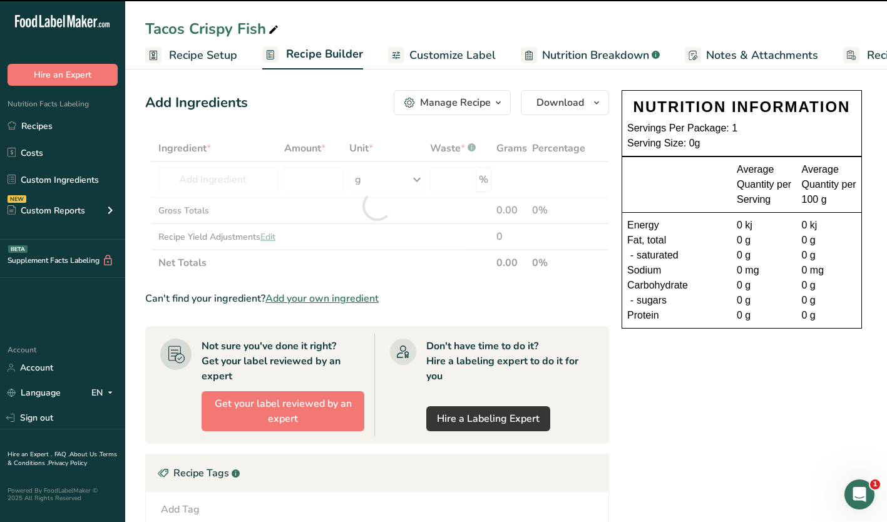
type input "0"
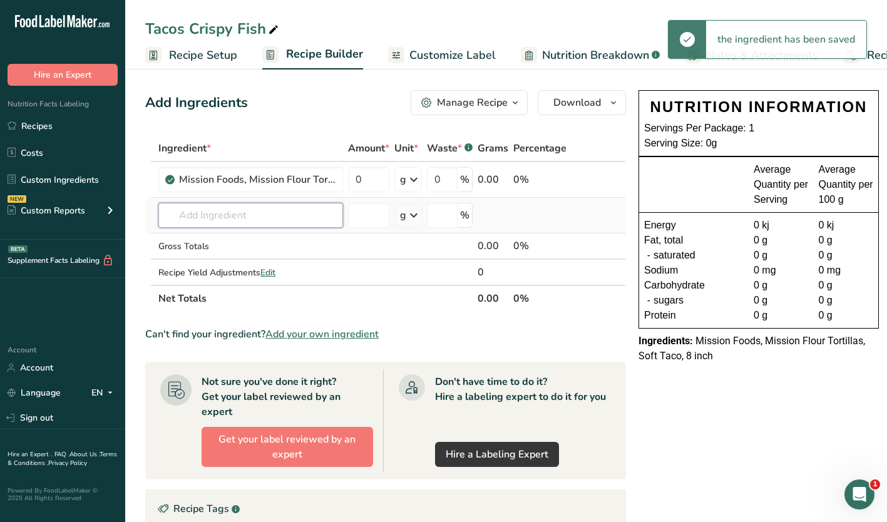
click at [184, 215] on input "text" at bounding box center [250, 215] width 185 height 25
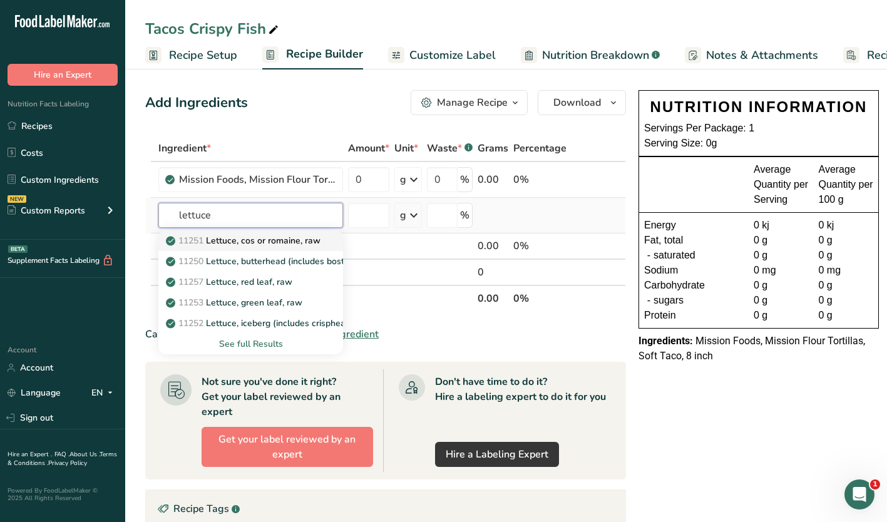
type input "lettuce"
click at [257, 237] on p "11251 [GEOGRAPHIC_DATA], cos or romaine, raw" at bounding box center [244, 240] width 152 height 13
type input "Lettuce, cos or romaine, raw"
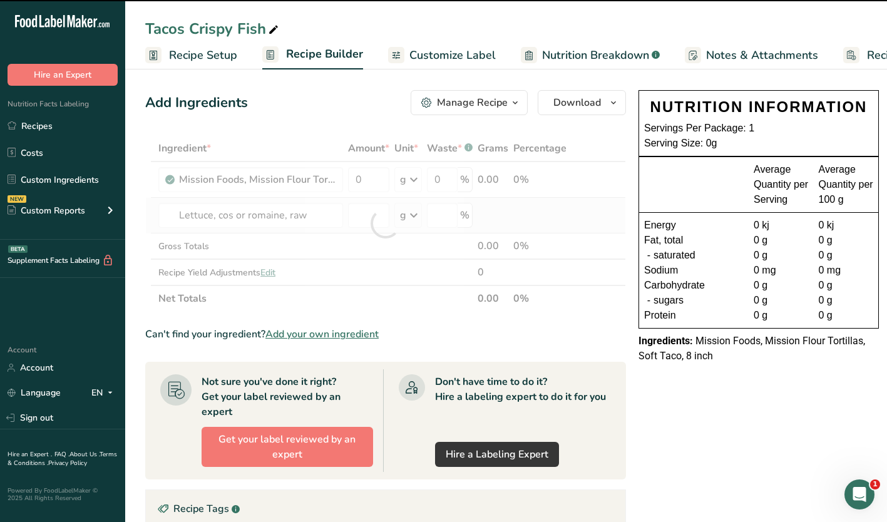
type input "0"
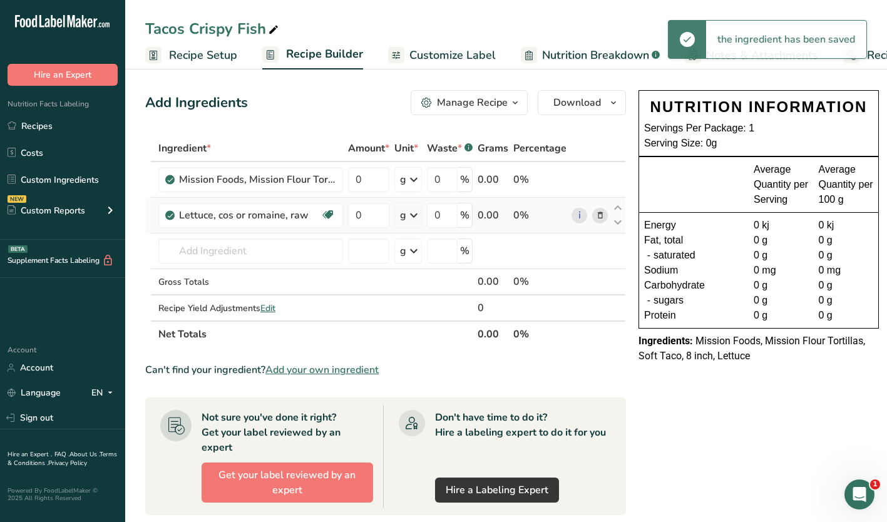
click at [600, 216] on icon at bounding box center [600, 215] width 9 height 13
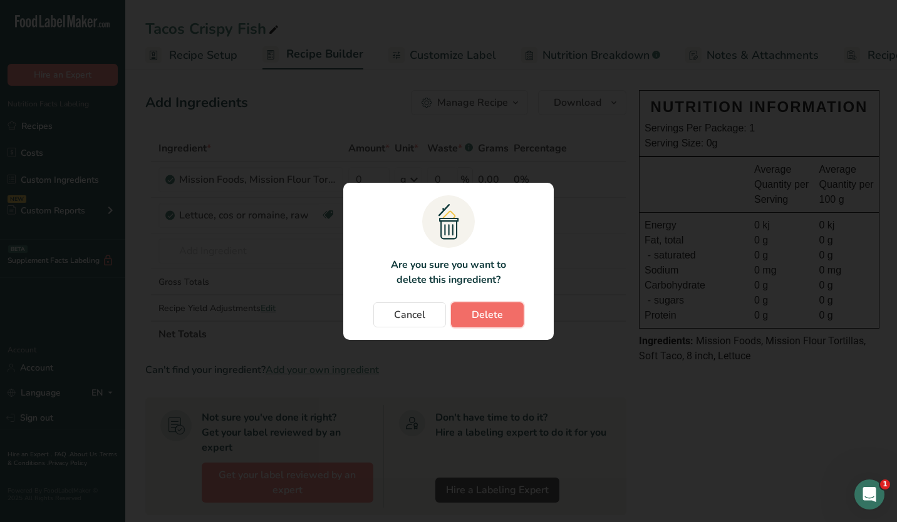
click at [478, 317] on span "Delete" at bounding box center [486, 314] width 31 height 15
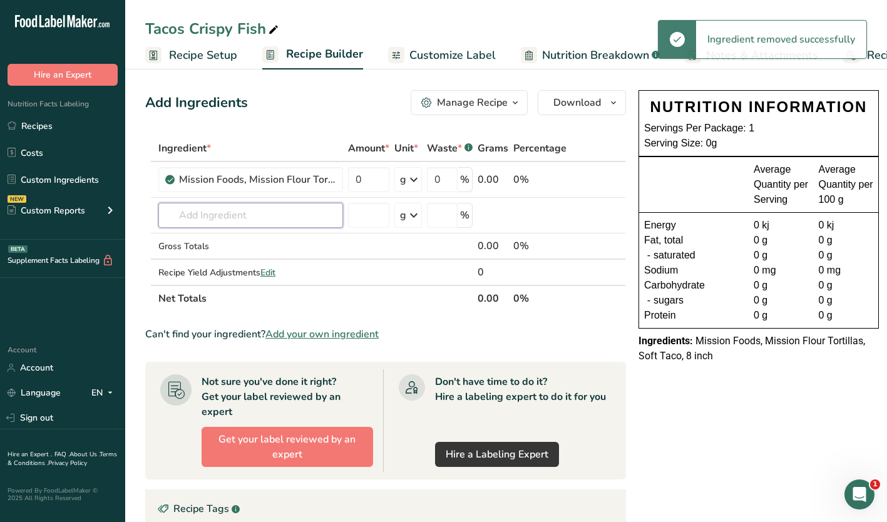
click at [229, 220] on input "text" at bounding box center [250, 215] width 185 height 25
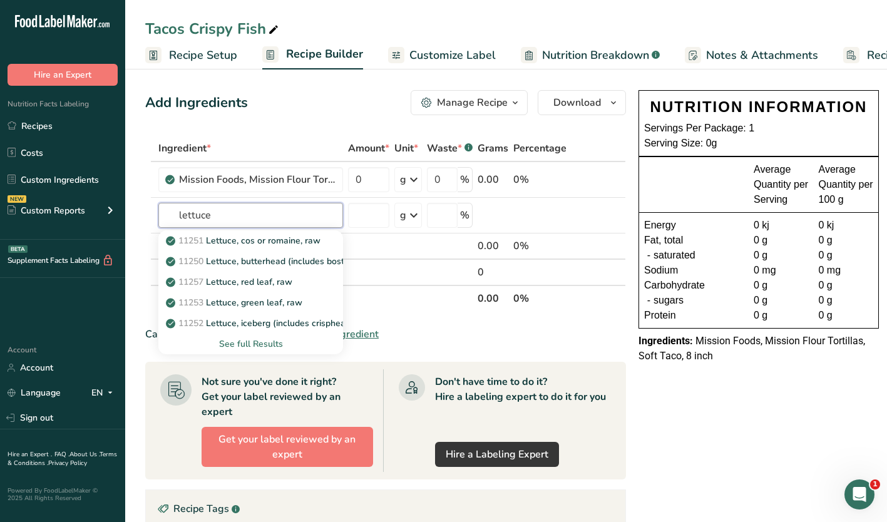
type input "lettuce"
click at [246, 347] on div "See full Results" at bounding box center [250, 343] width 165 height 13
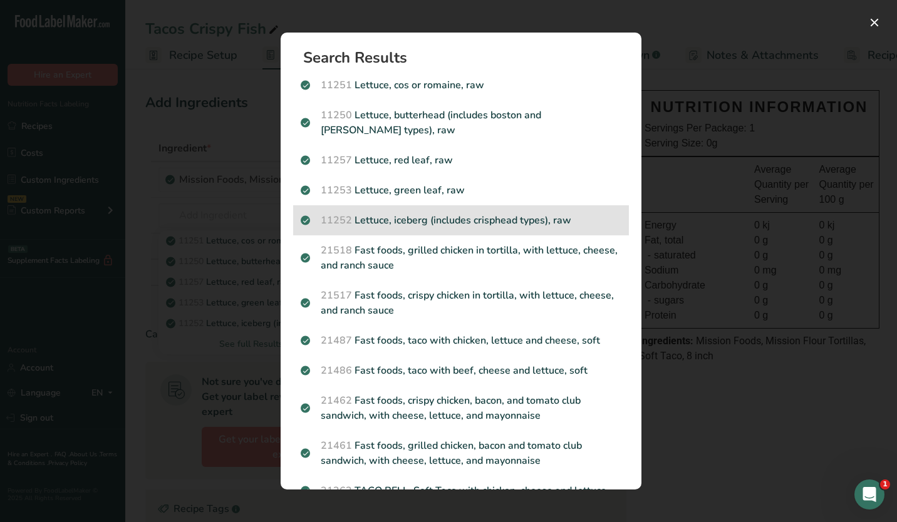
click at [375, 215] on p "11252 Lettuce, iceberg (includes crisphead types), raw" at bounding box center [461, 220] width 321 height 15
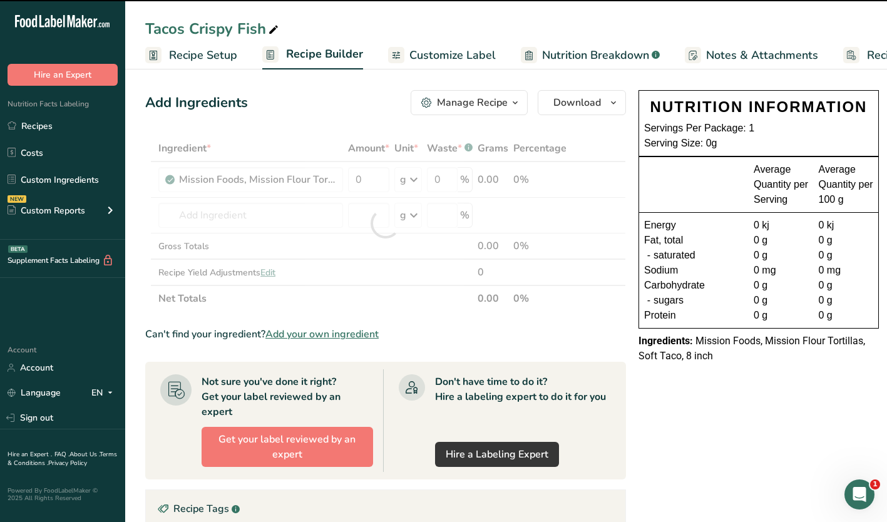
type input "0"
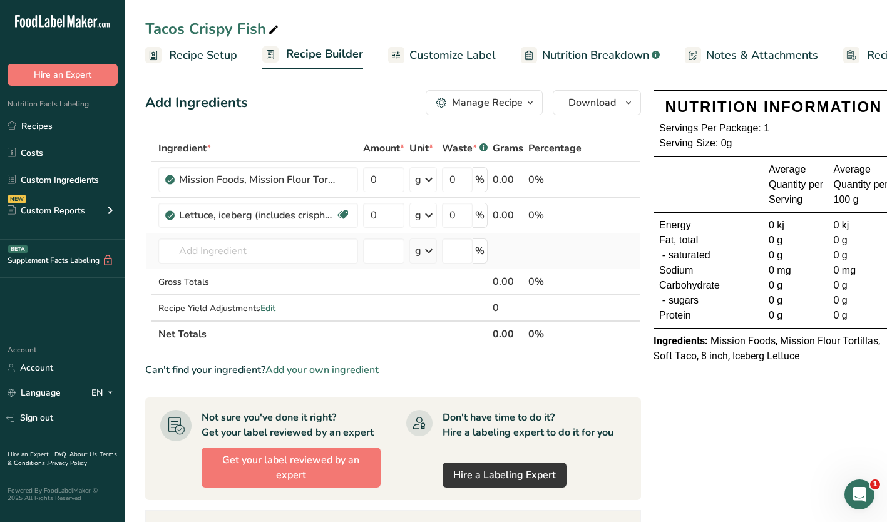
click at [199, 265] on td "11251 [GEOGRAPHIC_DATA], cos or romaine, raw 11250 Lettuce, butterhead (include…" at bounding box center [258, 252] width 205 height 36
click at [199, 262] on input "text" at bounding box center [258, 251] width 200 height 25
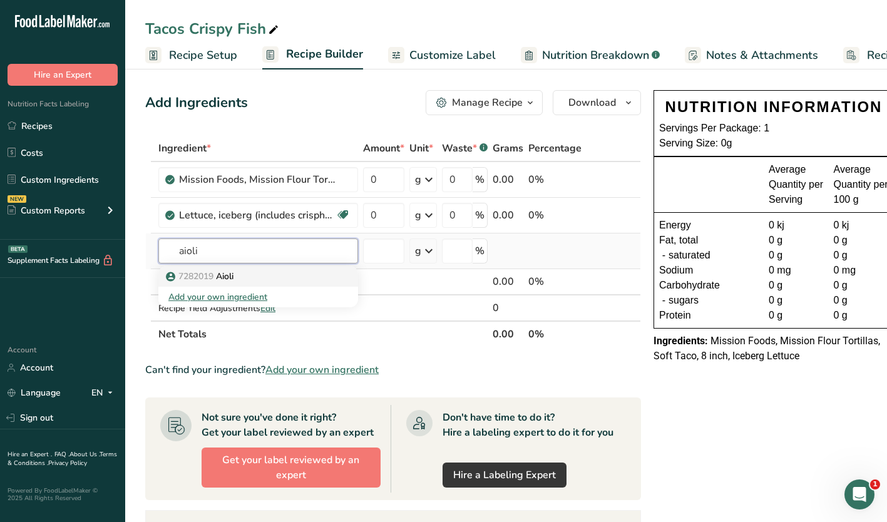
type input "aioli"
click at [233, 274] on p "7282019 [GEOGRAPHIC_DATA]" at bounding box center [200, 276] width 65 height 13
type input "Aioli"
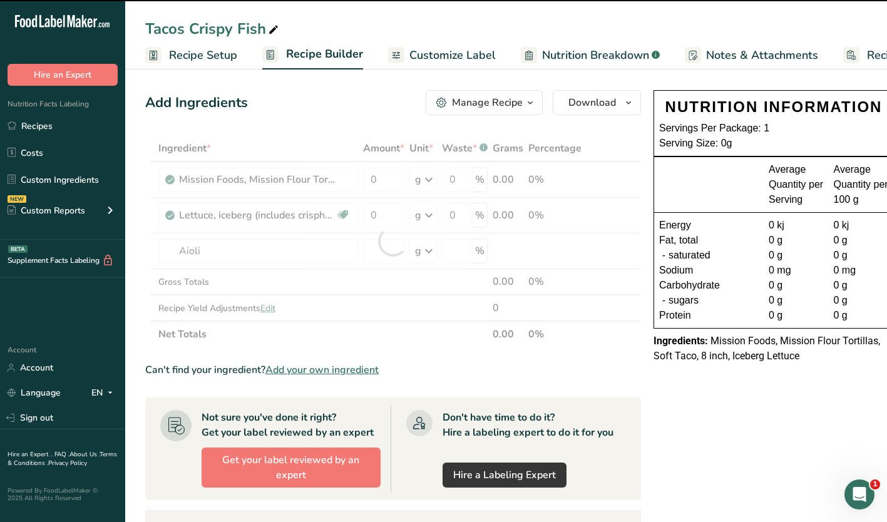
type input "0"
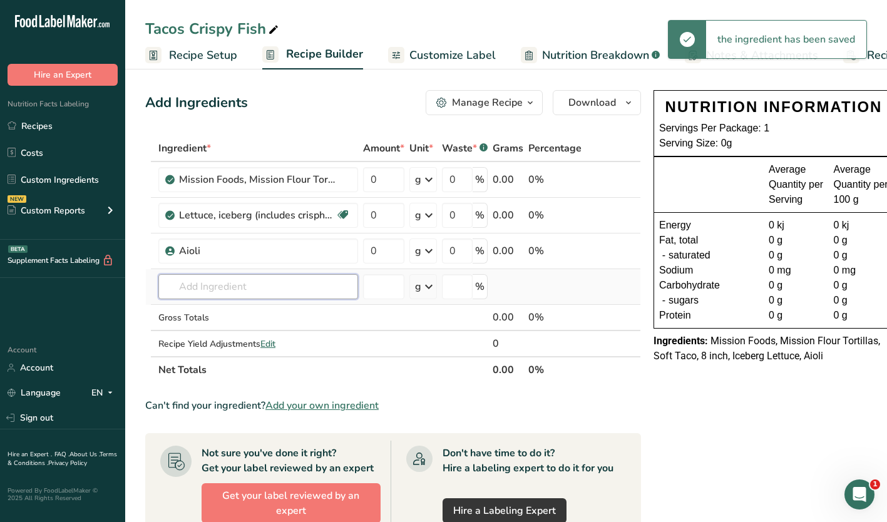
click at [198, 283] on input "text" at bounding box center [258, 286] width 200 height 25
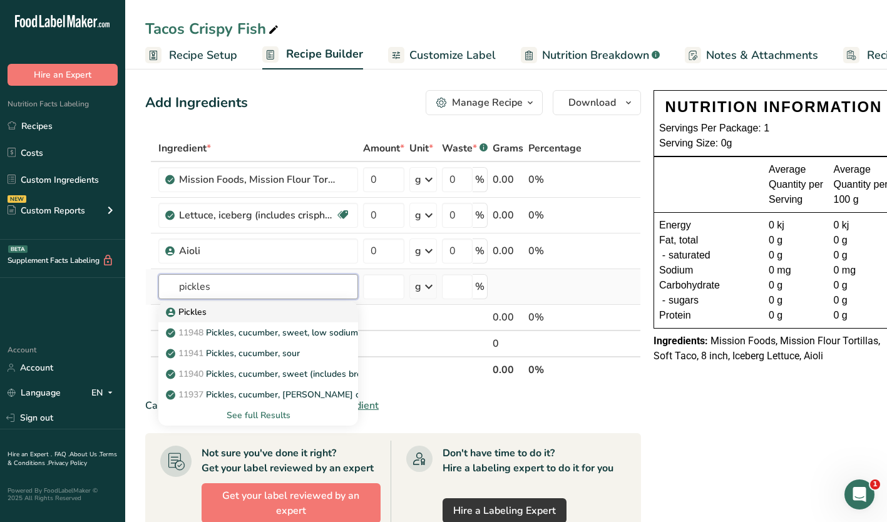
type input "pickles"
click at [184, 307] on p "Pickles" at bounding box center [187, 312] width 38 height 13
type input "Pickles"
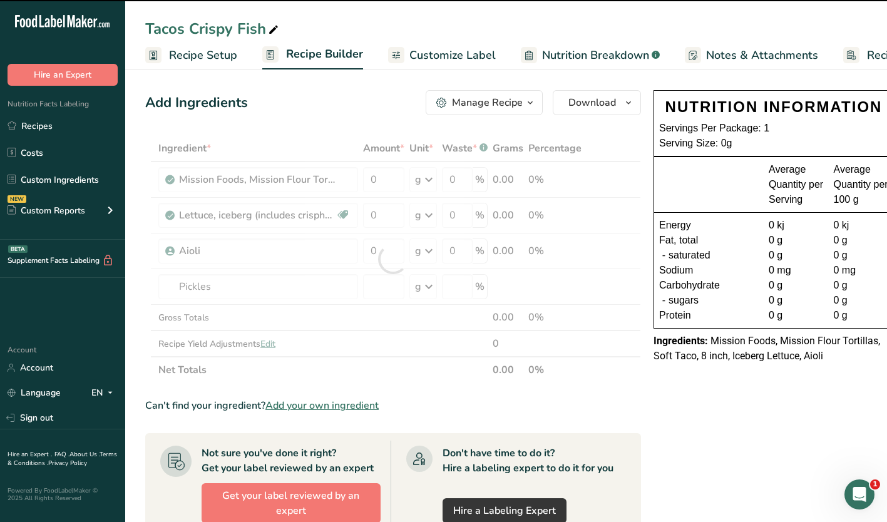
type input "0"
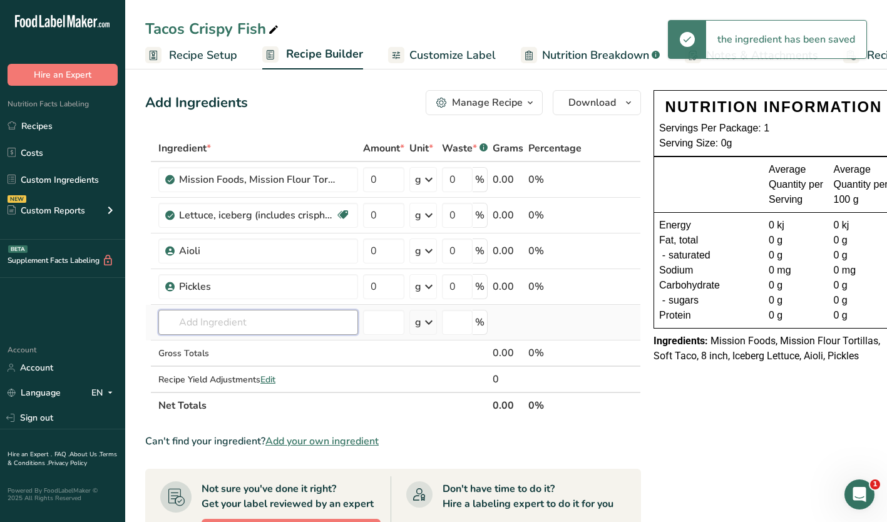
click at [190, 317] on input "text" at bounding box center [258, 322] width 200 height 25
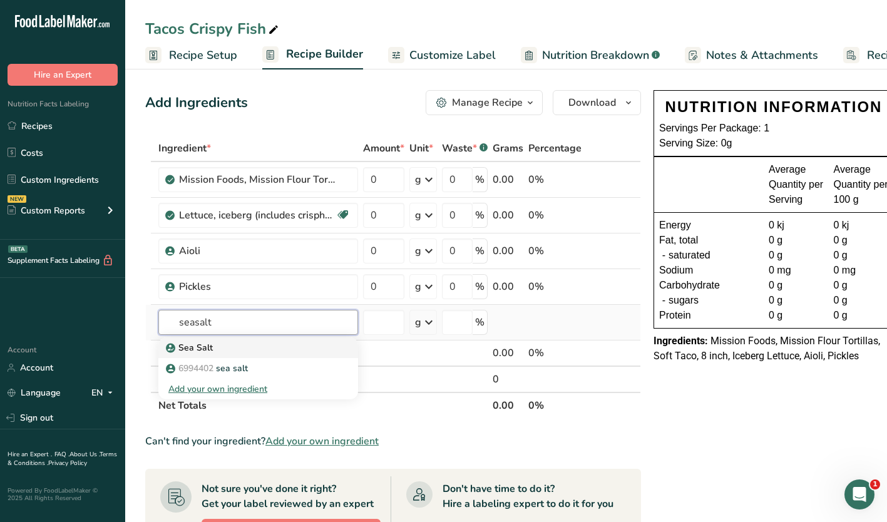
type input "seasalt"
click at [193, 347] on p "Sea Salt" at bounding box center [190, 347] width 44 height 13
type input "Sea Salt"
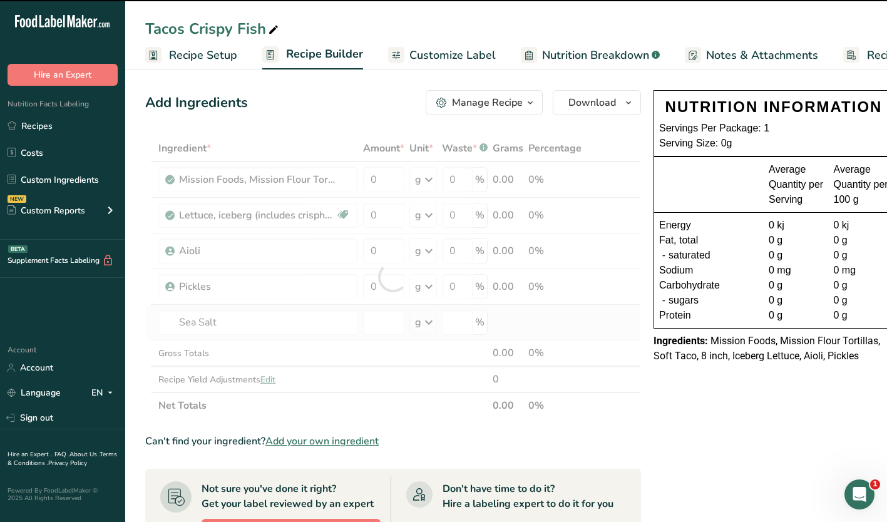
type input "0"
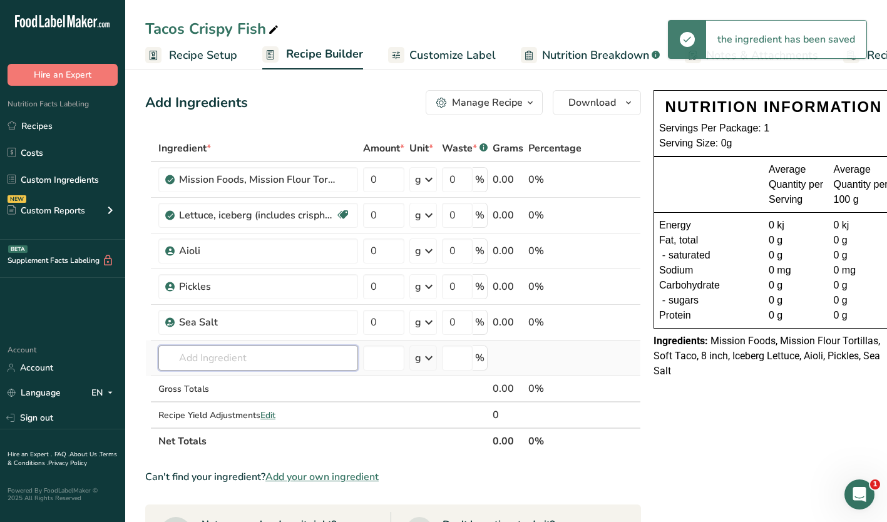
click at [196, 349] on input "text" at bounding box center [258, 358] width 200 height 25
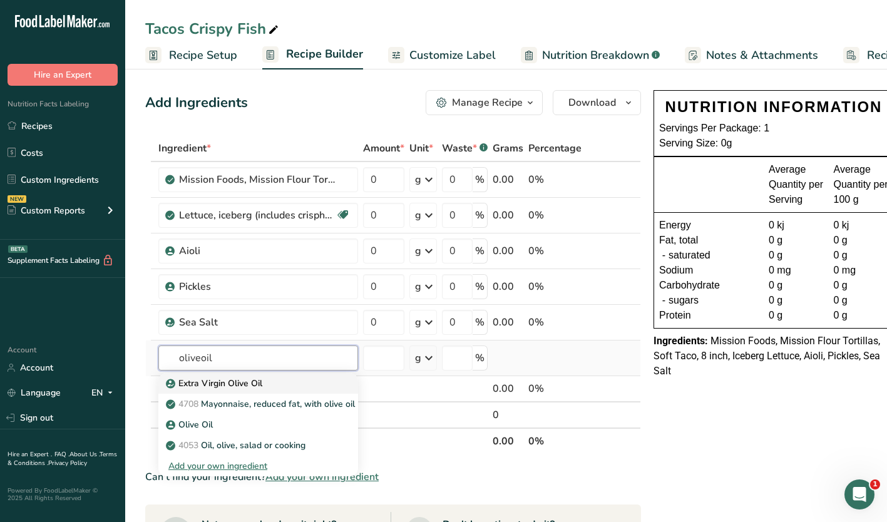
type input "oliveoil"
click at [178, 382] on p "Extra Virgin Olive Oil" at bounding box center [215, 383] width 94 height 13
type input "Extra Virgin Olive Oil"
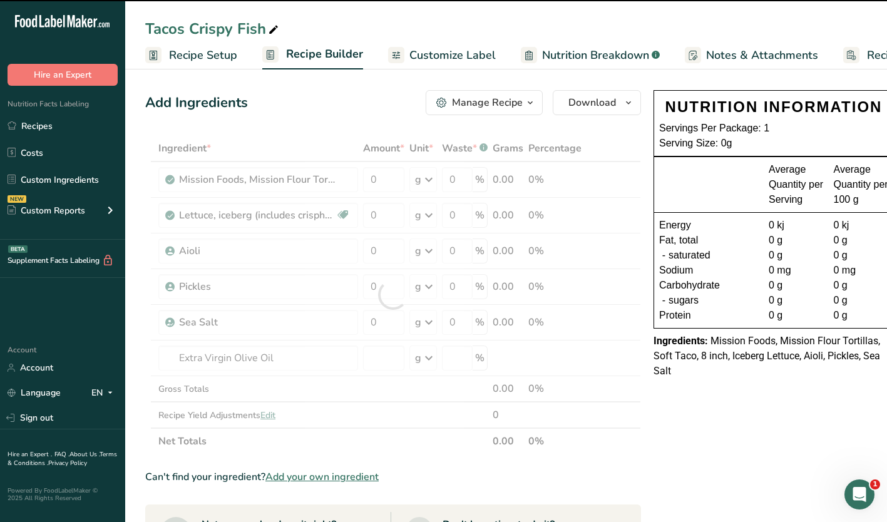
type input "0"
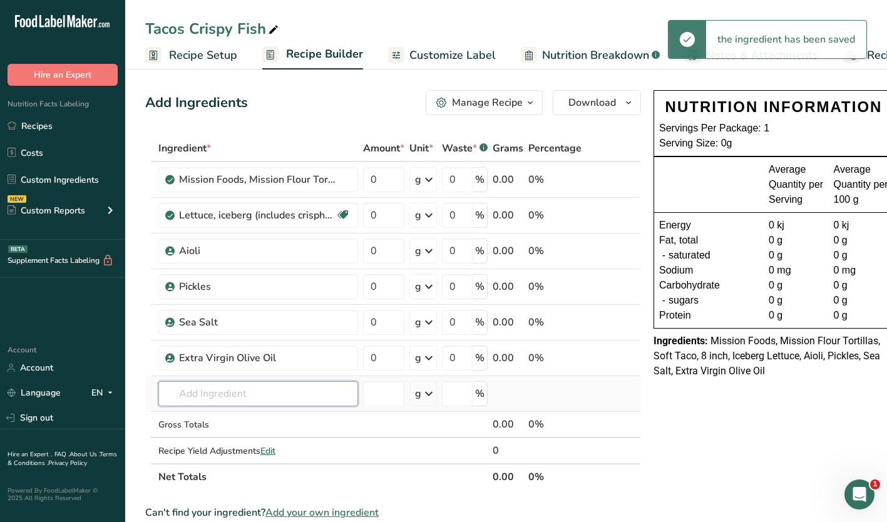
click at [188, 398] on input "text" at bounding box center [258, 393] width 200 height 25
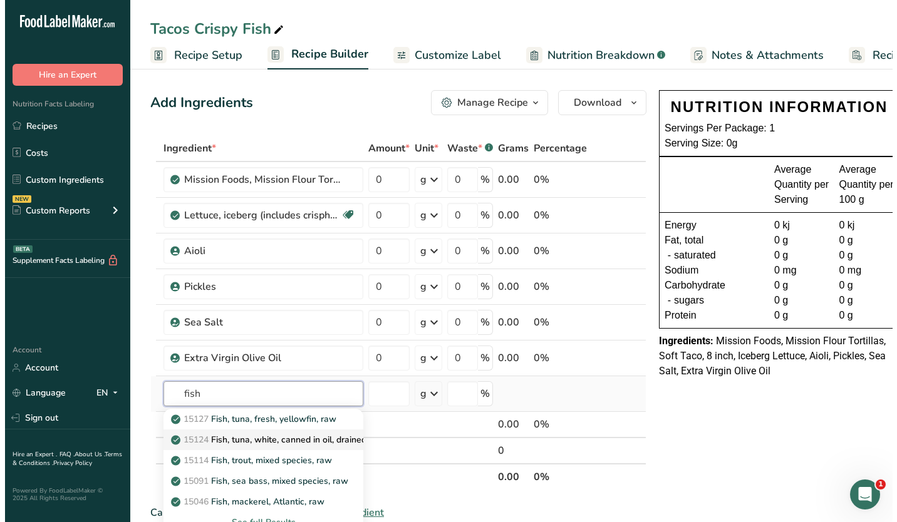
scroll to position [125, 0]
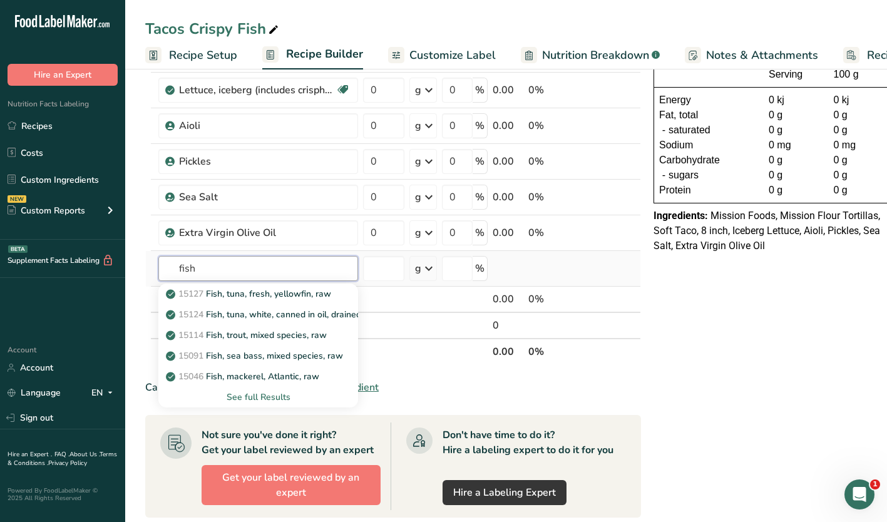
type input "fish"
click at [237, 395] on div "See full Results" at bounding box center [258, 397] width 180 height 13
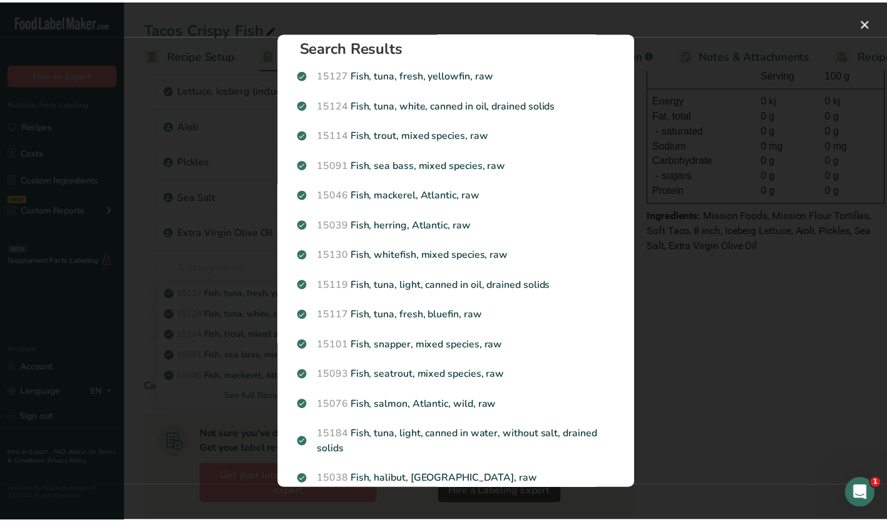
scroll to position [0, 0]
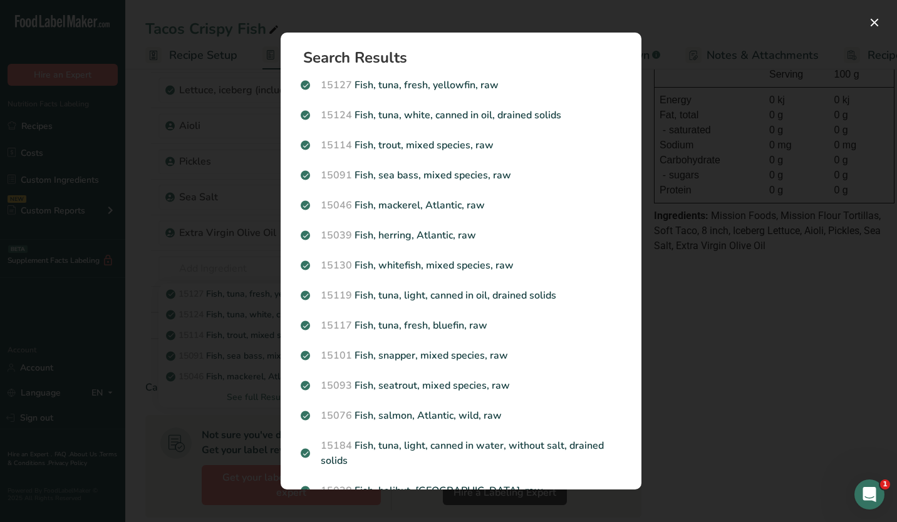
drag, startPoint x: 771, startPoint y: 350, endPoint x: 660, endPoint y: 331, distance: 112.4
click at [771, 350] on div "Search results modal" at bounding box center [448, 261] width 897 height 522
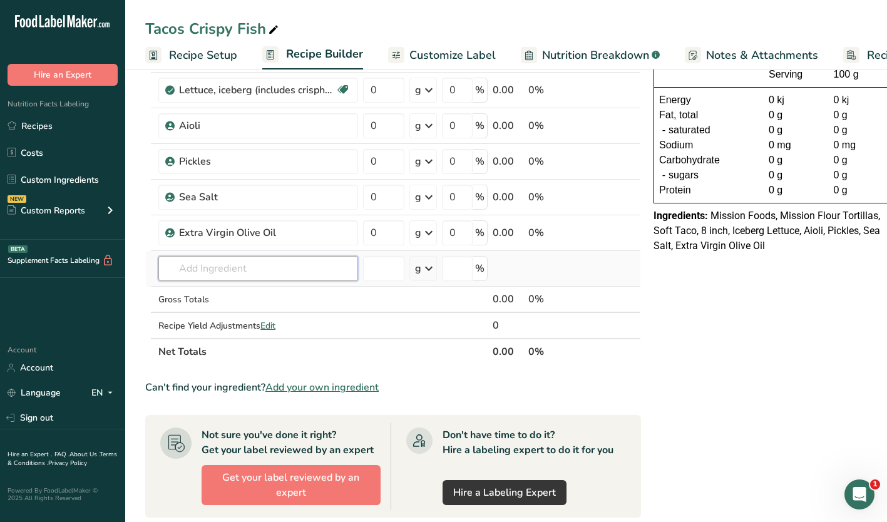
click at [210, 267] on input "text" at bounding box center [258, 268] width 200 height 25
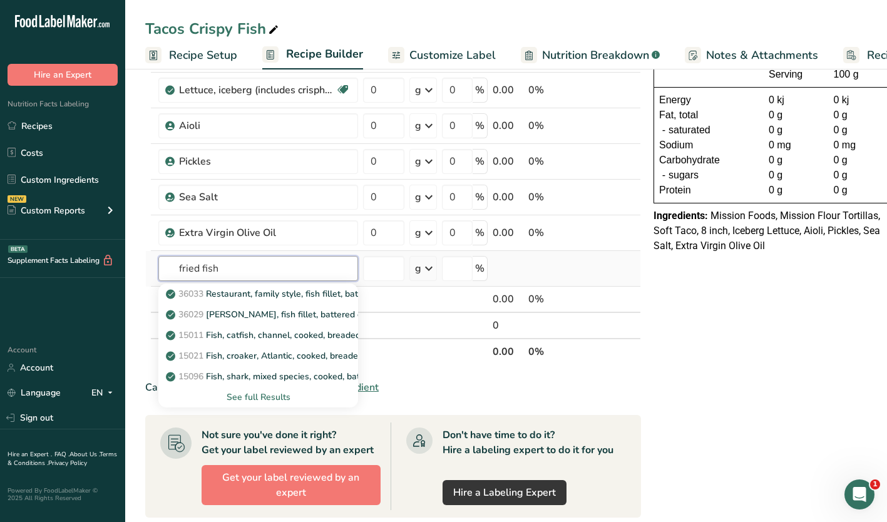
type input "fried fish"
click at [250, 399] on div "See full Results" at bounding box center [258, 397] width 180 height 13
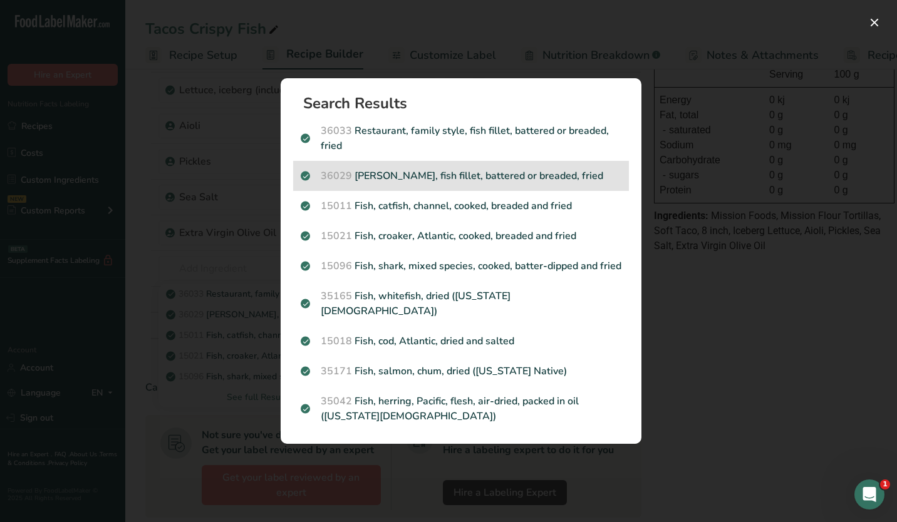
click at [367, 172] on p "36029 [PERSON_NAME], fish fillet, battered or breaded, fried" at bounding box center [461, 175] width 321 height 15
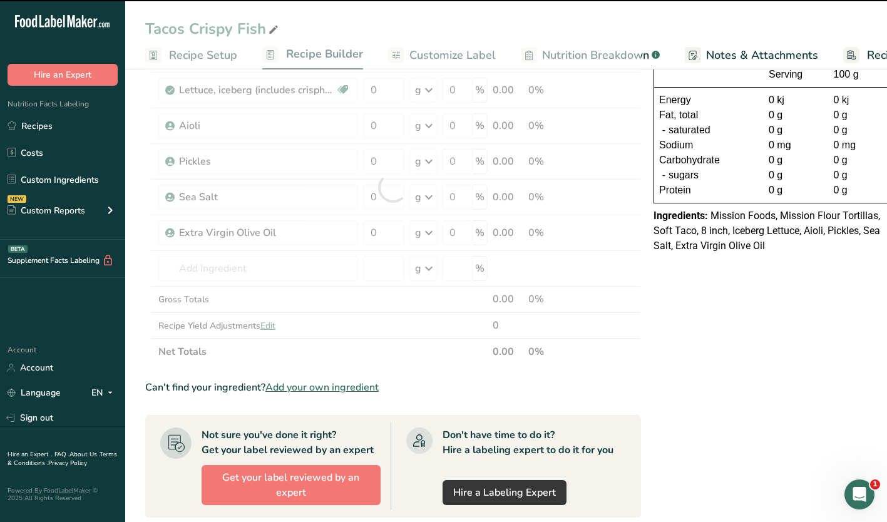
type input "0"
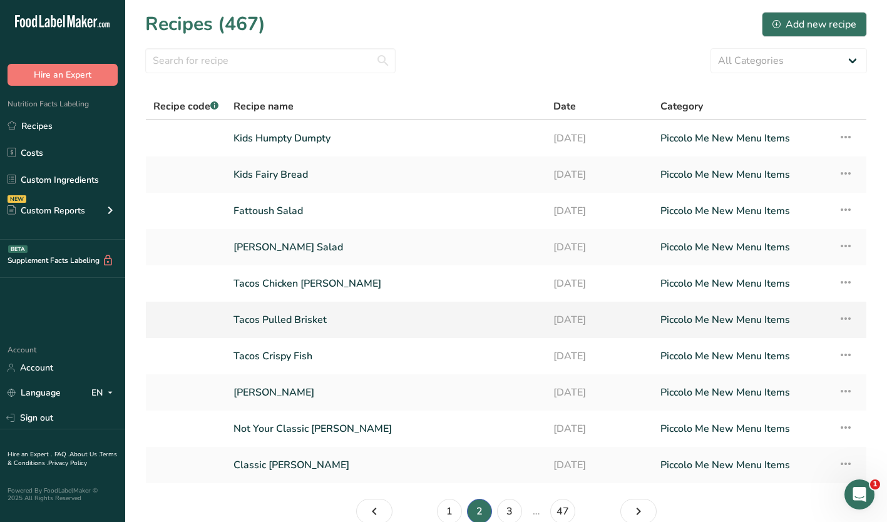
click at [270, 318] on link "Tacos Pulled Brisket" at bounding box center [386, 320] width 305 height 26
click at [276, 362] on link "Tacos Crispy Fish" at bounding box center [386, 356] width 305 height 26
click at [280, 321] on link "Tacos Pulled Brisket" at bounding box center [386, 320] width 305 height 26
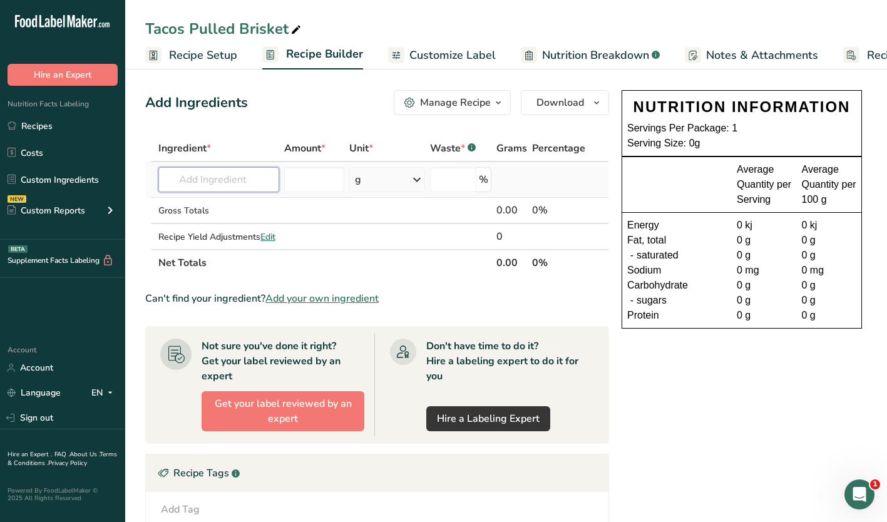
click at [237, 175] on input "text" at bounding box center [218, 179] width 121 height 25
type input "missio"
click at [237, 206] on p "18616 Mission Foods, Mission Flour Tortillas, Soft Taco, 8 inch" at bounding box center [297, 204] width 259 height 13
type input "Mission Foods, Mission Flour Tortillas, Soft Taco, 8 inch"
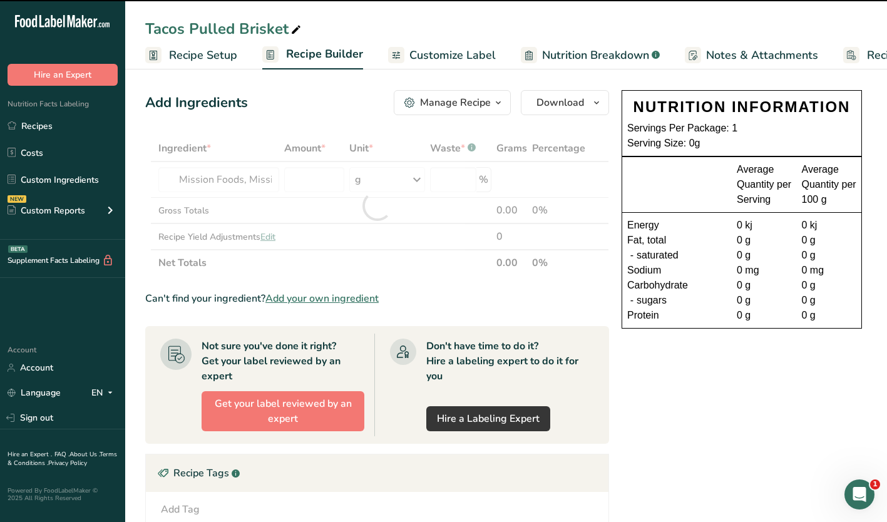
type input "0"
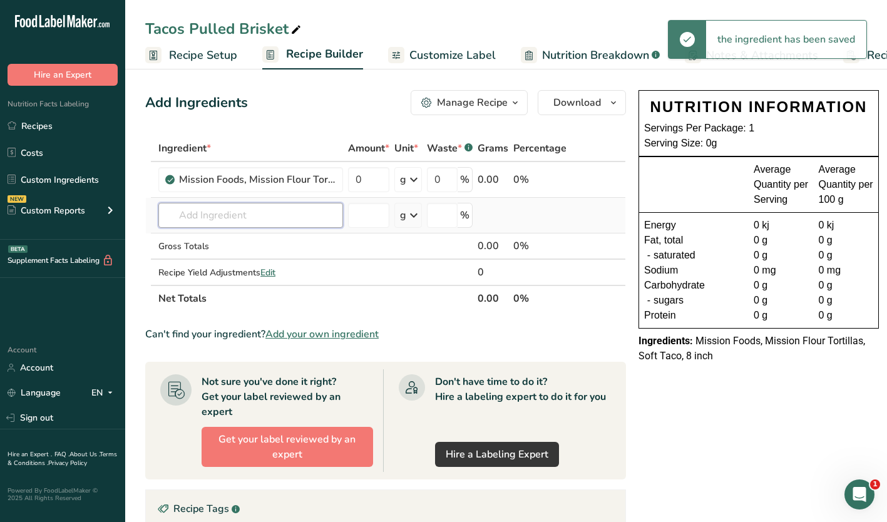
click at [230, 217] on input "text" at bounding box center [250, 215] width 185 height 25
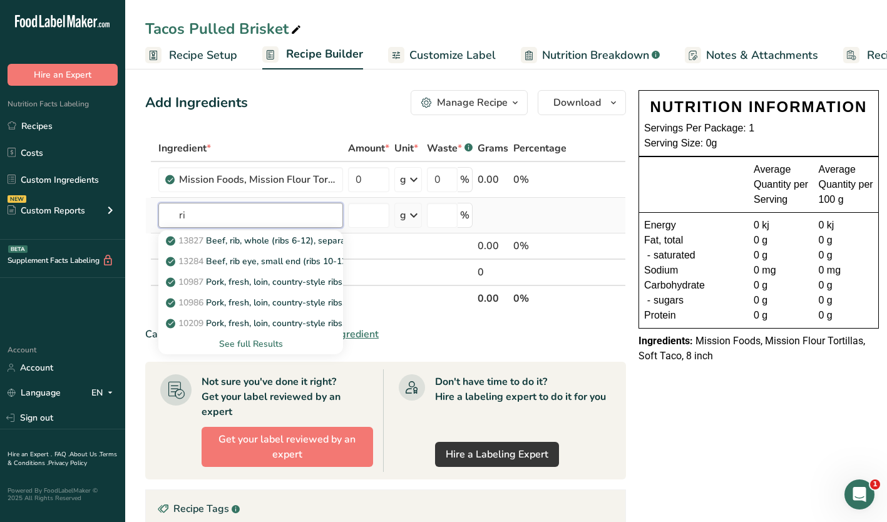
type input "r"
type input "b"
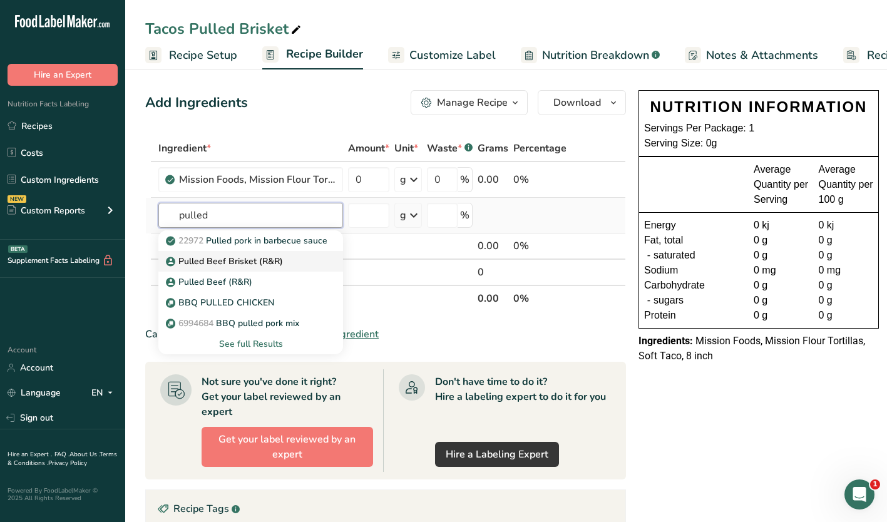
type input "pulled"
click at [246, 260] on p "Pulled Beef Brisket (R&R)" at bounding box center [225, 261] width 115 height 13
type input "Pulled Beef Brisket (R&R)"
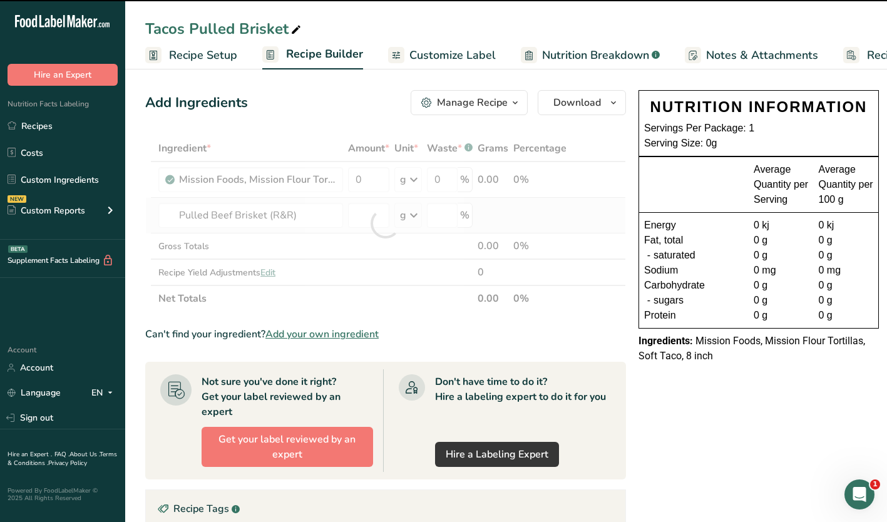
type input "0"
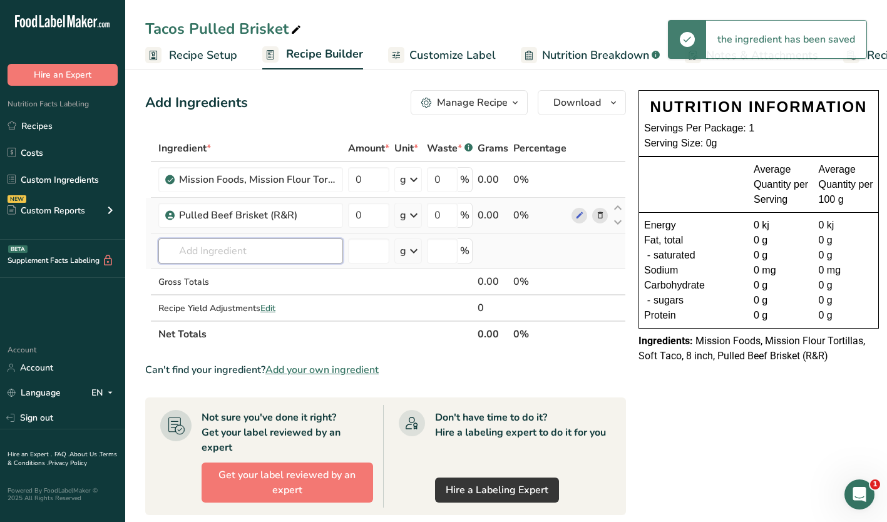
click at [191, 243] on input "text" at bounding box center [250, 251] width 185 height 25
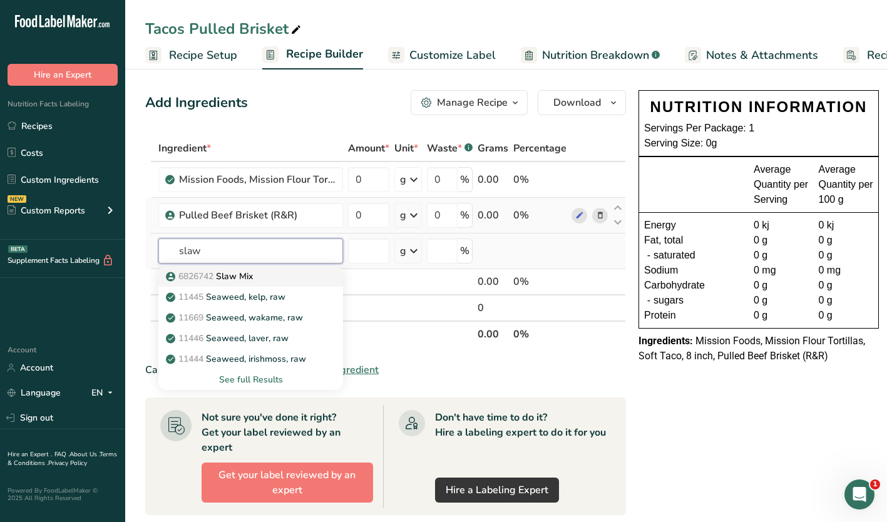
type input "slaw"
click at [229, 277] on p "6826742 Slaw Mix" at bounding box center [210, 276] width 85 height 13
type input "Slaw Mix"
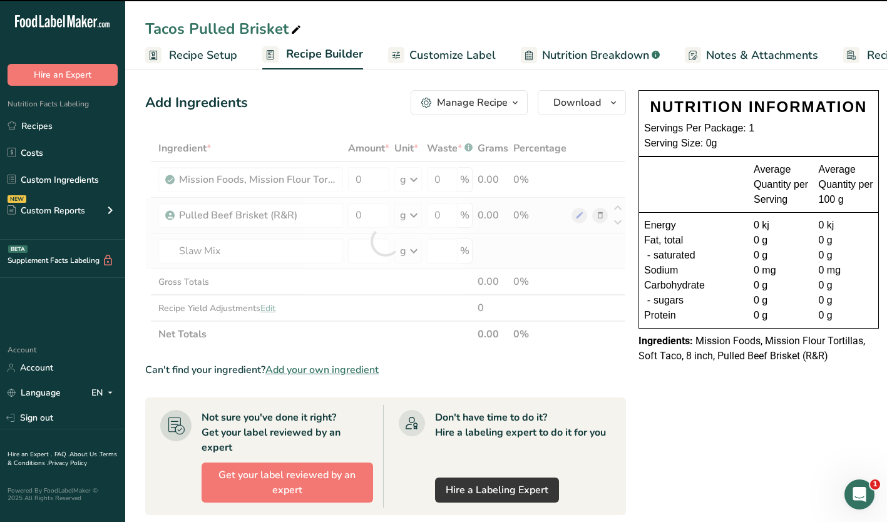
type input "0"
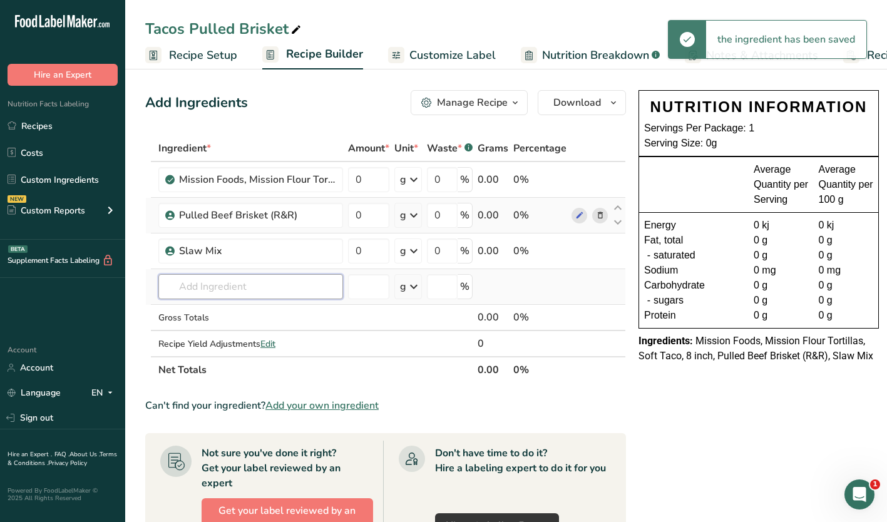
click at [201, 287] on input "text" at bounding box center [250, 286] width 185 height 25
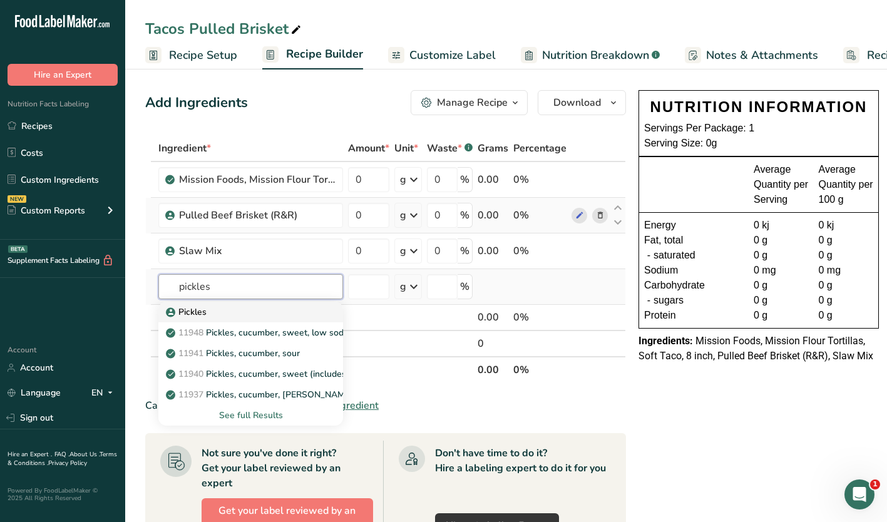
type input "pickles"
click at [190, 316] on p "Pickles" at bounding box center [187, 312] width 38 height 13
type input "Pickles"
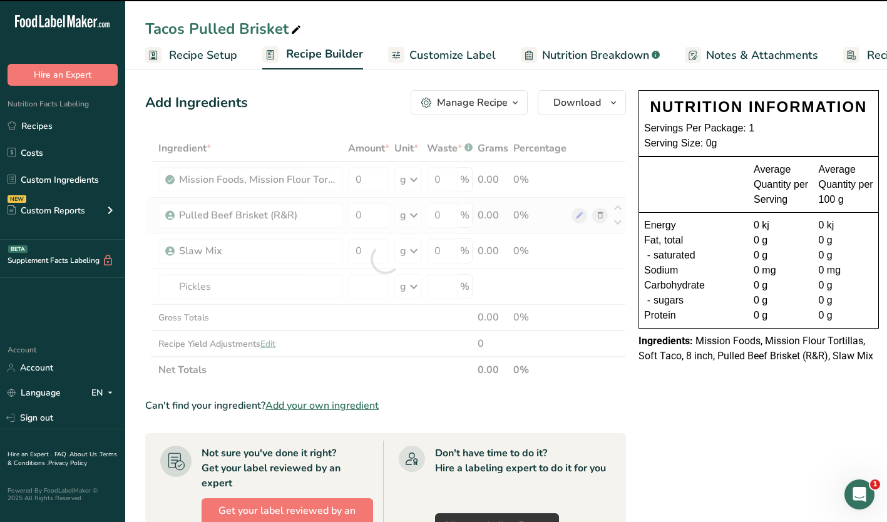
type input "0"
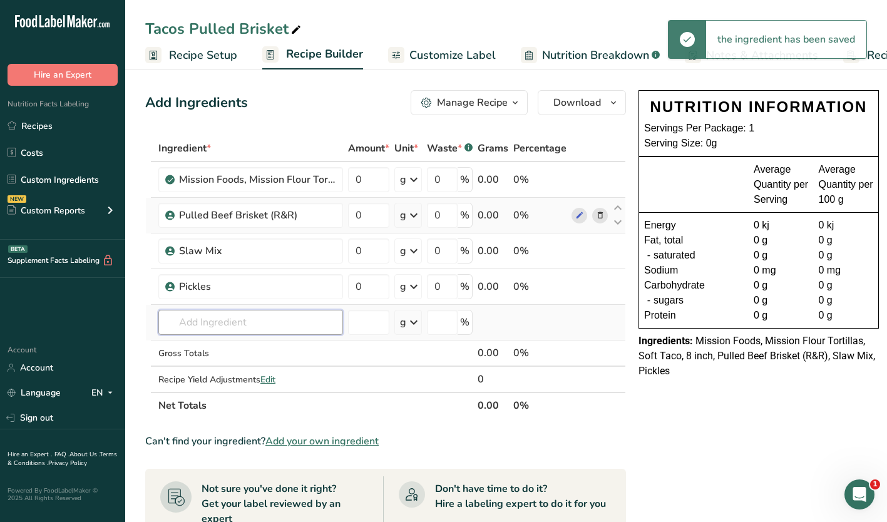
click at [190, 315] on input "text" at bounding box center [250, 322] width 185 height 25
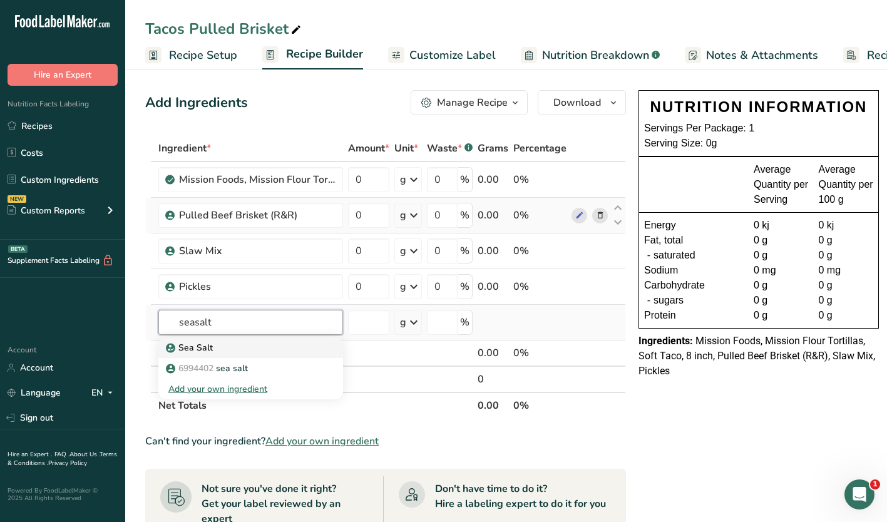
type input "seasalt"
click at [200, 351] on p "Sea Salt" at bounding box center [190, 347] width 44 height 13
type input "Sea Salt"
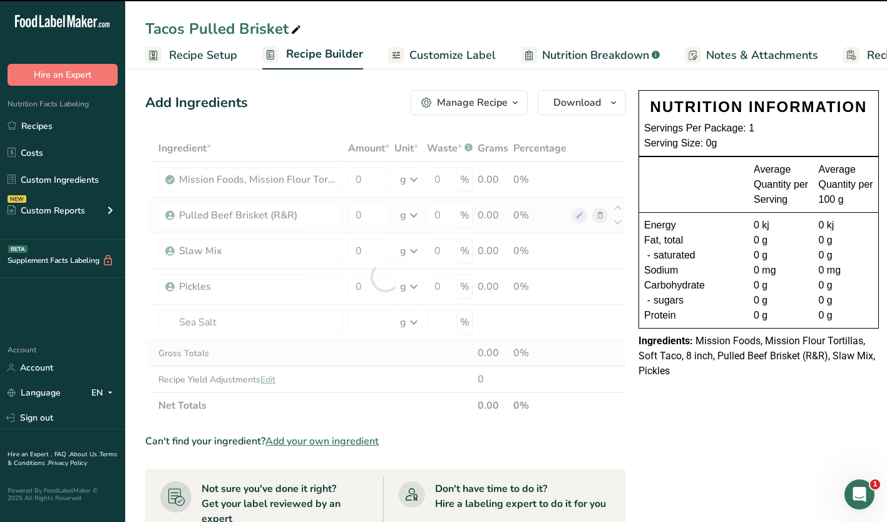
type input "0"
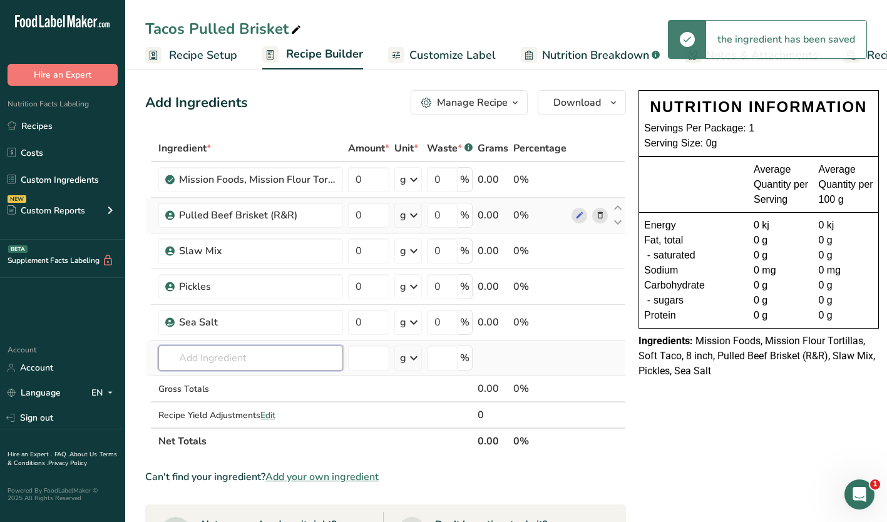
click at [205, 366] on input "text" at bounding box center [250, 358] width 185 height 25
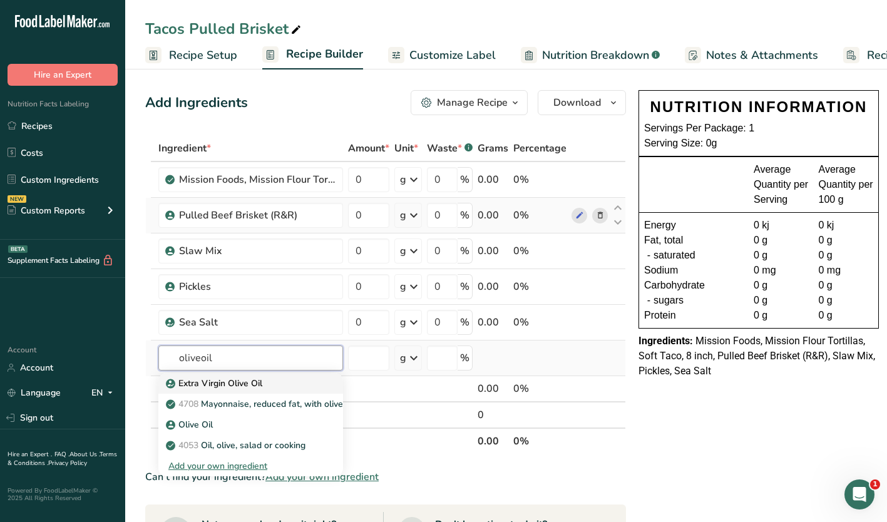
type input "oliveoil"
click at [206, 385] on p "Extra Virgin Olive Oil" at bounding box center [215, 383] width 94 height 13
type input "Extra Virgin Olive Oil"
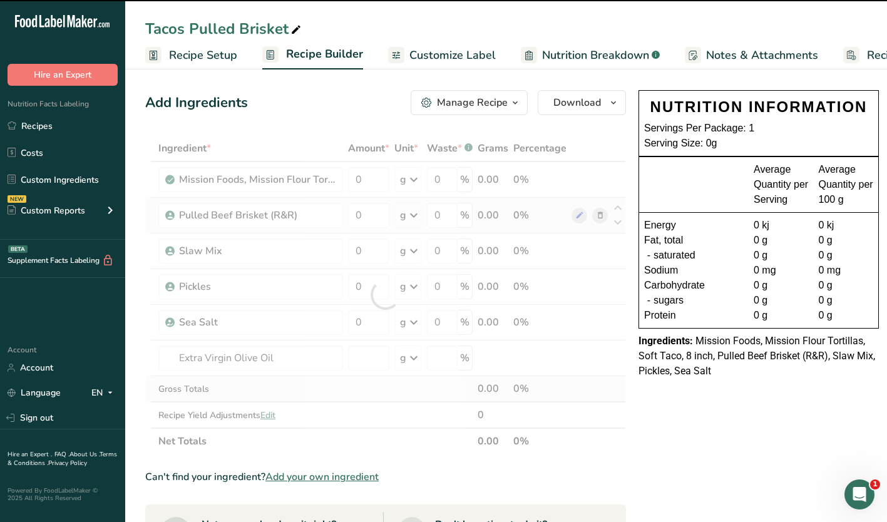
type input "0"
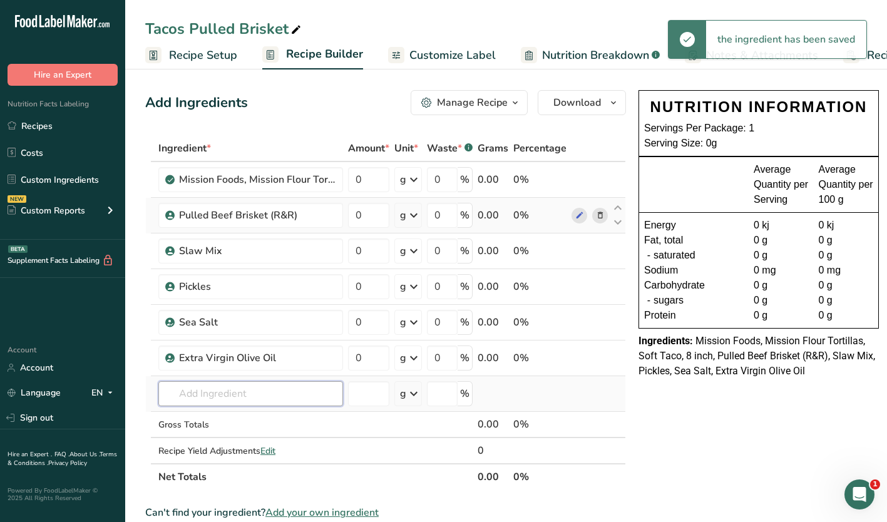
click at [207, 391] on input "text" at bounding box center [250, 393] width 185 height 25
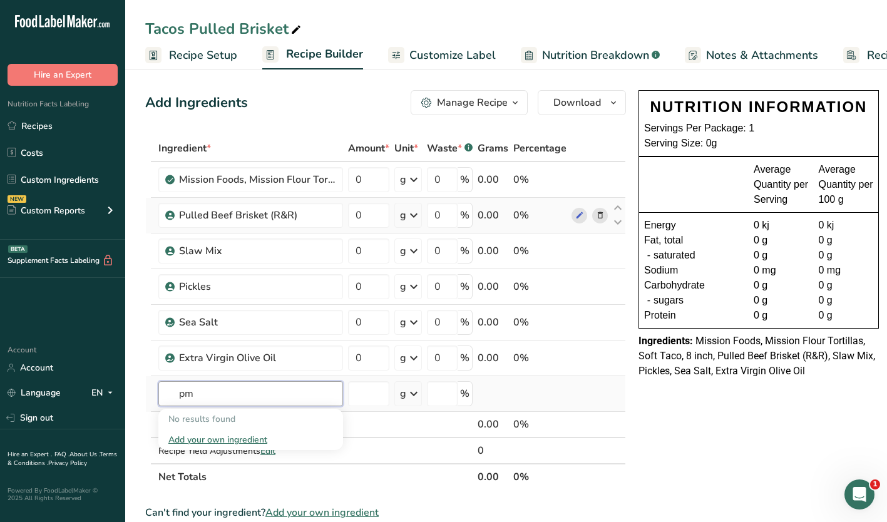
type input "p"
type input "a"
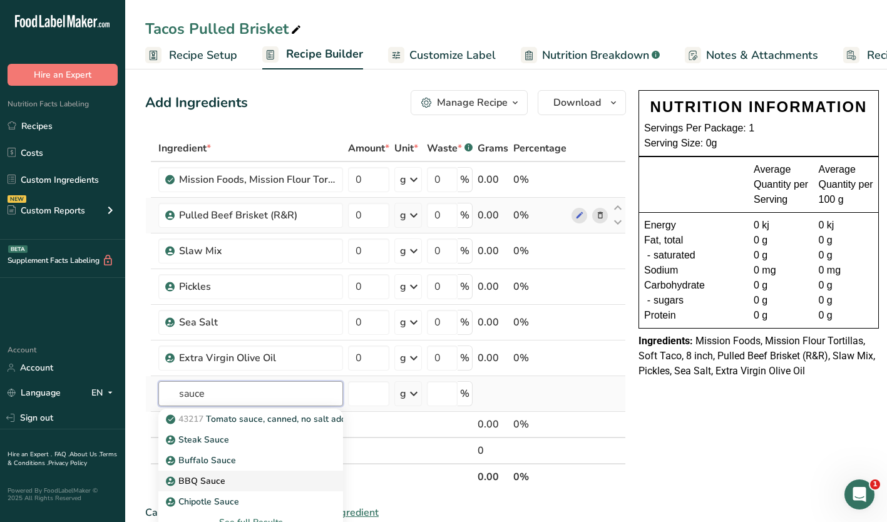
type input "sauce"
click at [206, 480] on p "BBQ Sauce" at bounding box center [196, 481] width 57 height 13
type input "BBQ Sauce"
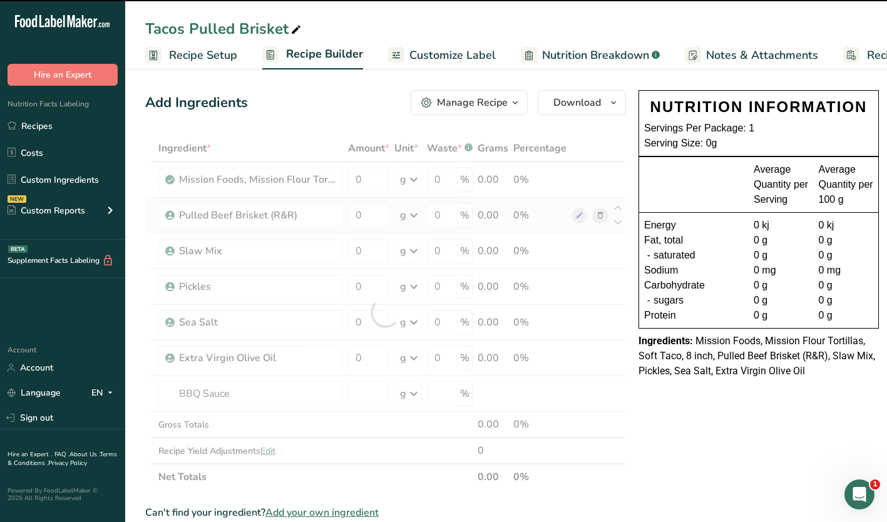
type input "0"
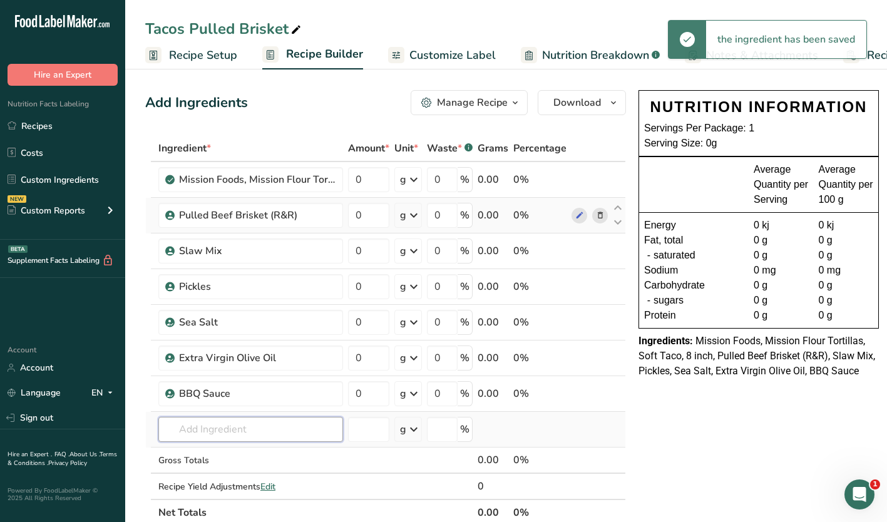
click at [246, 424] on input "text" at bounding box center [250, 429] width 185 height 25
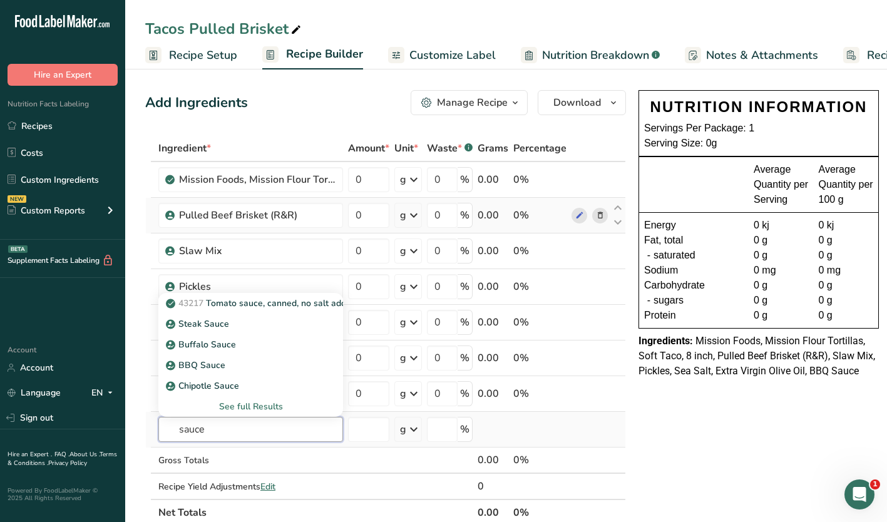
type input "sauce"
click at [231, 406] on div "See full Results" at bounding box center [250, 406] width 165 height 13
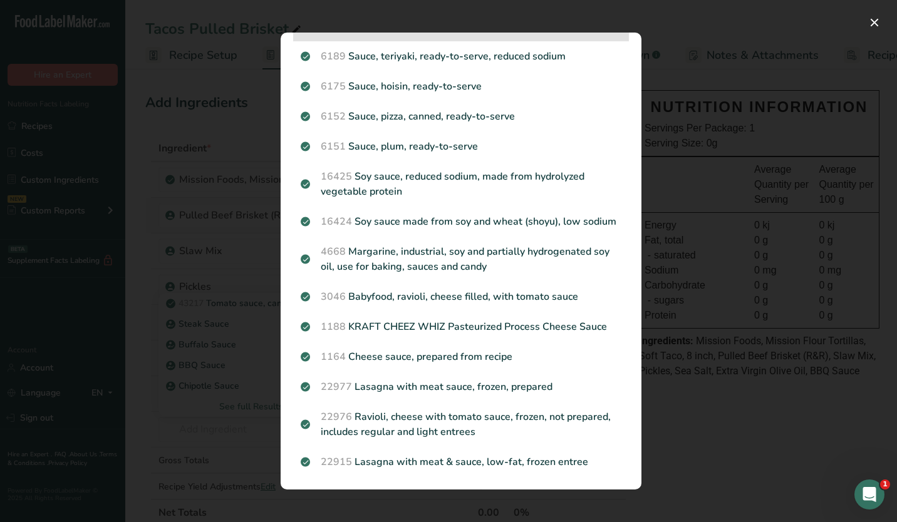
scroll to position [1261, 0]
click at [69, 301] on div "Search results modal" at bounding box center [448, 261] width 897 height 522
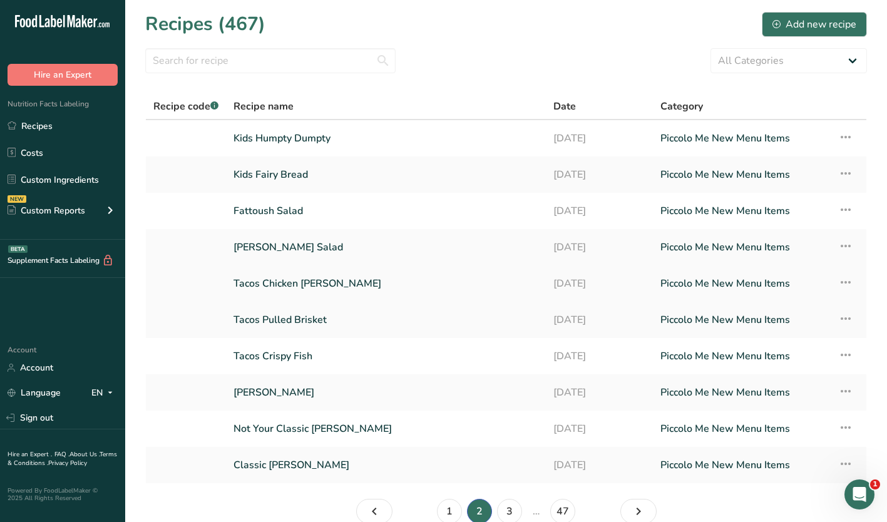
drag, startPoint x: 268, startPoint y: 280, endPoint x: 265, endPoint y: 288, distance: 7.9
click at [268, 280] on link "Tacos Chicken [PERSON_NAME]" at bounding box center [386, 283] width 305 height 26
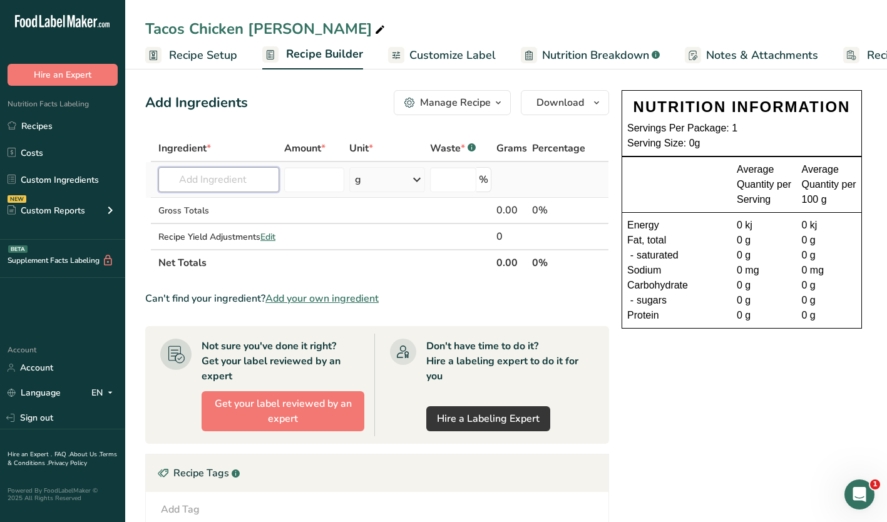
click at [196, 175] on input "text" at bounding box center [218, 179] width 121 height 25
type input "mission"
click at [217, 206] on p "18616 Mission Foods, Mission Flour Tortillas, Soft Taco, 8 inch" at bounding box center [297, 204] width 259 height 13
type input "Mission Foods, Mission Flour Tortillas, Soft Taco, 8 inch"
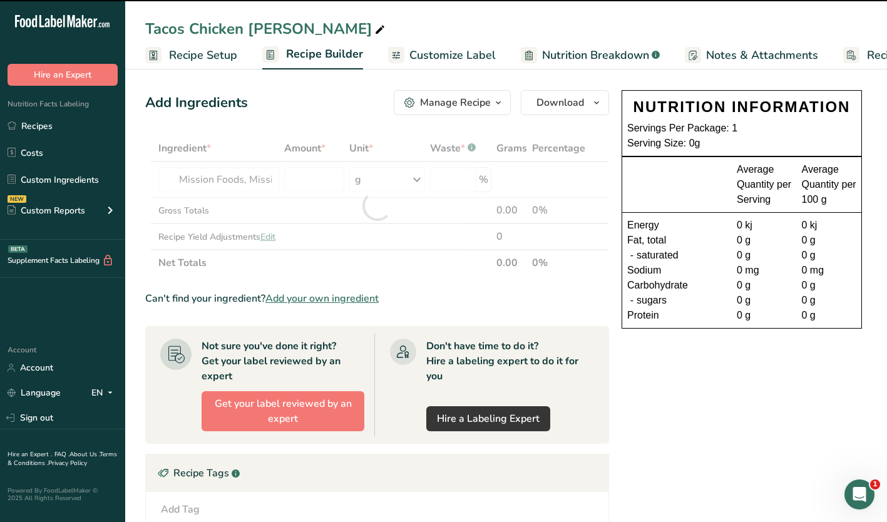
type input "0"
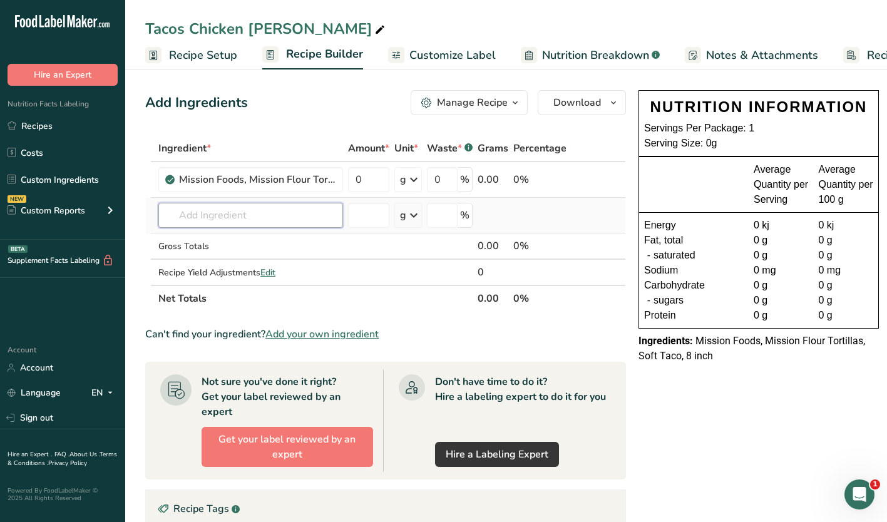
click at [224, 216] on input "text" at bounding box center [250, 215] width 185 height 25
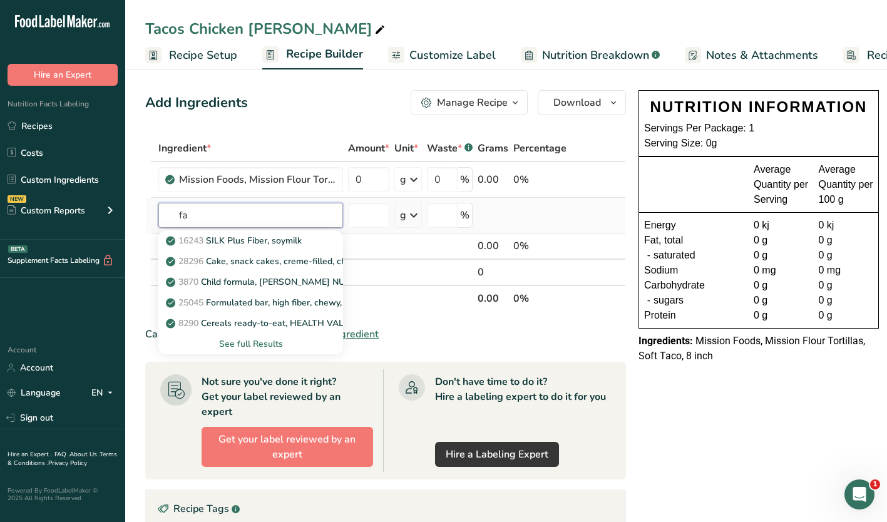
type input "f"
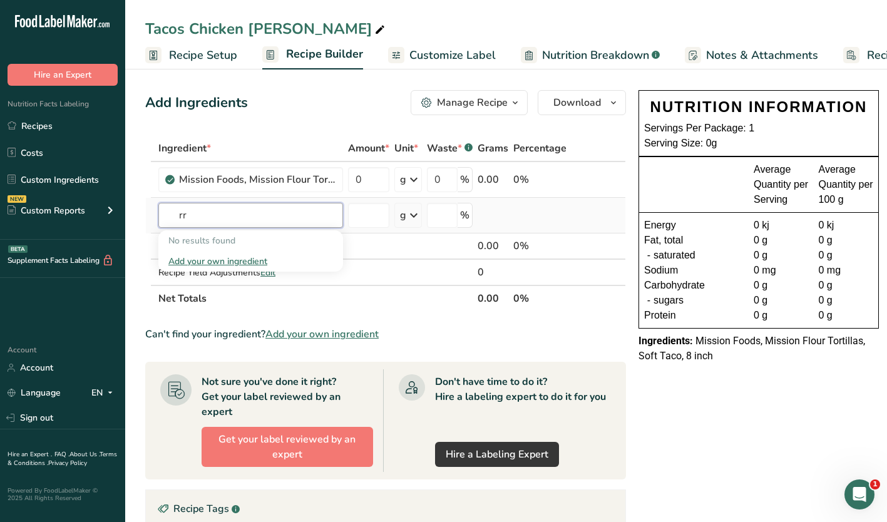
type input "r"
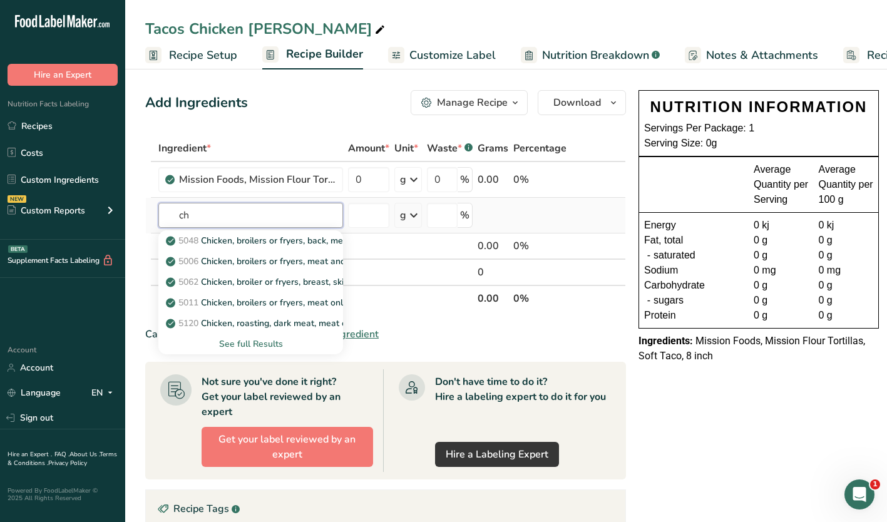
type input "c"
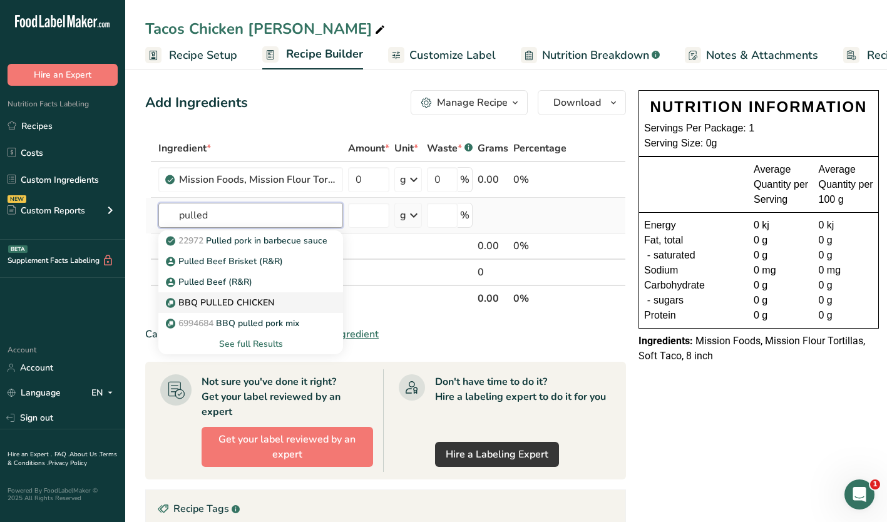
type input "pulled"
click at [269, 303] on p "BBQ PULLED CHICKEN" at bounding box center [221, 302] width 106 height 13
type input "BBQ PULLED CHICKEN"
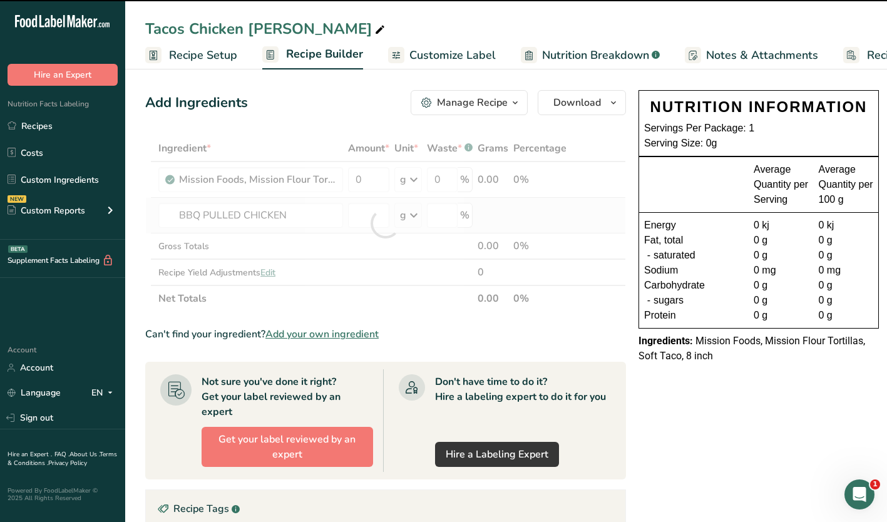
type input "0"
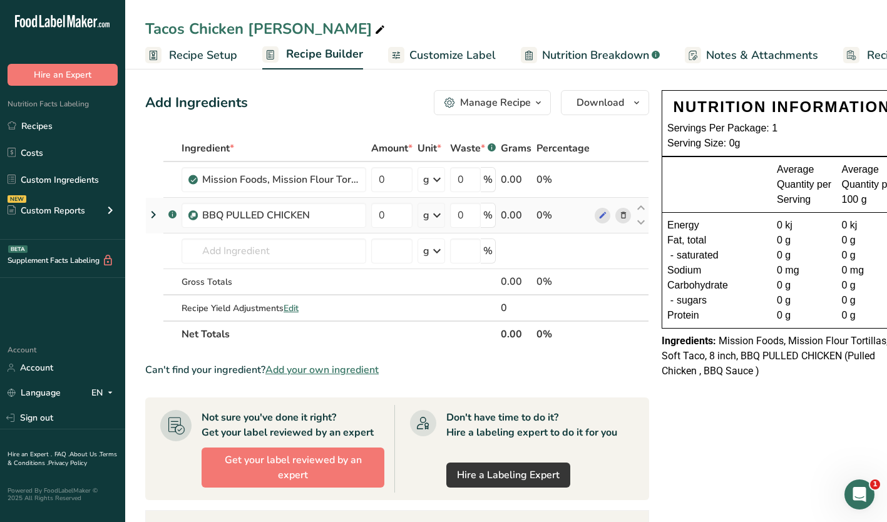
click at [627, 217] on span at bounding box center [623, 215] width 15 height 15
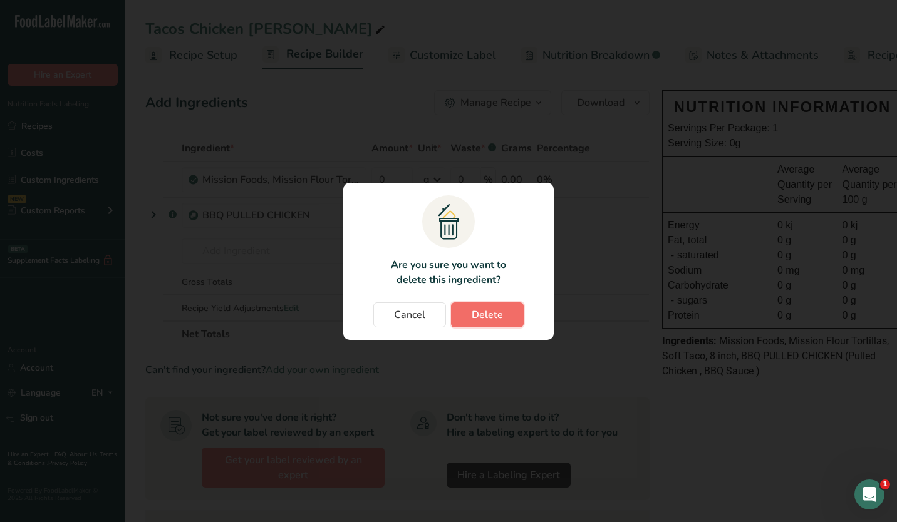
click at [481, 322] on button "Delete" at bounding box center [487, 314] width 73 height 25
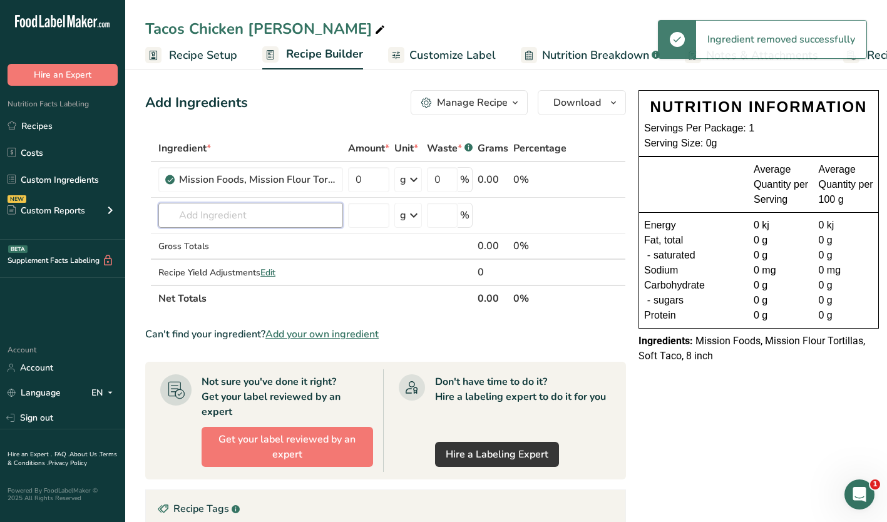
click at [230, 217] on input "text" at bounding box center [250, 215] width 185 height 25
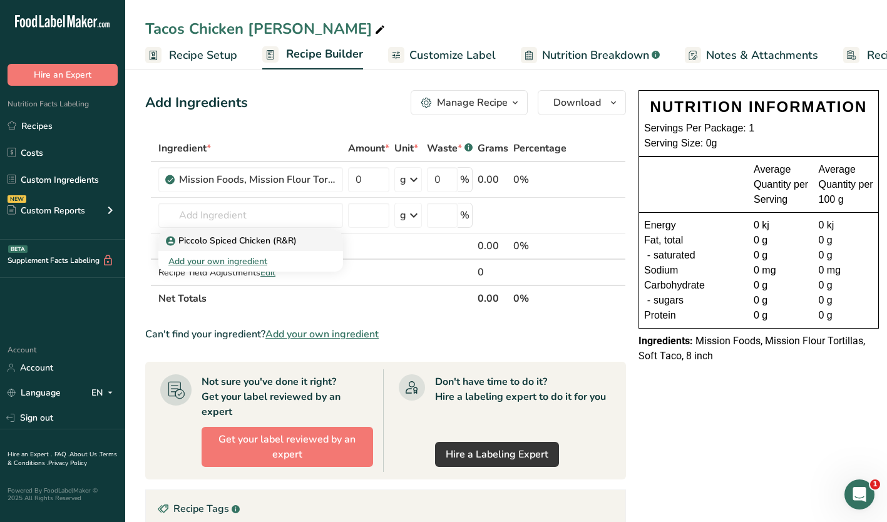
click at [212, 239] on p "Piccolo Spiced Chicken (R&R)" at bounding box center [232, 240] width 128 height 13
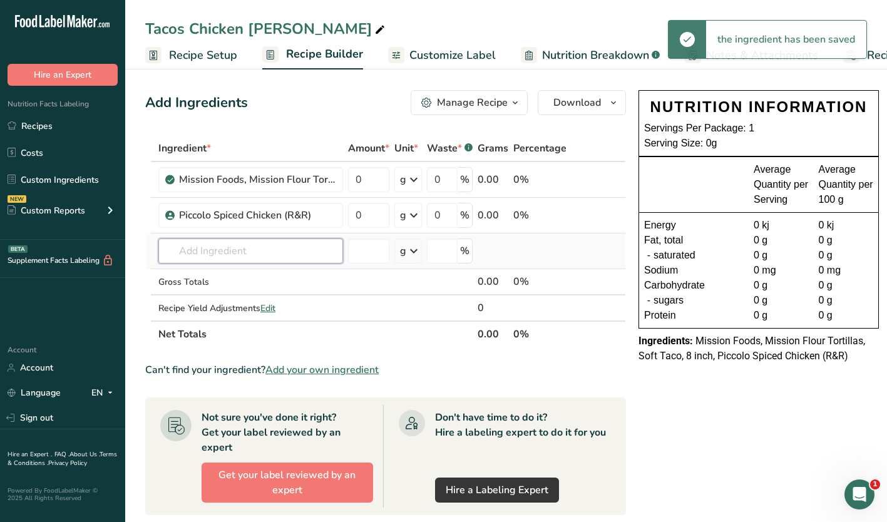
click at [219, 252] on input "text" at bounding box center [250, 251] width 185 height 25
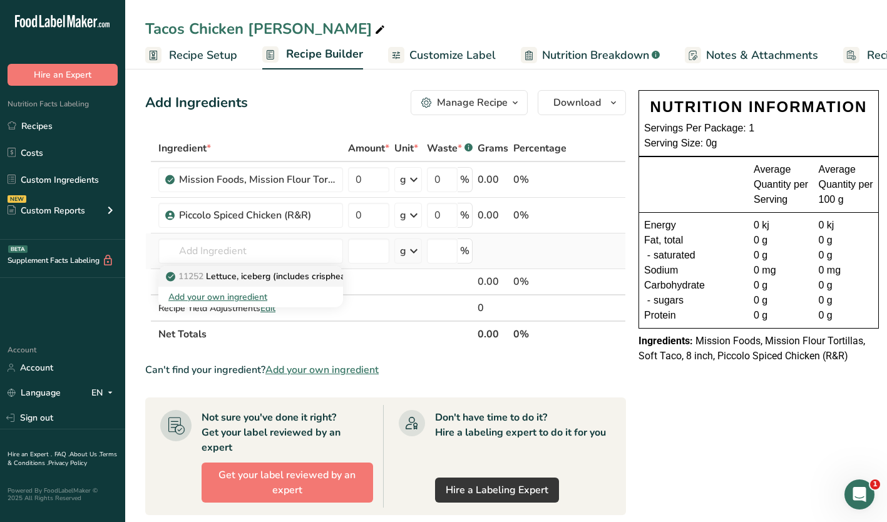
click at [262, 274] on p "11252 Lettuce, iceberg (includes crisphead types), raw" at bounding box center [283, 276] width 230 height 13
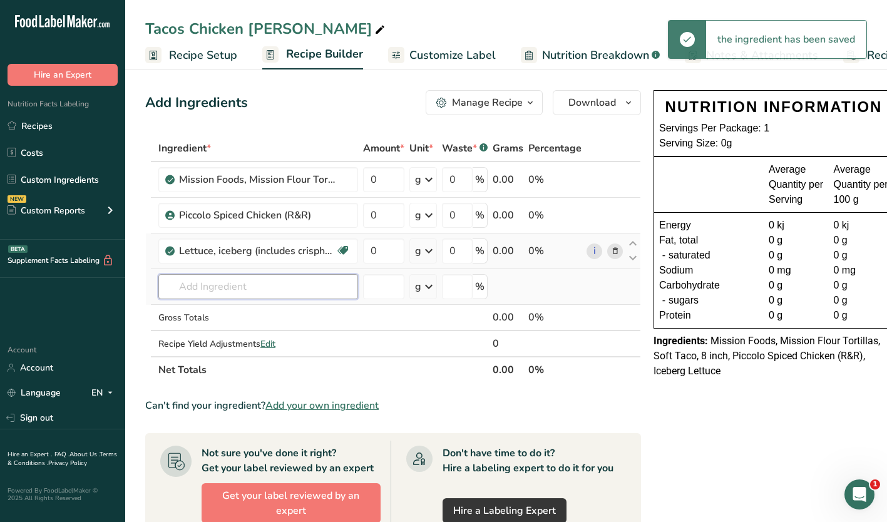
click at [193, 284] on input "text" at bounding box center [258, 286] width 200 height 25
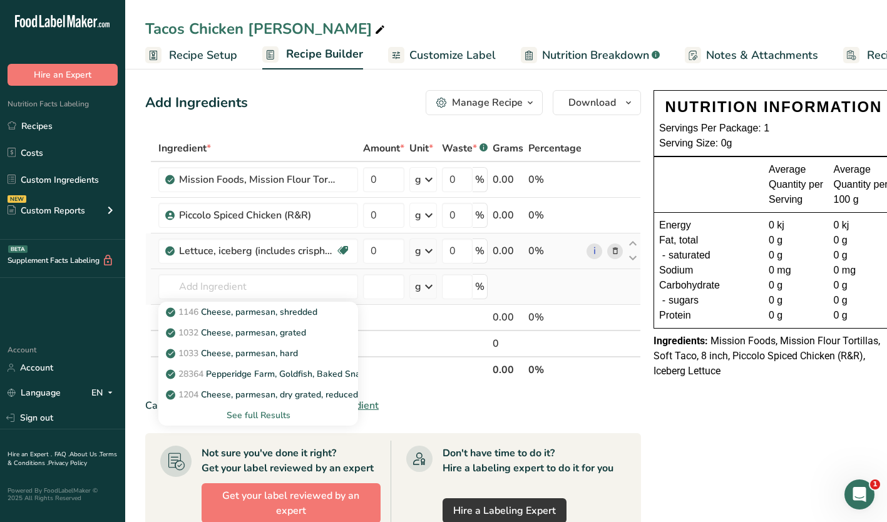
click at [242, 413] on div "See full Results" at bounding box center [258, 415] width 180 height 13
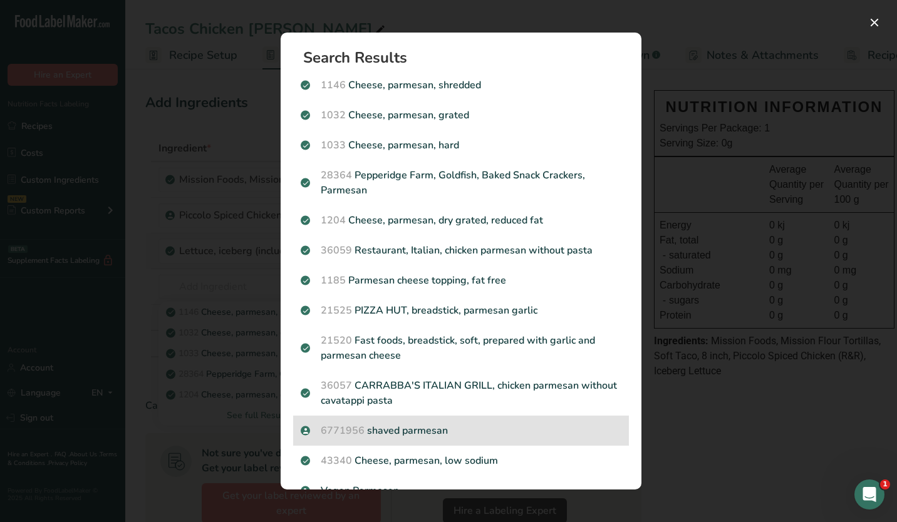
click at [385, 432] on p "6771956 shaved parmesan" at bounding box center [461, 430] width 321 height 15
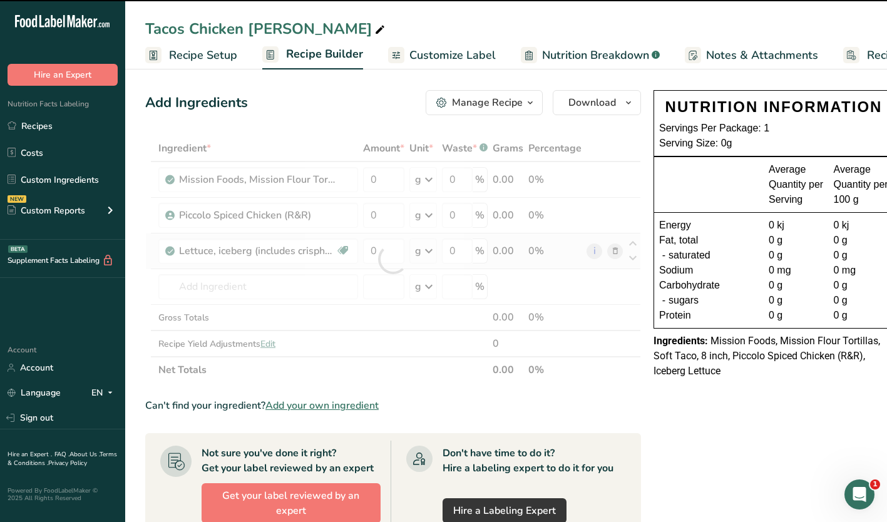
click at [214, 281] on div at bounding box center [393, 259] width 496 height 248
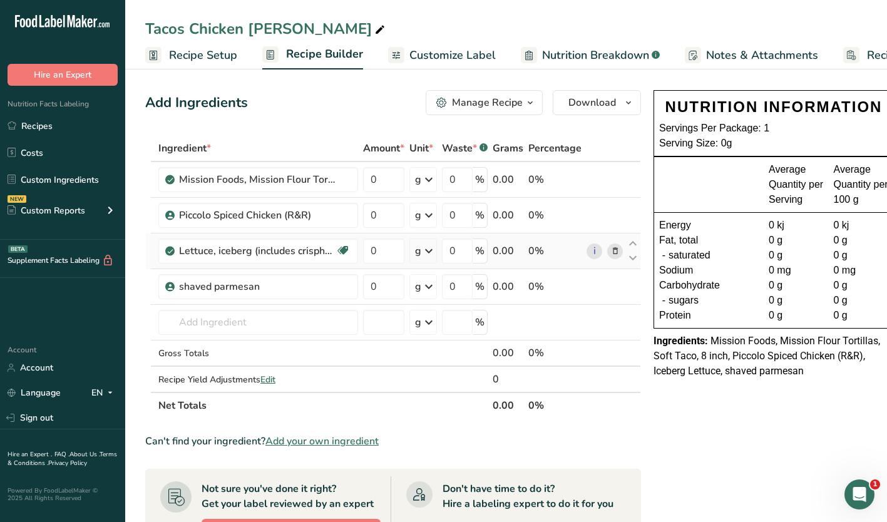
click at [612, 251] on icon at bounding box center [615, 251] width 9 height 13
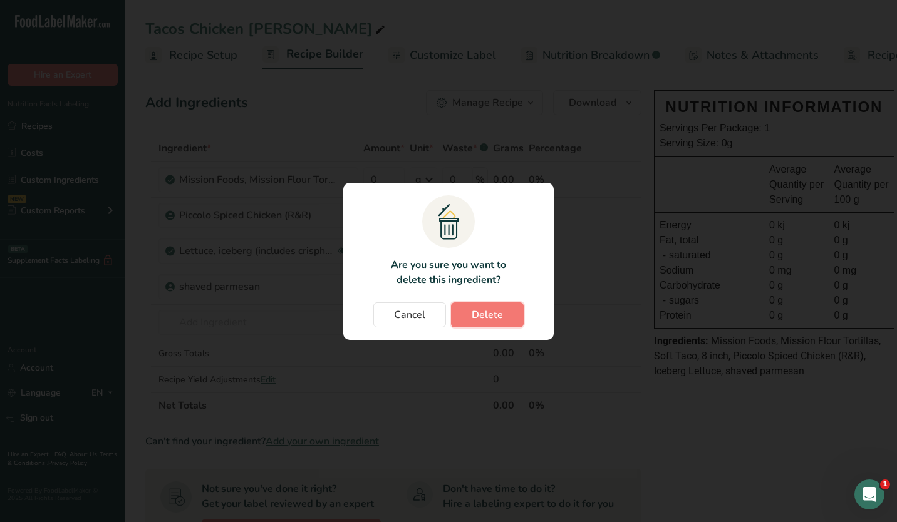
drag, startPoint x: 486, startPoint y: 304, endPoint x: 471, endPoint y: 306, distance: 15.1
click at [486, 305] on button "Delete" at bounding box center [487, 314] width 73 height 25
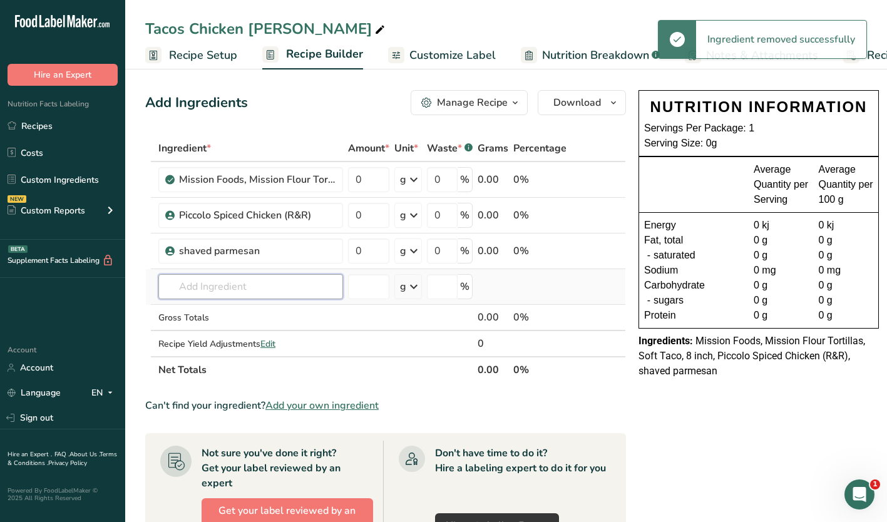
click at [207, 293] on input "text" at bounding box center [250, 286] width 185 height 25
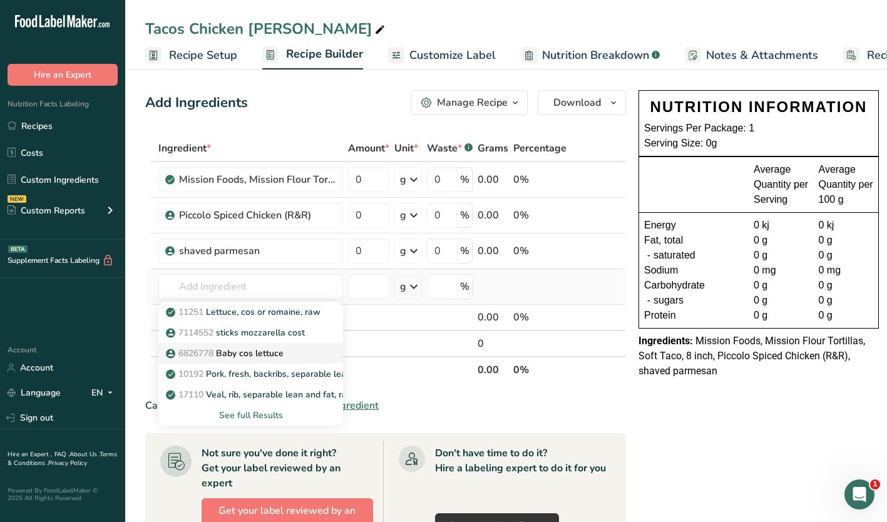
click at [222, 358] on p "6826778 Baby cos lettuce" at bounding box center [225, 353] width 115 height 13
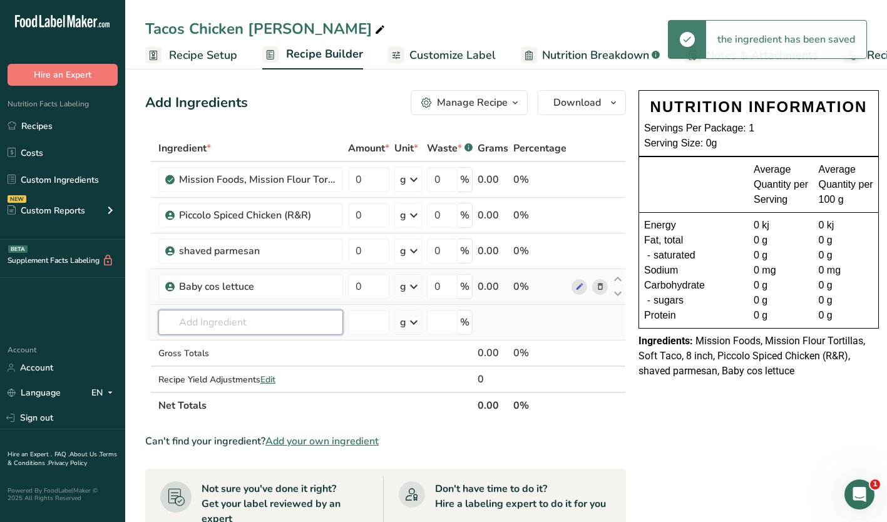
click at [198, 325] on input "text" at bounding box center [250, 322] width 185 height 25
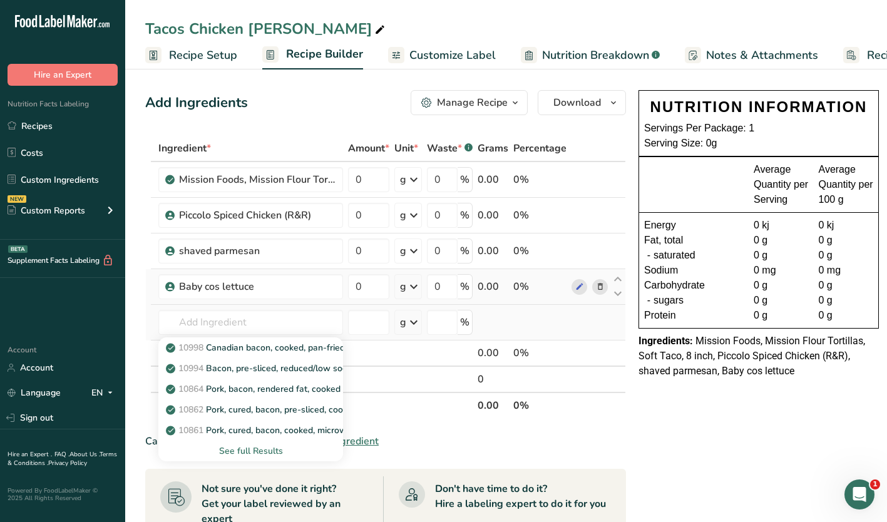
click at [243, 450] on div "See full Results" at bounding box center [250, 451] width 165 height 13
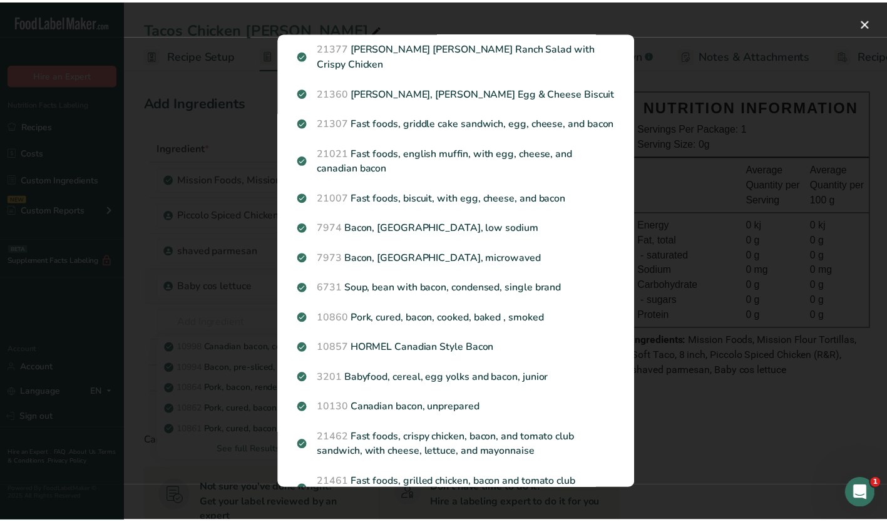
scroll to position [825, 0]
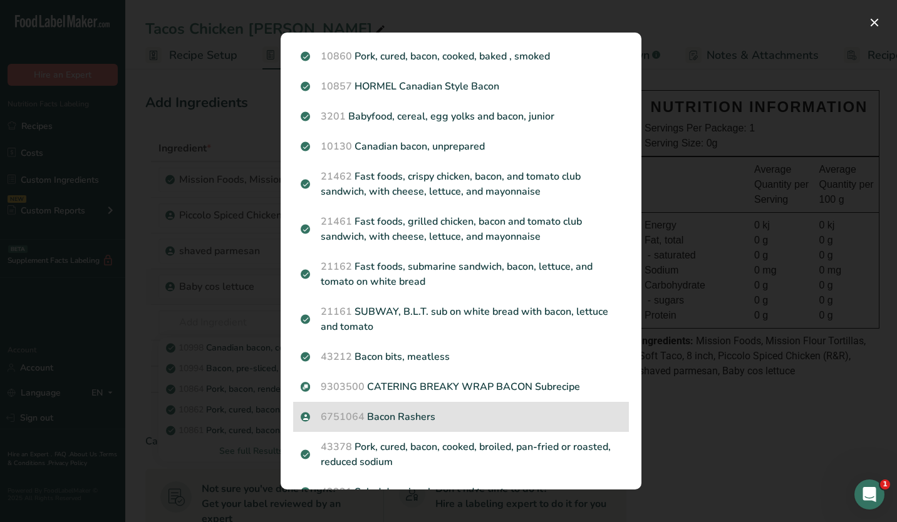
click at [418, 409] on p "6751064 Bacon Rashers" at bounding box center [461, 416] width 321 height 15
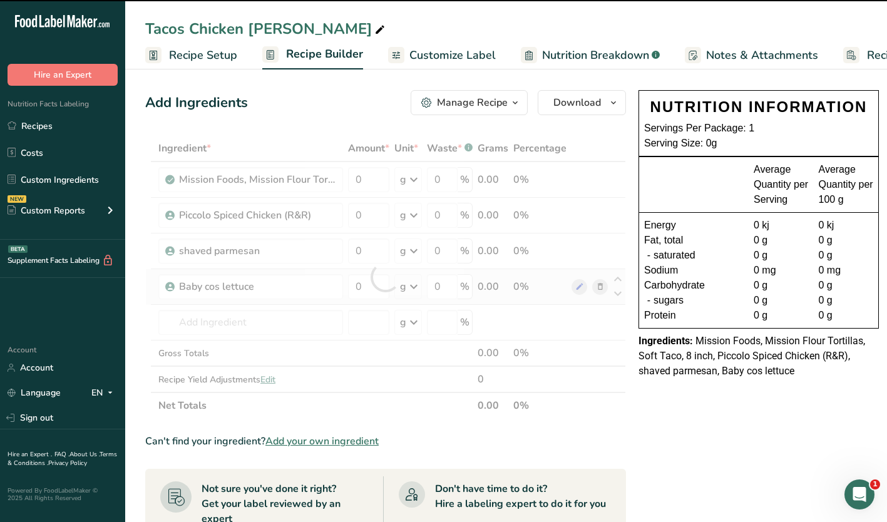
click at [187, 316] on div at bounding box center [385, 277] width 481 height 284
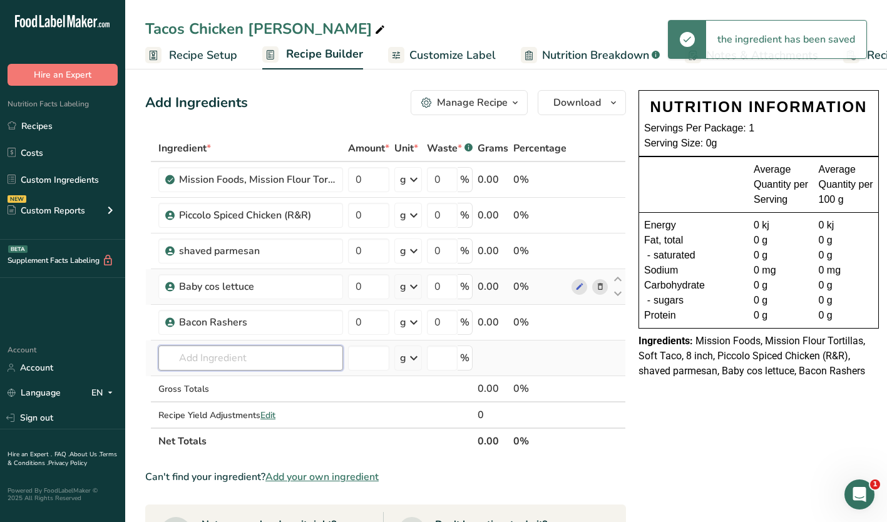
click at [183, 360] on input "text" at bounding box center [250, 358] width 185 height 25
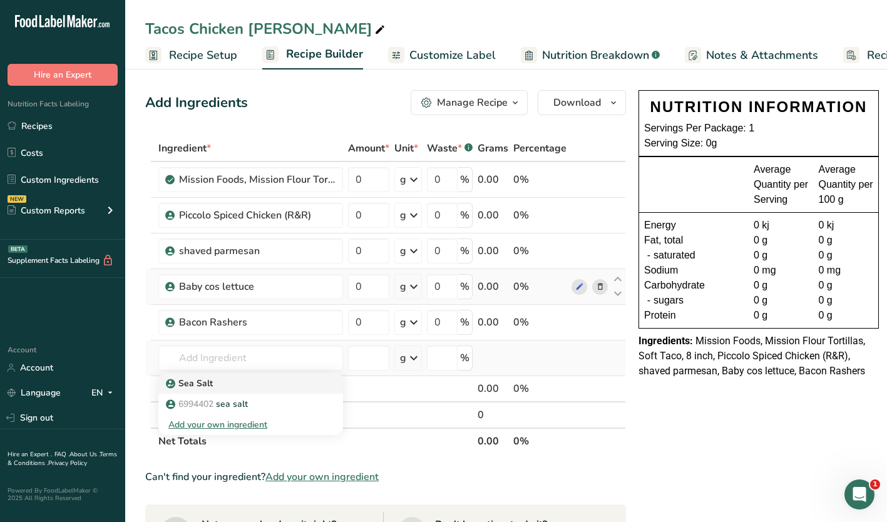
click at [195, 387] on p "Sea Salt" at bounding box center [190, 383] width 44 height 13
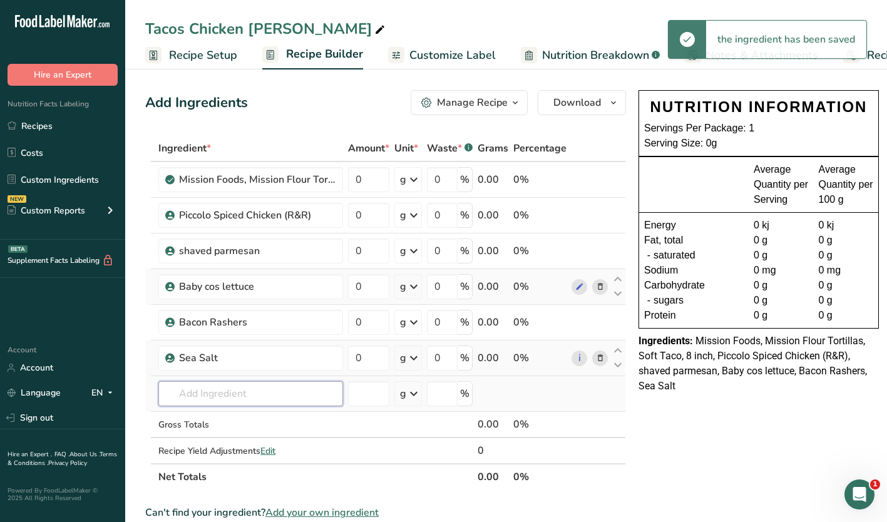
click at [208, 395] on input "text" at bounding box center [250, 393] width 185 height 25
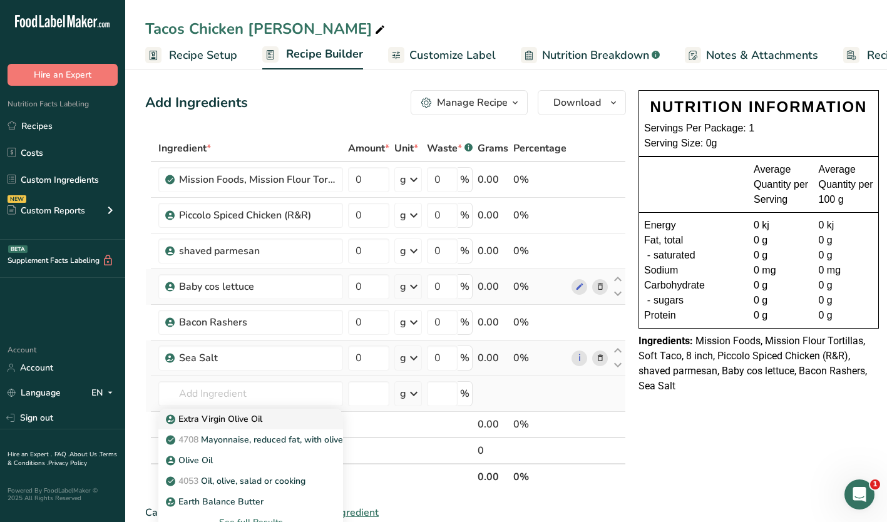
click at [230, 423] on p "Extra Virgin Olive Oil" at bounding box center [215, 419] width 94 height 13
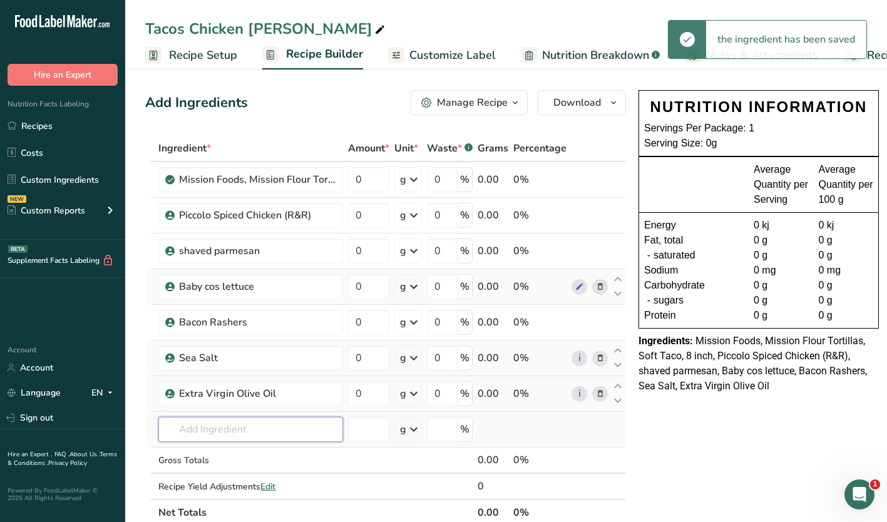
click at [170, 434] on input "text" at bounding box center [250, 429] width 185 height 25
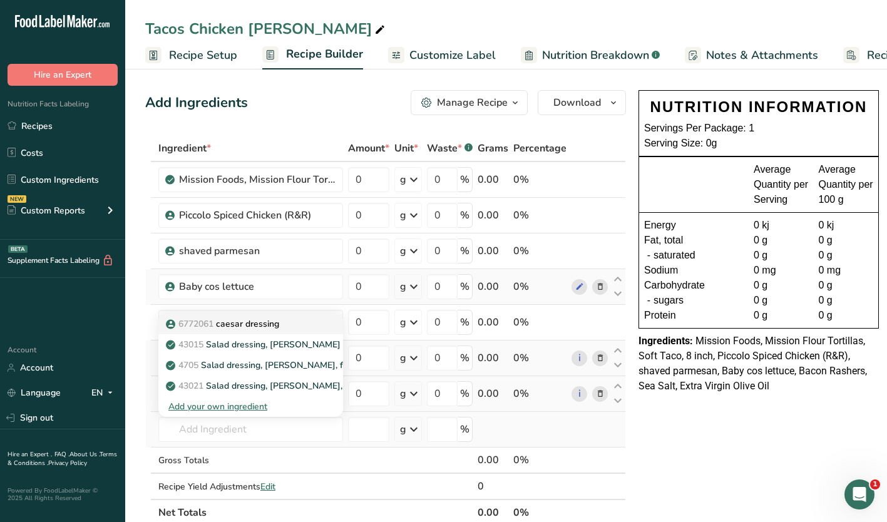
click at [244, 324] on p "6772061 caesar dressing" at bounding box center [223, 323] width 111 height 13
